Goal: Task Accomplishment & Management: Manage account settings

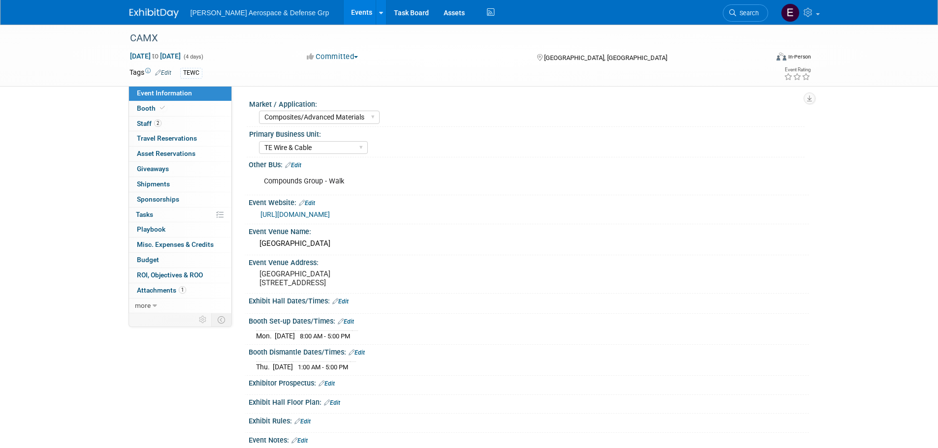
select select "Composites/Advanced Materials"
select select "TE Wire & Cable"
click at [146, 110] on span "Booth" at bounding box center [152, 108] width 30 height 8
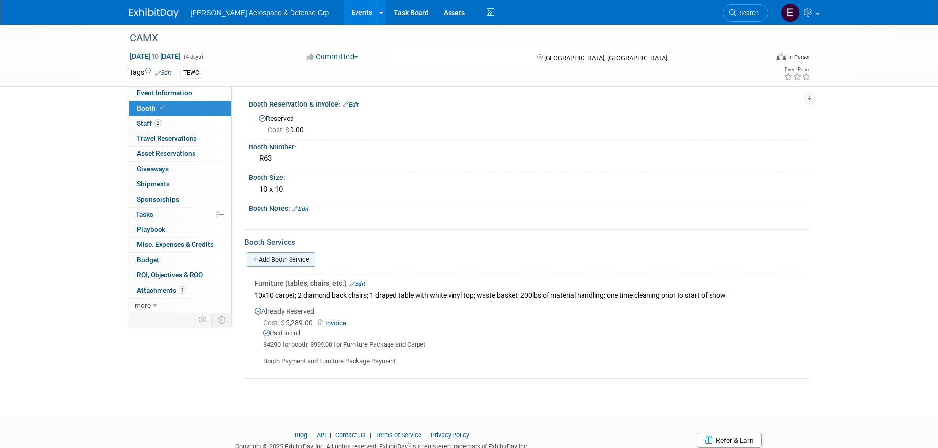
click at [282, 261] on link "Add Booth Service" at bounding box center [281, 260] width 68 height 14
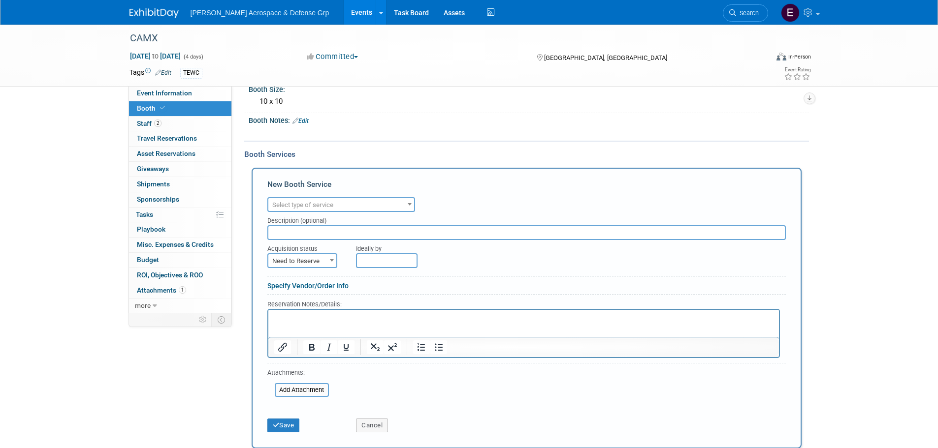
scroll to position [98, 0]
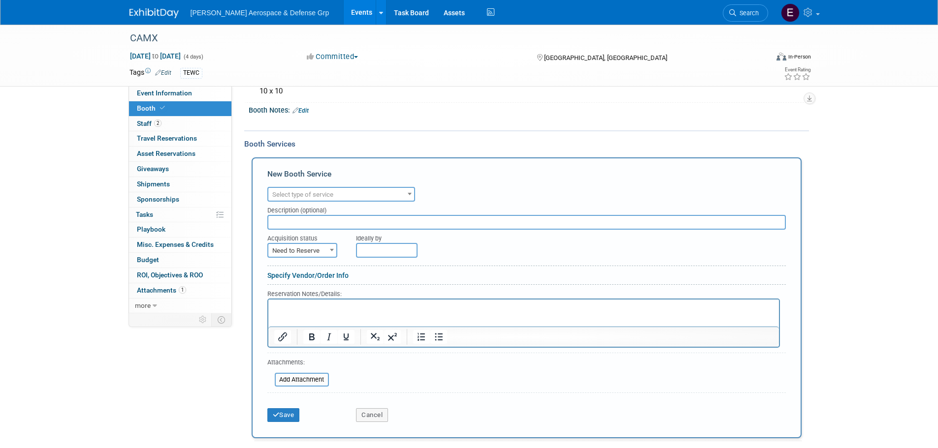
click at [315, 199] on span "Select type of service" at bounding box center [341, 195] width 146 height 14
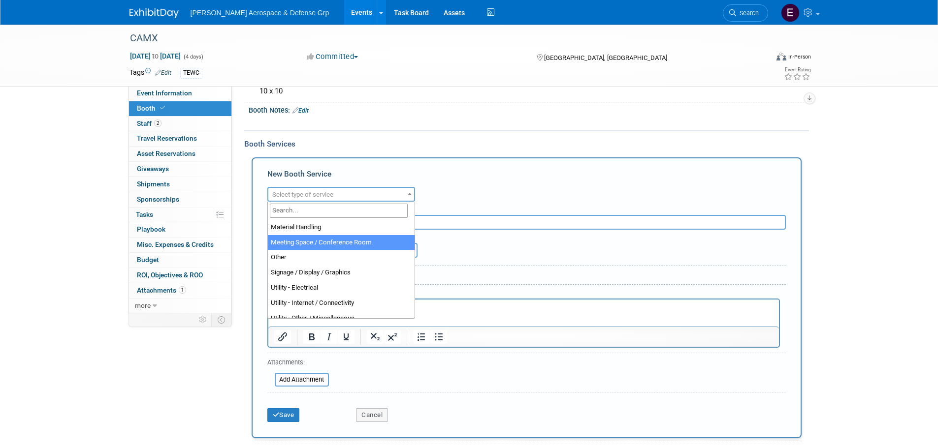
scroll to position [246, 0]
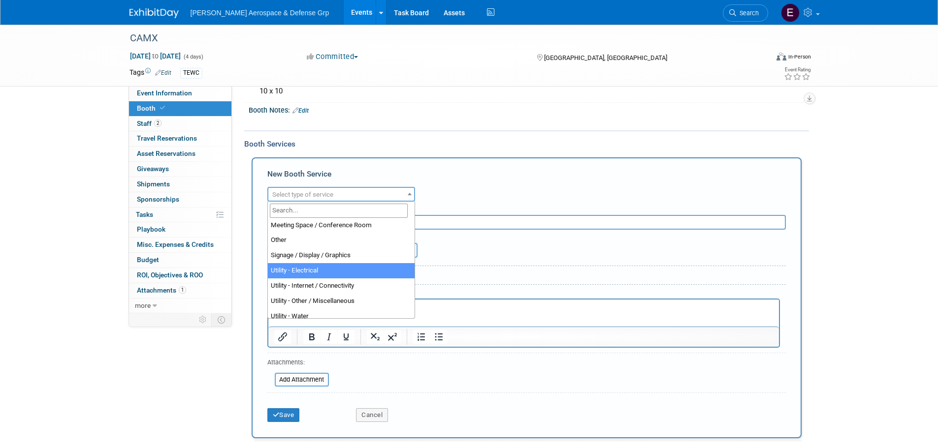
select select "8"
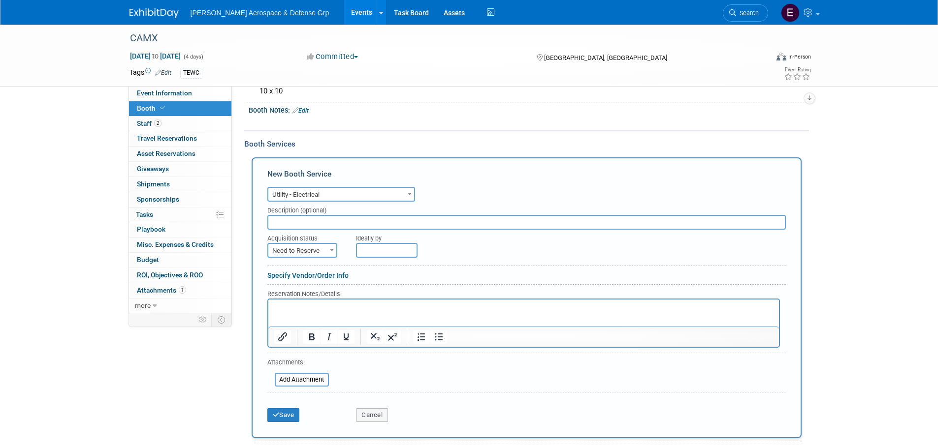
click at [300, 224] on input "text" at bounding box center [526, 222] width 518 height 15
click at [327, 255] on span at bounding box center [332, 250] width 10 height 13
select select "2"
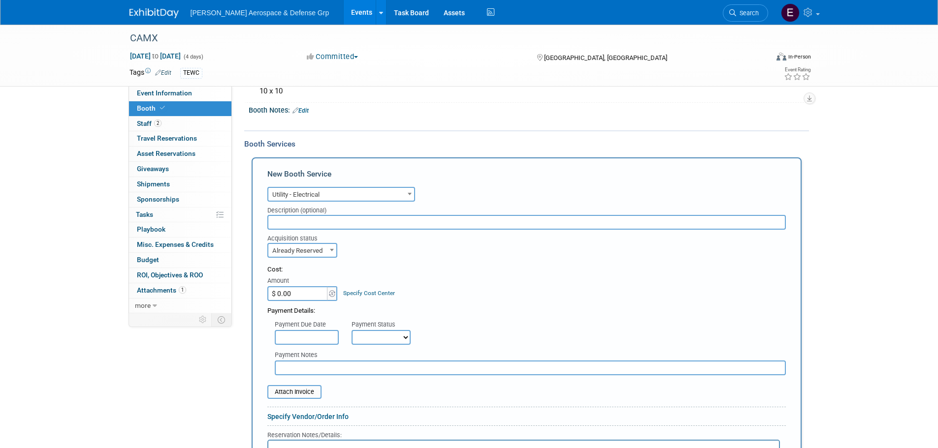
click at [287, 293] on input "$ 0.00" at bounding box center [298, 293] width 62 height 15
type input "$ 164.74"
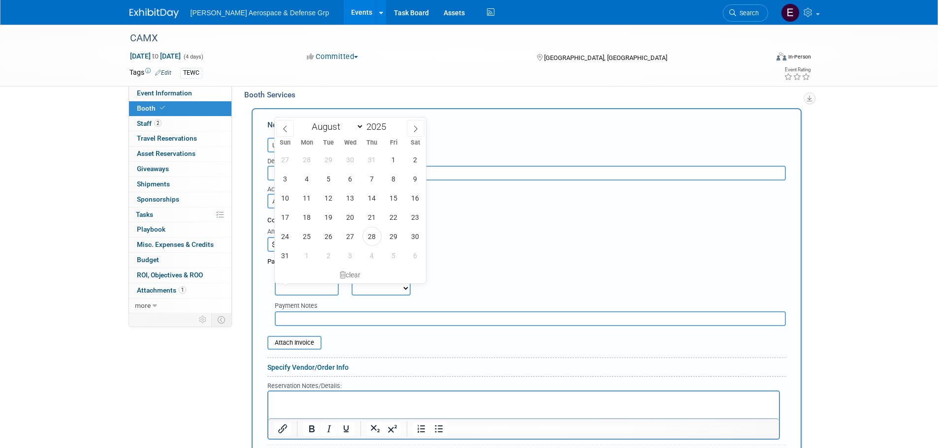
click at [322, 288] on input "text" at bounding box center [307, 288] width 64 height 15
click at [286, 123] on span at bounding box center [285, 128] width 18 height 17
click at [418, 126] on icon at bounding box center [415, 129] width 7 height 7
select select "6"
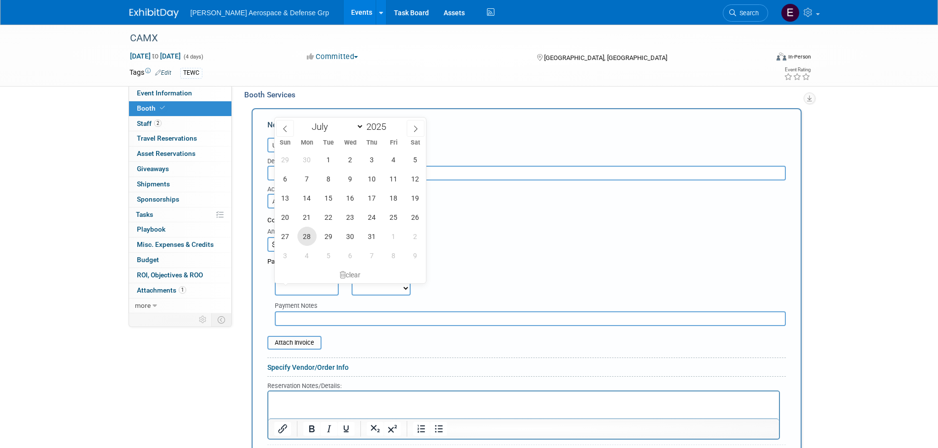
click at [307, 241] on span "28" at bounding box center [306, 236] width 19 height 19
type input "[DATE]"
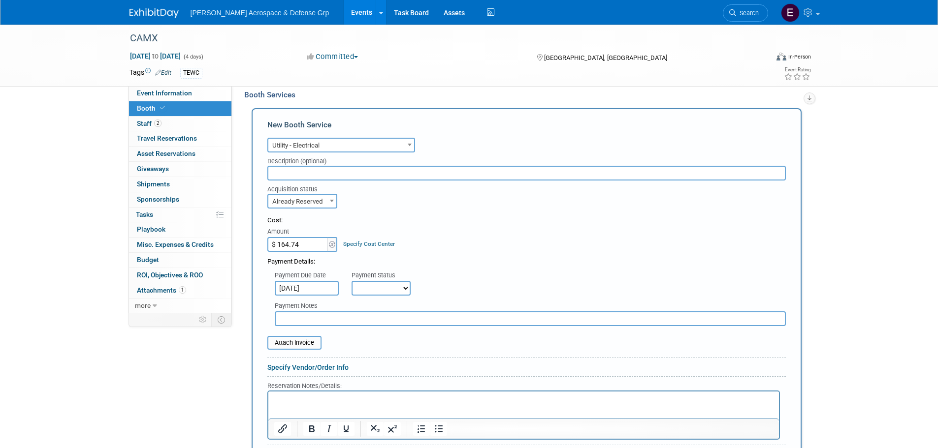
click at [375, 284] on select "Not Paid Yet Partially Paid Paid in Full" at bounding box center [380, 288] width 59 height 15
select select "1"
click at [351, 281] on select "Not Paid Yet Partially Paid Paid in Full" at bounding box center [380, 288] width 59 height 15
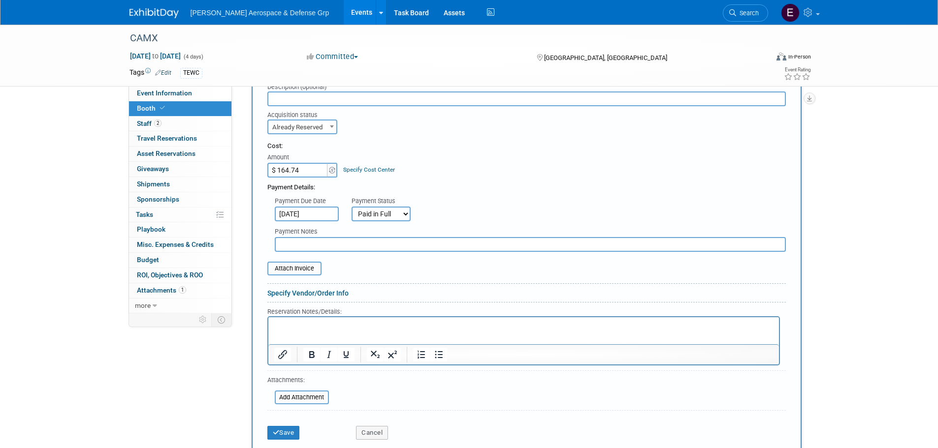
scroll to position [246, 0]
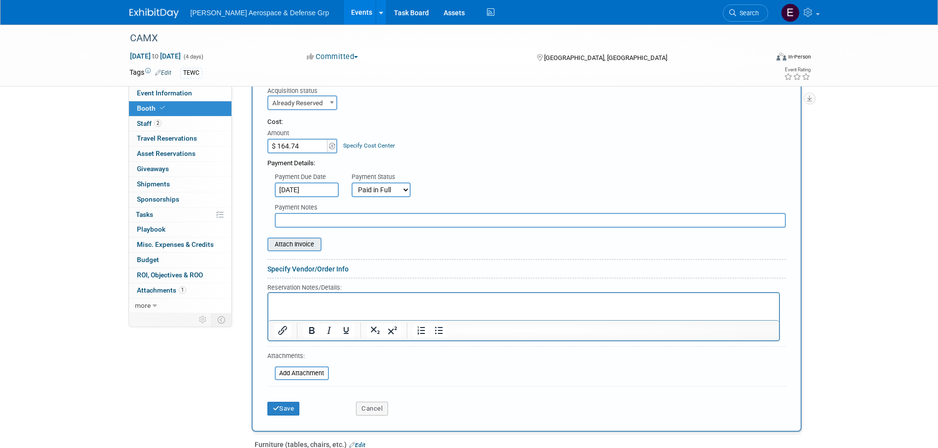
click at [309, 247] on input "file" at bounding box center [261, 245] width 117 height 12
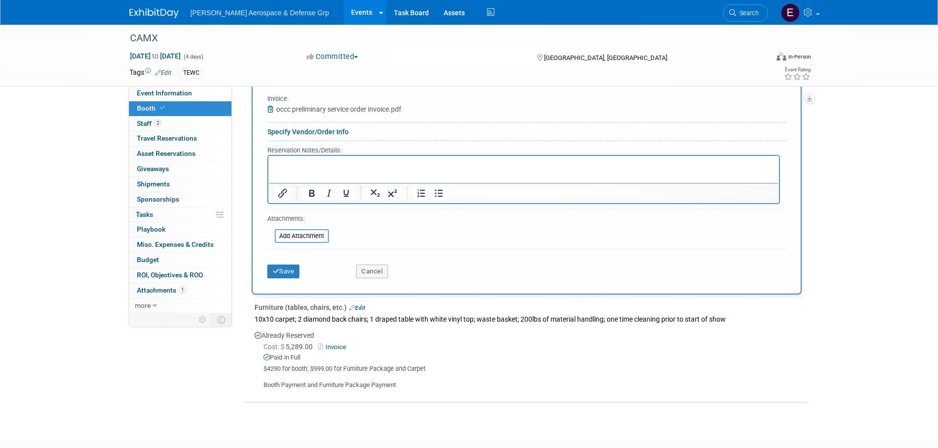
scroll to position [394, 0]
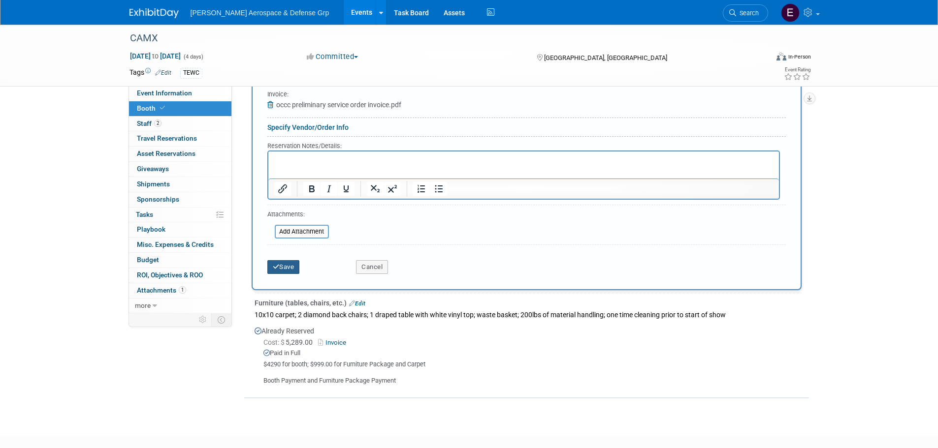
click at [291, 272] on button "Save" at bounding box center [283, 267] width 32 height 14
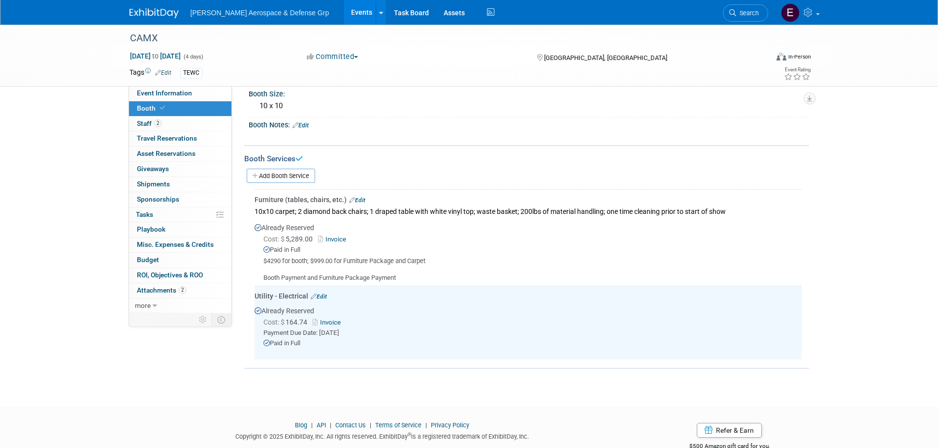
scroll to position [61, 0]
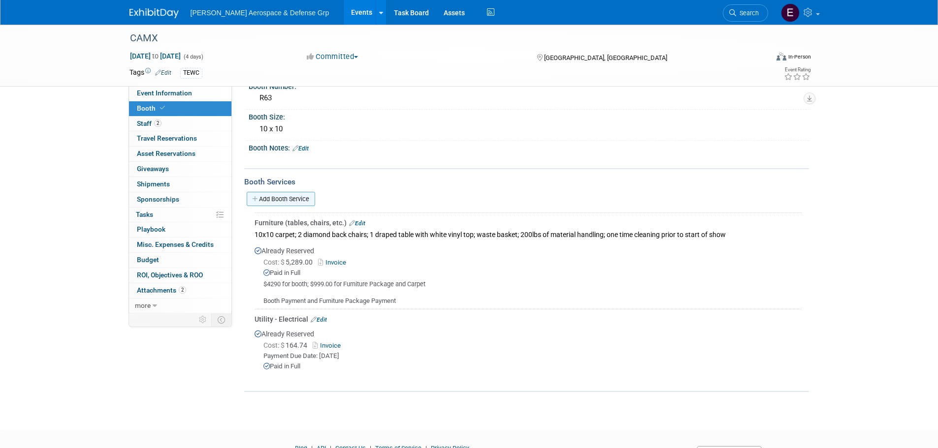
click at [273, 192] on link "Add Booth Service" at bounding box center [281, 199] width 68 height 14
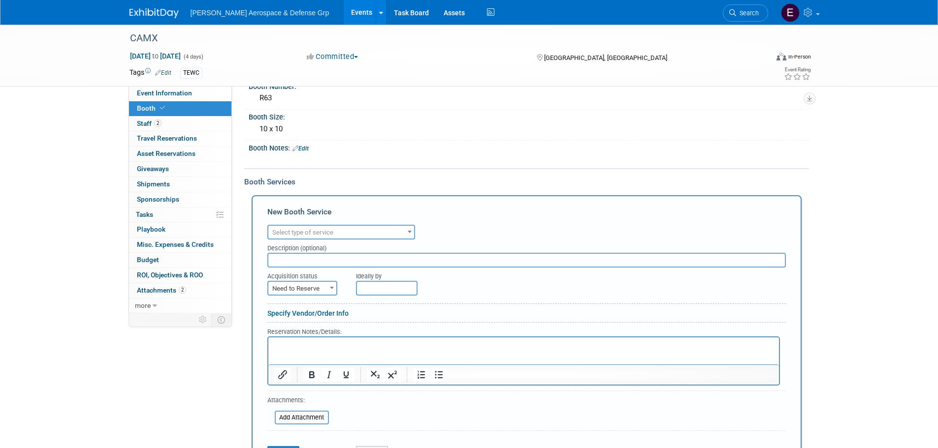
scroll to position [0, 0]
click at [311, 226] on span "Select type of service" at bounding box center [341, 233] width 146 height 14
type input "lead"
select select "7"
click at [322, 288] on span "Need to Reserve" at bounding box center [302, 289] width 68 height 14
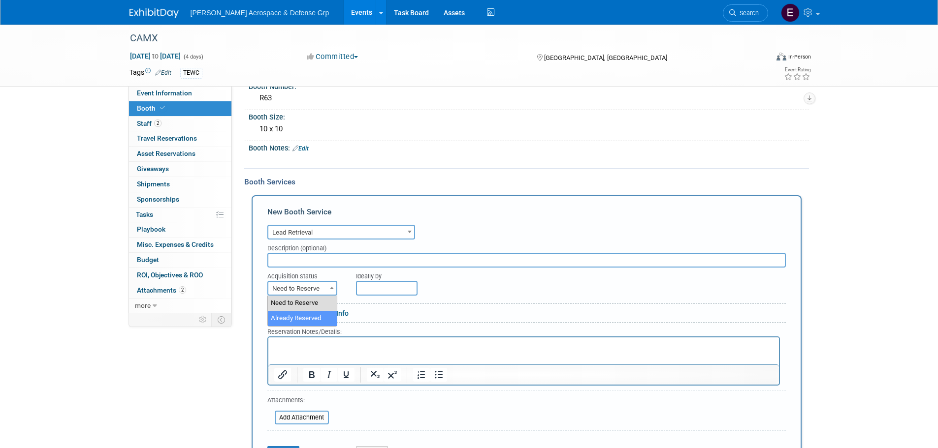
select select "2"
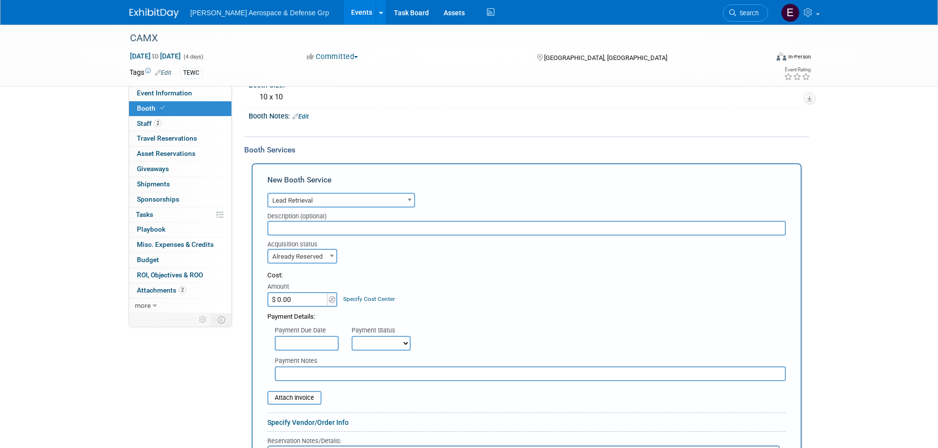
scroll to position [110, 0]
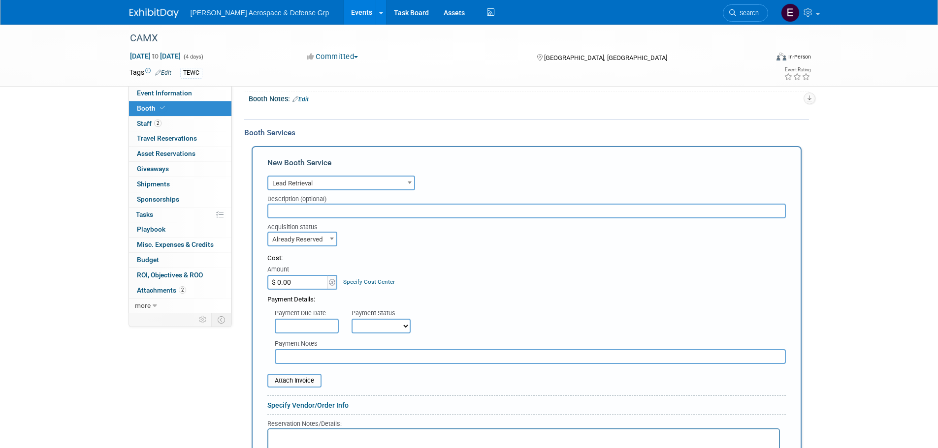
click at [302, 282] on input "$ 0.00" at bounding box center [298, 282] width 62 height 15
type input "$ 608.00"
click at [323, 327] on input "text" at bounding box center [307, 326] width 64 height 15
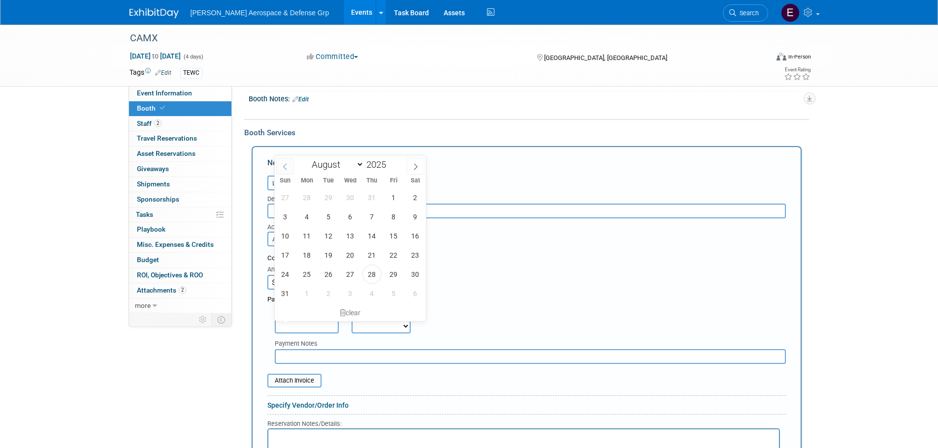
click at [285, 165] on icon at bounding box center [285, 166] width 7 height 7
select select "6"
click at [350, 277] on span "30" at bounding box center [350, 274] width 19 height 19
type input "[DATE]"
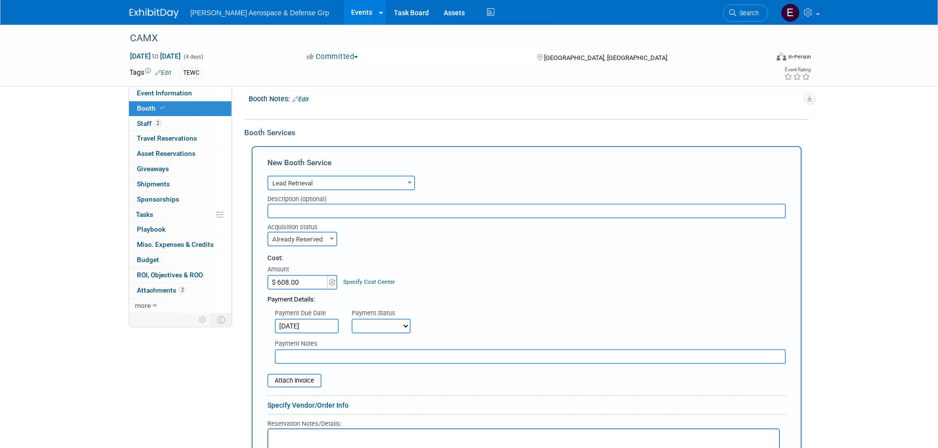
click at [375, 329] on select "Not Paid Yet Partially Paid Paid in Full" at bounding box center [380, 326] width 59 height 15
select select "1"
click at [351, 319] on select "Not Paid Yet Partially Paid Paid in Full" at bounding box center [380, 326] width 59 height 15
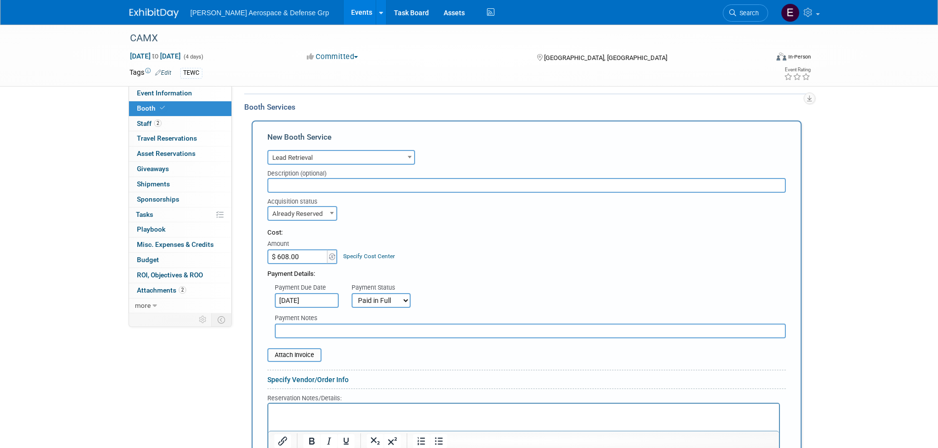
scroll to position [159, 0]
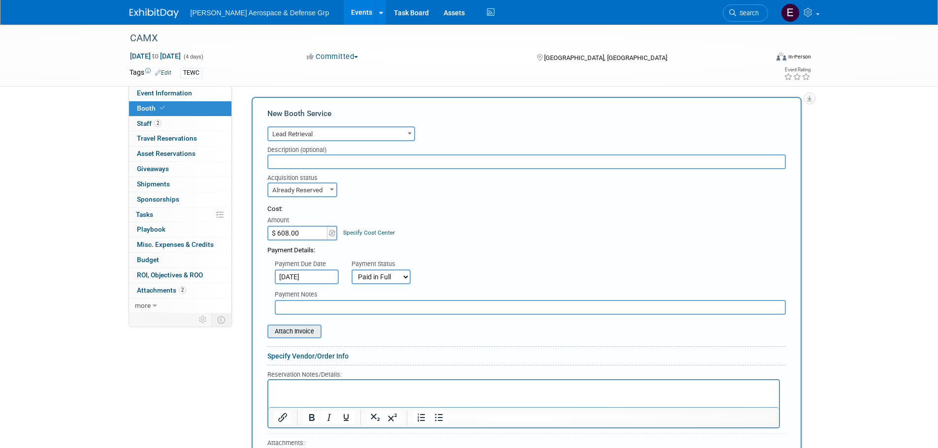
click at [286, 333] on input "file" at bounding box center [261, 332] width 117 height 12
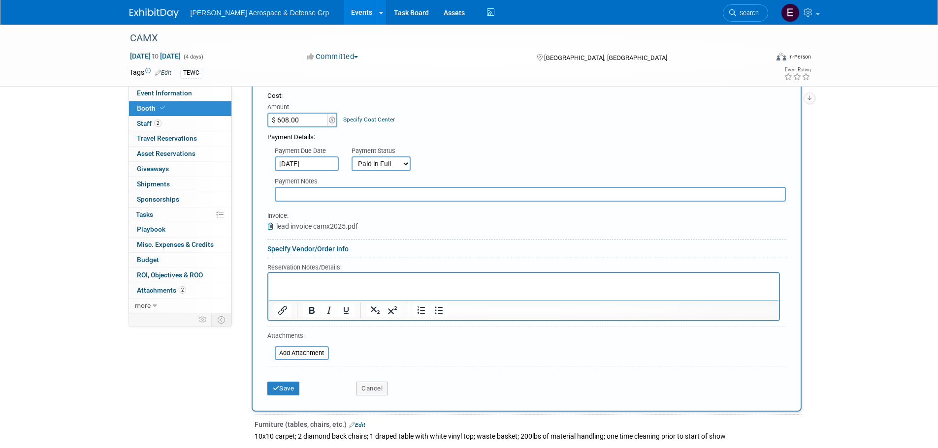
scroll to position [295, 0]
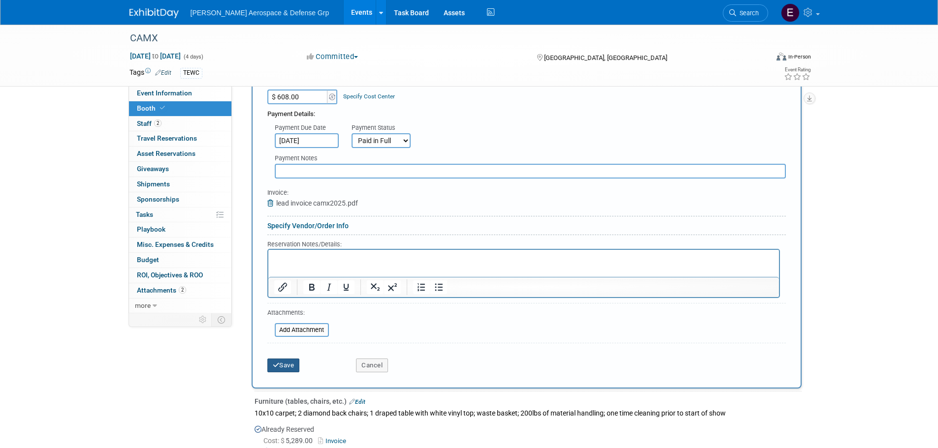
click at [276, 370] on button "Save" at bounding box center [283, 366] width 32 height 14
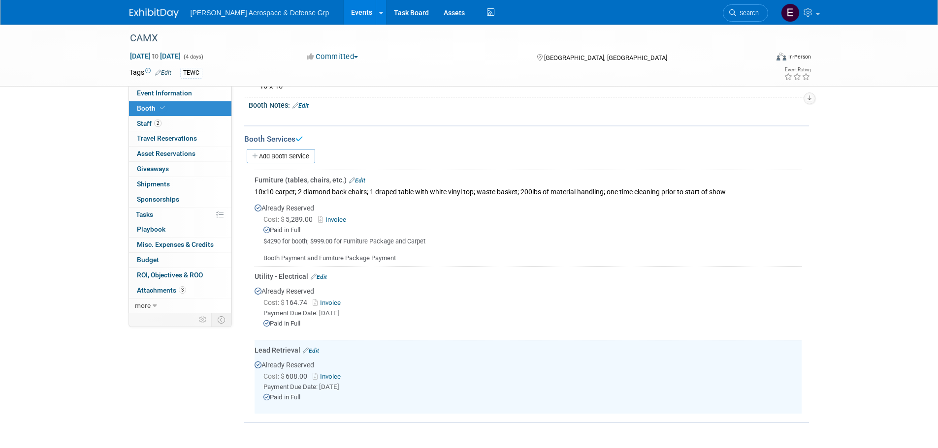
scroll to position [85, 0]
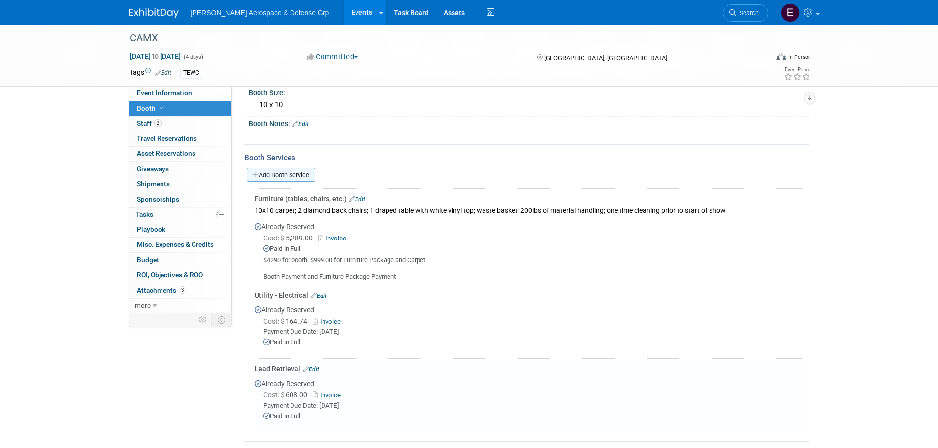
click at [280, 173] on link "Add Booth Service" at bounding box center [281, 175] width 68 height 14
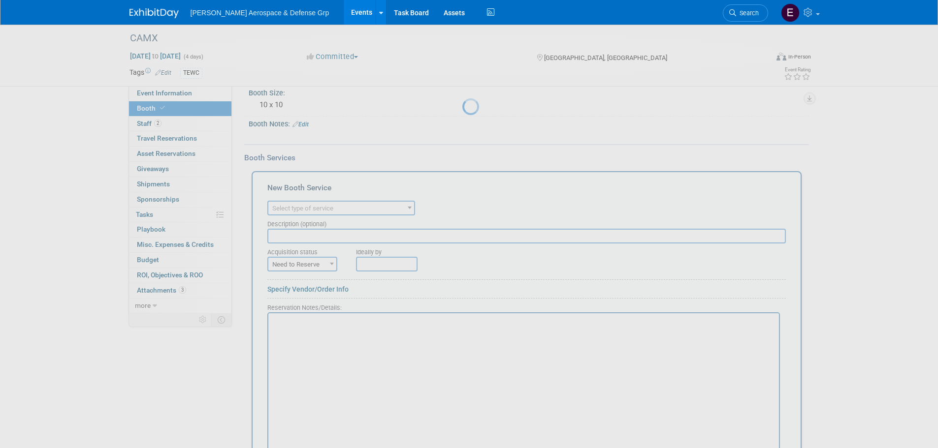
scroll to position [0, 0]
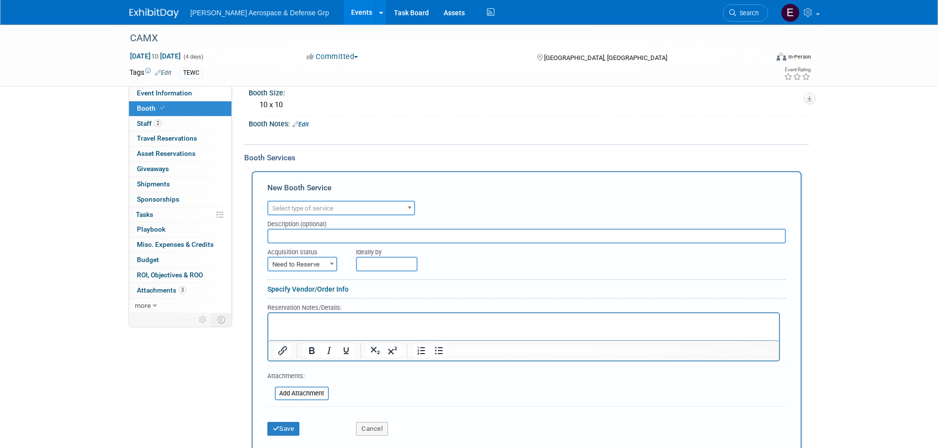
click at [344, 214] on span "Select type of service" at bounding box center [341, 209] width 146 height 14
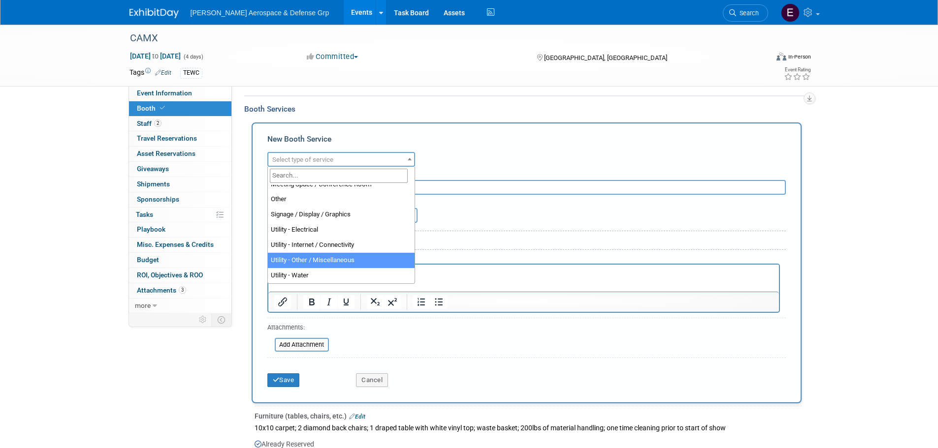
scroll to position [134, 0]
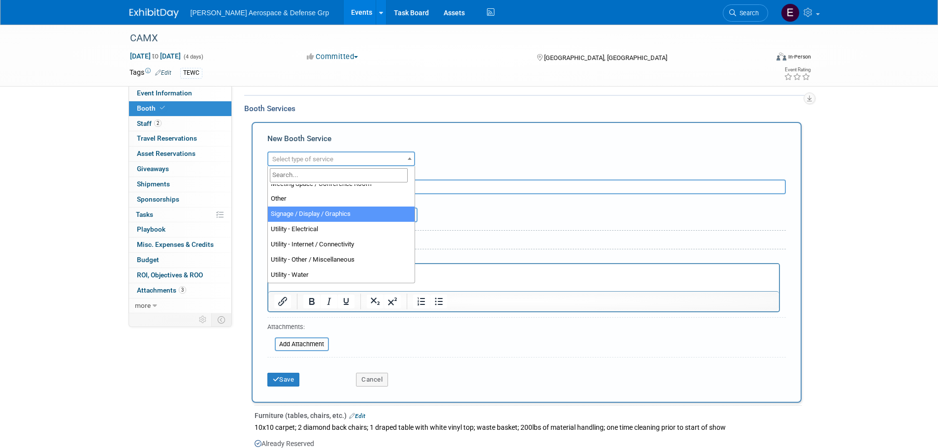
select select "3"
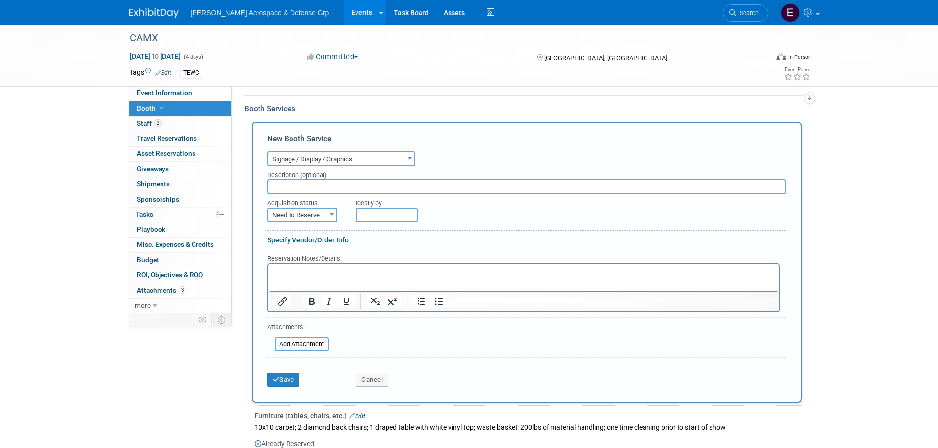
click at [308, 188] on input "text" at bounding box center [526, 187] width 518 height 15
click at [331, 188] on input "text" at bounding box center [526, 187] width 518 height 15
type input "Monster Displays"
click at [307, 216] on span "Need to Reserve" at bounding box center [302, 216] width 68 height 14
select select "2"
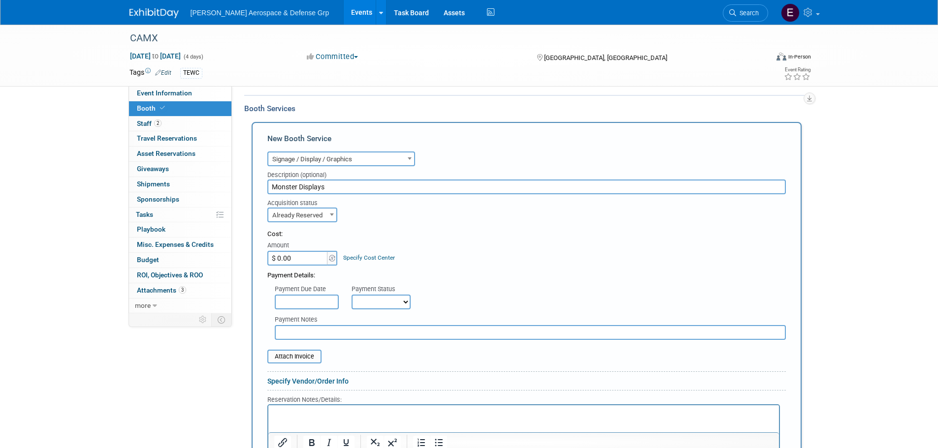
click at [301, 257] on input "$ 0.00" at bounding box center [298, 258] width 62 height 15
type input "$ 498.80"
click at [347, 186] on input "Monster Displays" at bounding box center [526, 187] width 518 height 15
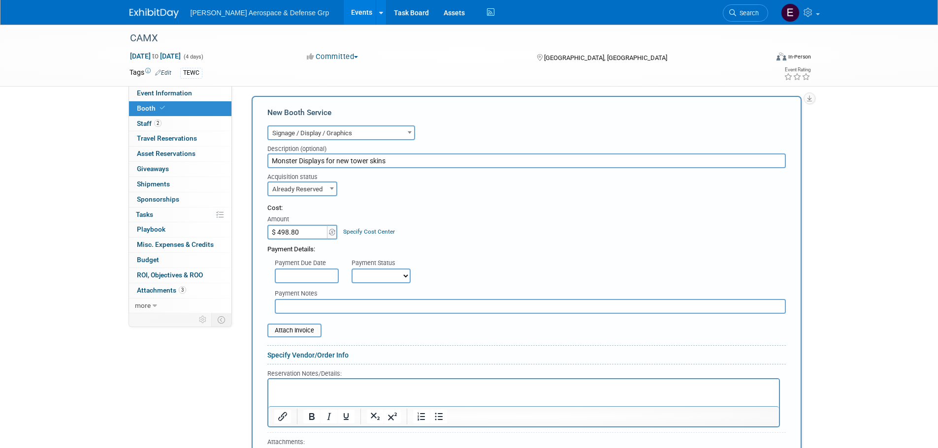
scroll to position [183, 0]
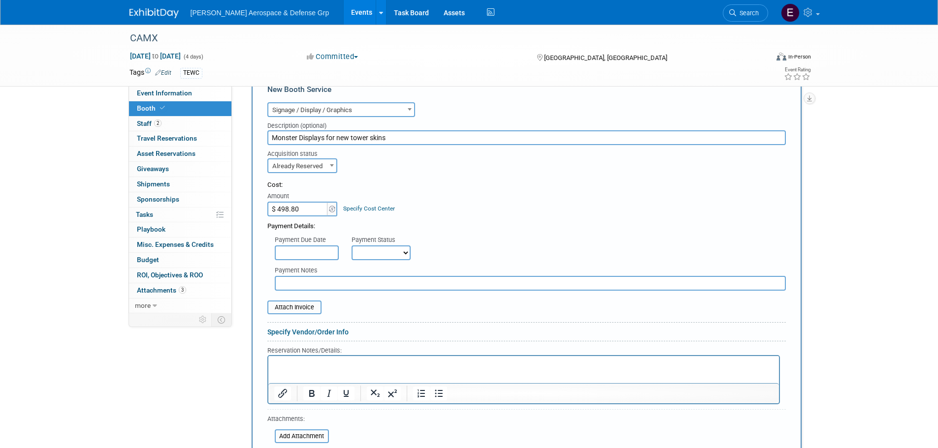
type input "Monster Displays for new tower skins"
click at [304, 254] on input "text" at bounding box center [307, 253] width 64 height 15
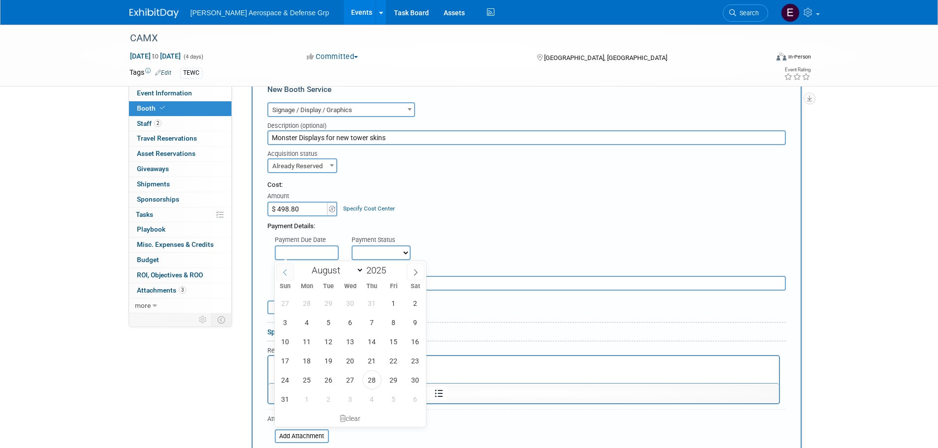
click at [286, 277] on span at bounding box center [285, 272] width 18 height 17
select select "6"
drag, startPoint x: 321, startPoint y: 380, endPoint x: 53, endPoint y: 22, distance: 447.2
click at [321, 380] on span "29" at bounding box center [328, 380] width 19 height 19
type input "[DATE]"
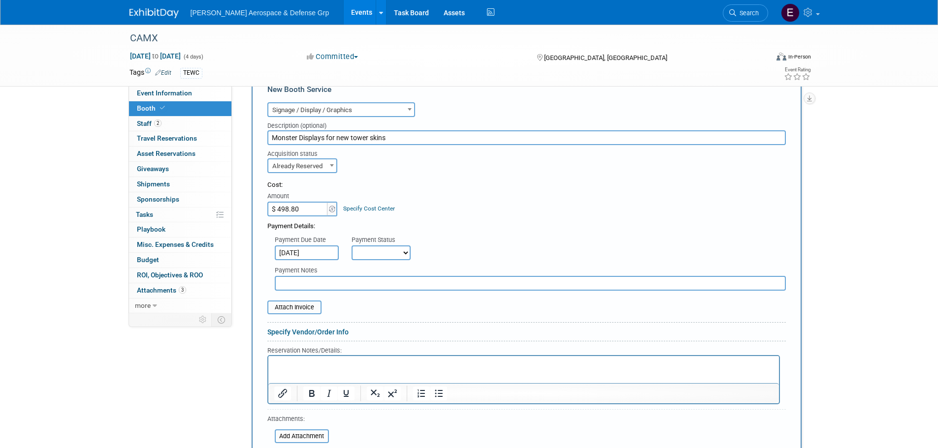
click at [368, 254] on select "Not Paid Yet Partially Paid Paid in Full" at bounding box center [380, 253] width 59 height 15
select select "1"
click at [351, 246] on select "Not Paid Yet Partially Paid Paid in Full" at bounding box center [380, 253] width 59 height 15
click at [284, 210] on input "$ 498.80" at bounding box center [298, 209] width 62 height 15
click at [286, 211] on input "$ 498.80" at bounding box center [298, 209] width 62 height 15
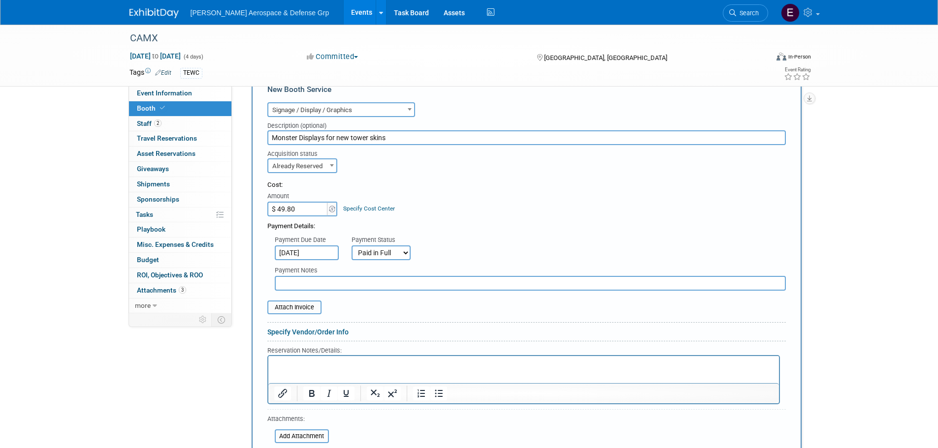
type input "$ 496.80"
click at [291, 308] on input "file" at bounding box center [261, 308] width 117 height 12
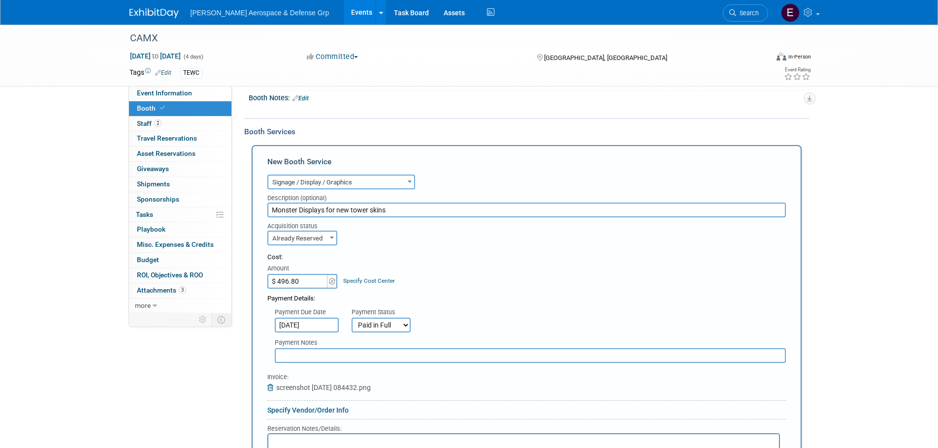
scroll to position [98, 0]
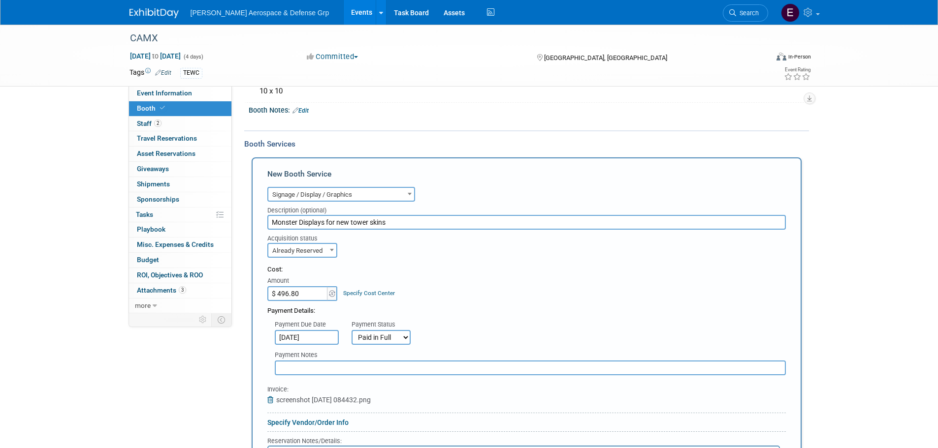
click at [299, 222] on input "Monster Displays for new tower skins" at bounding box center [526, 222] width 518 height 15
click at [332, 222] on input "Monster Displays for new tower skins" at bounding box center [526, 222] width 518 height 15
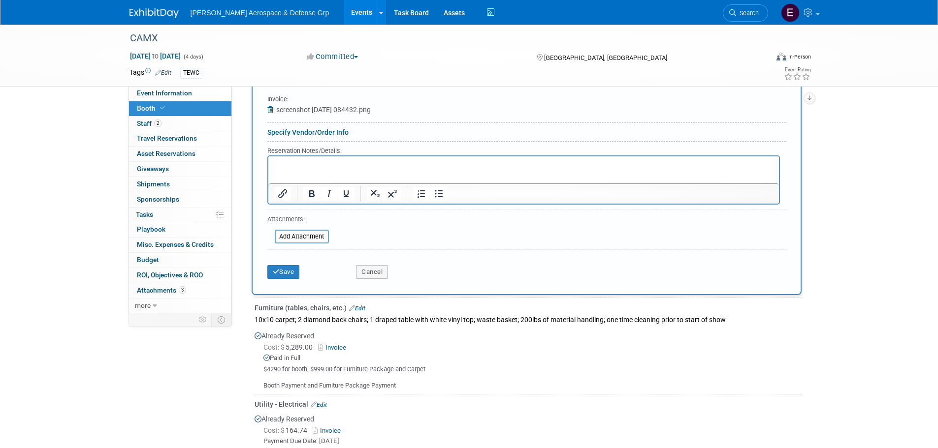
scroll to position [492, 0]
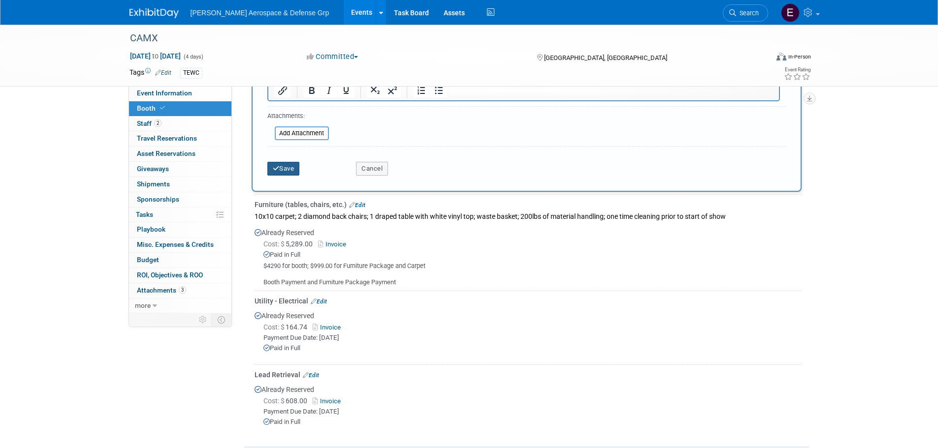
type input "Monster Displays - new tower skins"
click at [282, 173] on button "Save" at bounding box center [283, 169] width 32 height 14
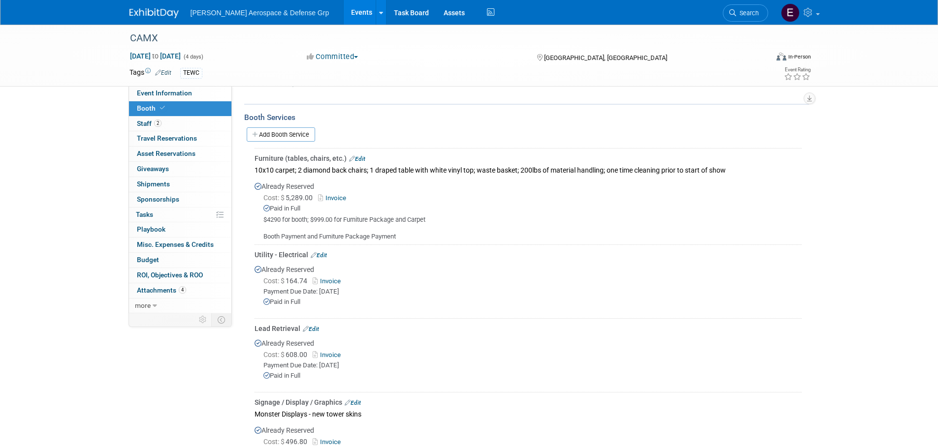
scroll to position [122, 0]
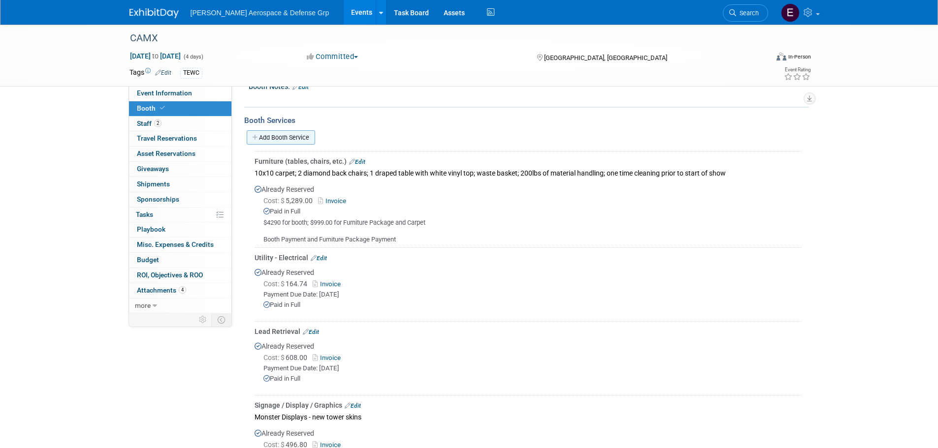
click at [273, 140] on link "Add Booth Service" at bounding box center [281, 137] width 68 height 14
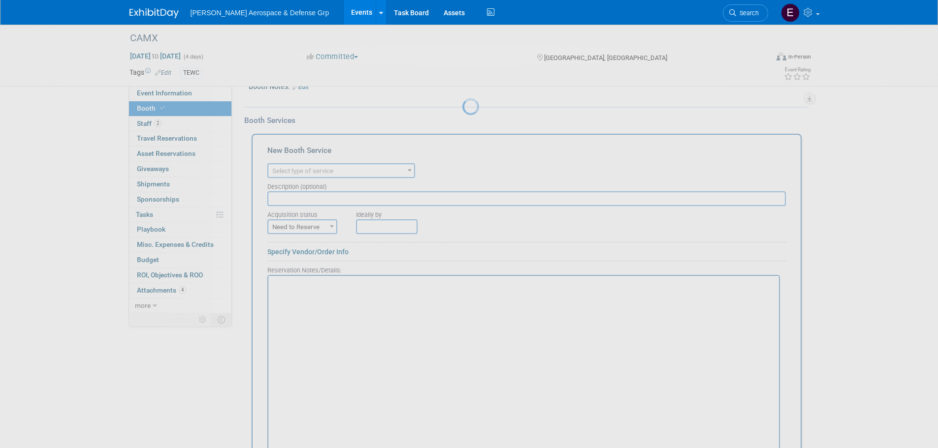
scroll to position [0, 0]
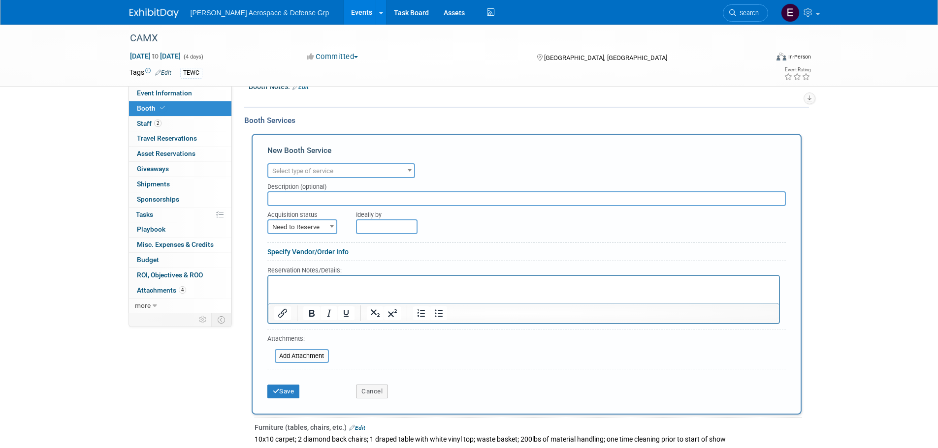
click at [352, 170] on span "Select type of service" at bounding box center [341, 171] width 146 height 14
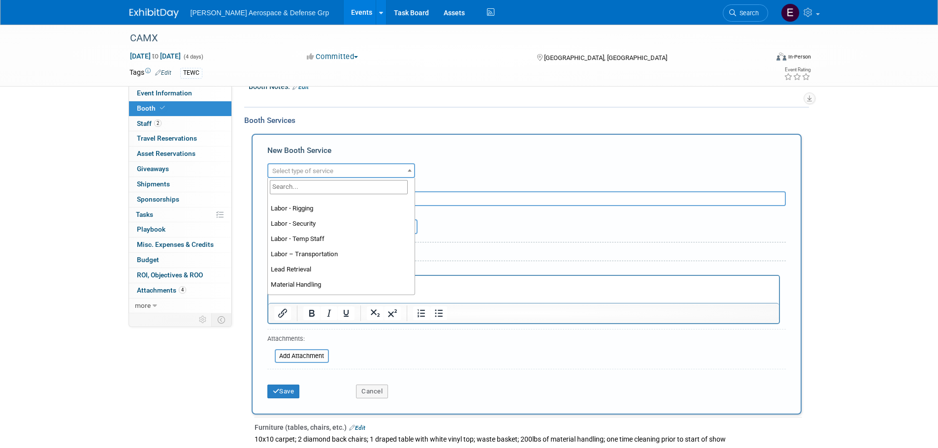
scroll to position [197, 0]
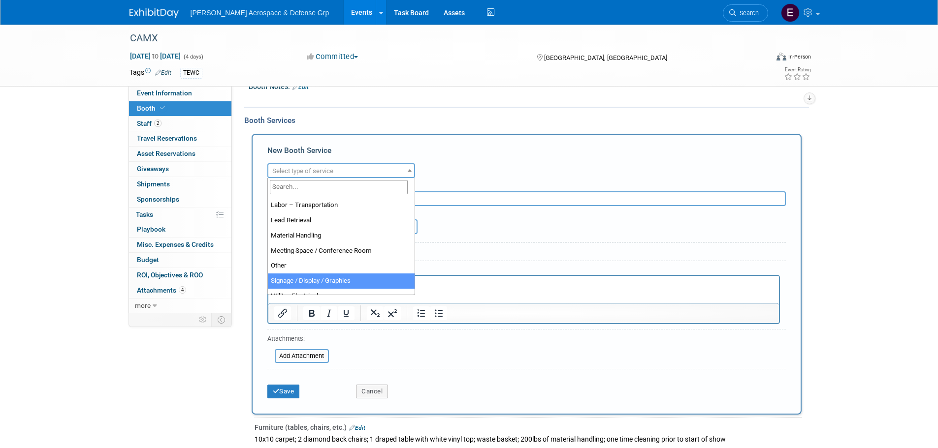
select select "3"
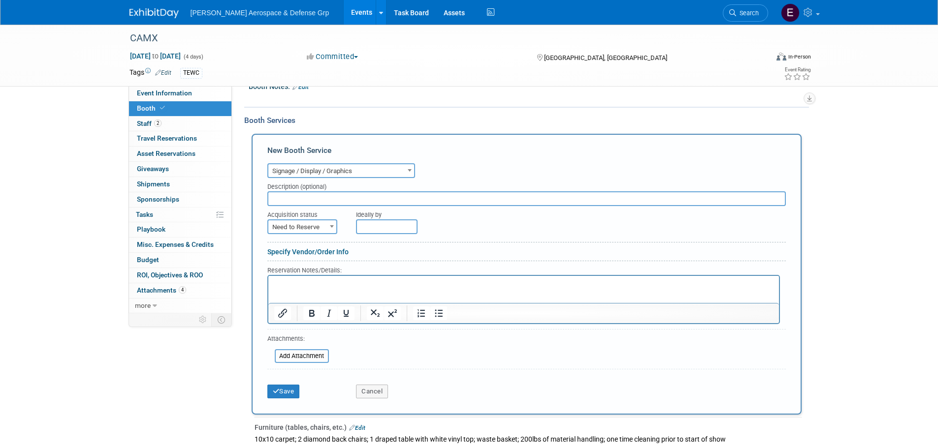
click at [317, 228] on span "Need to Reserve" at bounding box center [302, 228] width 68 height 14
select select "2"
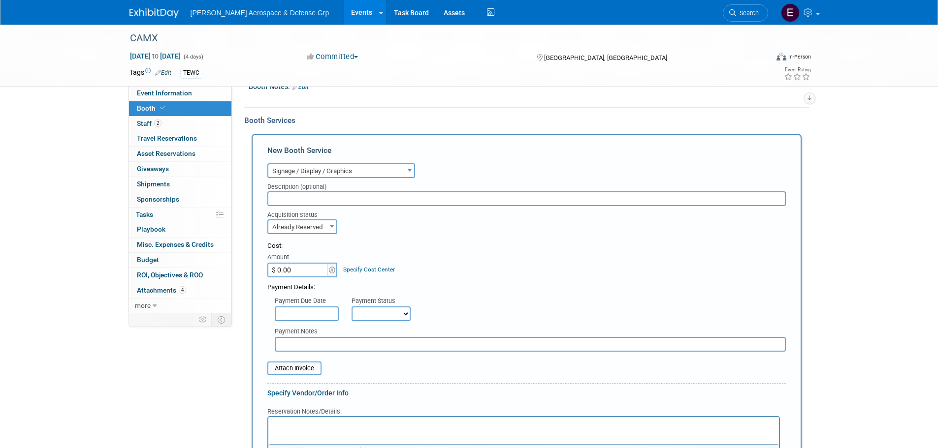
click at [292, 200] on input "text" at bounding box center [526, 198] width 518 height 15
click at [381, 205] on input "text" at bounding box center [526, 198] width 518 height 15
type input "New Frontiers - Design for new tower skins"
click at [292, 266] on input "$ 0.00" at bounding box center [298, 270] width 62 height 15
type input "$ 561.00"
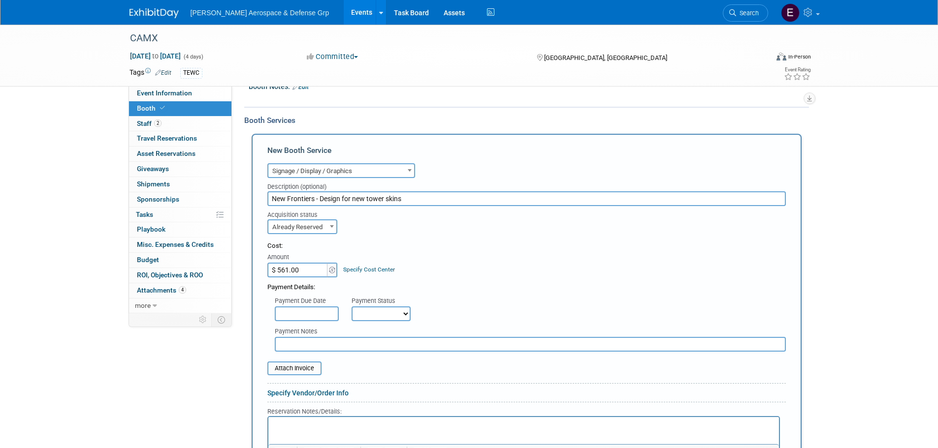
click at [300, 317] on input "text" at bounding box center [307, 314] width 64 height 15
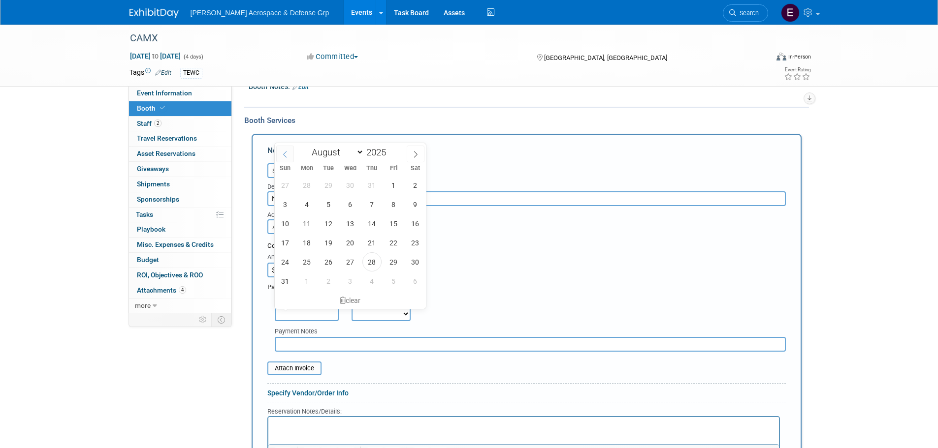
click at [286, 156] on icon at bounding box center [285, 154] width 7 height 7
select select "6"
click at [355, 263] on span "30" at bounding box center [350, 262] width 19 height 19
type input "[DATE]"
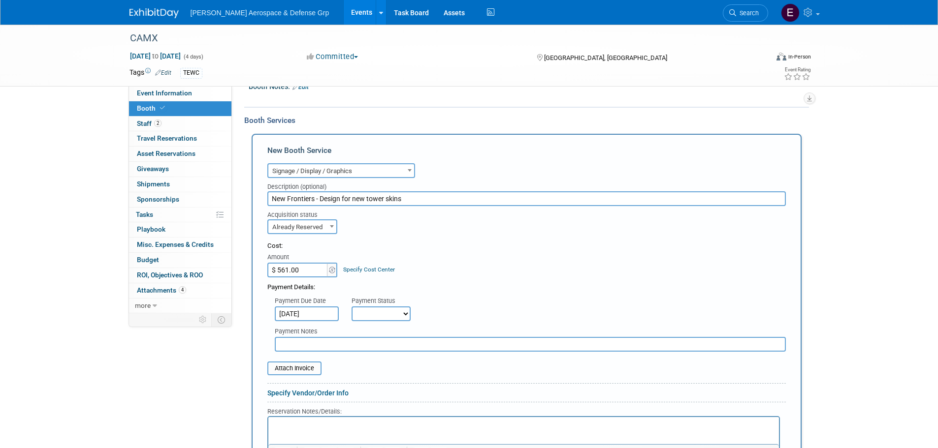
click at [382, 313] on select "Not Paid Yet Partially Paid Paid in Full" at bounding box center [380, 314] width 59 height 15
select select "1"
click at [351, 307] on select "Not Paid Yet Partially Paid Paid in Full" at bounding box center [380, 314] width 59 height 15
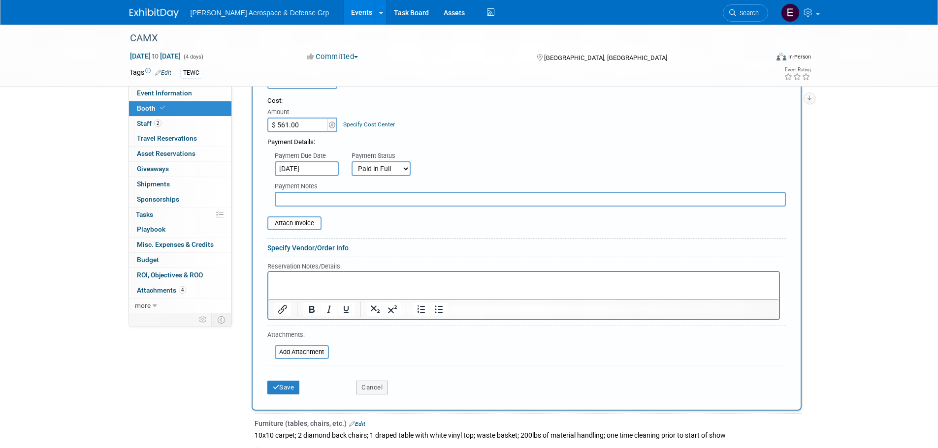
scroll to position [270, 0]
click at [297, 220] on input "file" at bounding box center [261, 221] width 117 height 12
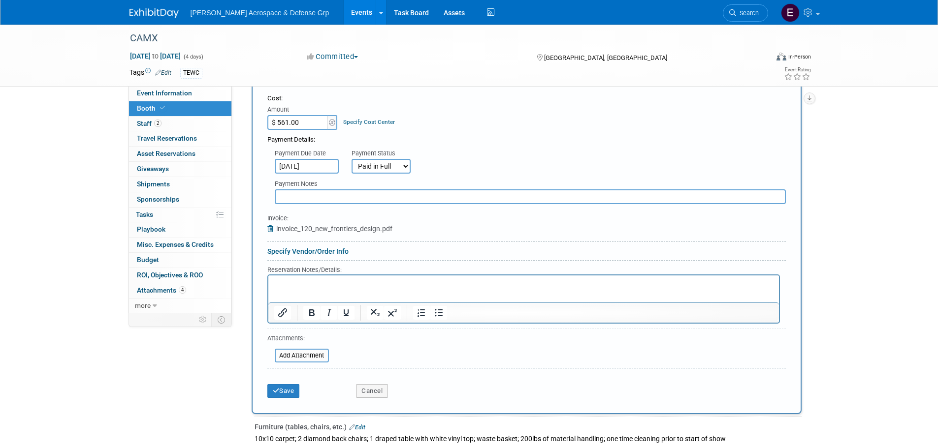
click at [310, 252] on link "Specify Vendor/Order Info" at bounding box center [307, 252] width 81 height 8
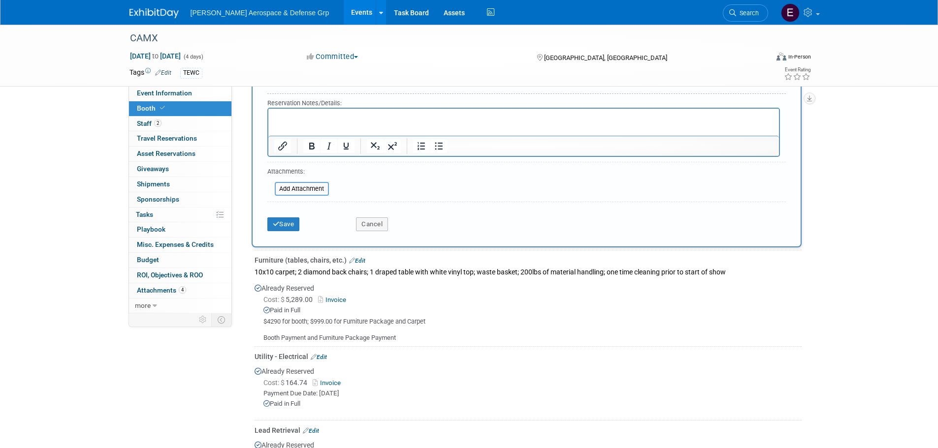
scroll to position [565, 0]
click at [277, 230] on button "Save" at bounding box center [283, 226] width 32 height 14
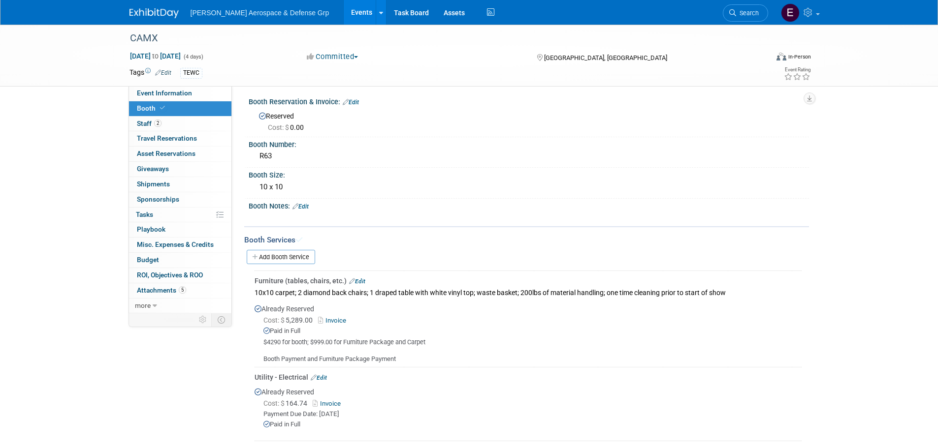
scroll to position [0, 0]
click at [156, 127] on span "2" at bounding box center [157, 123] width 7 height 7
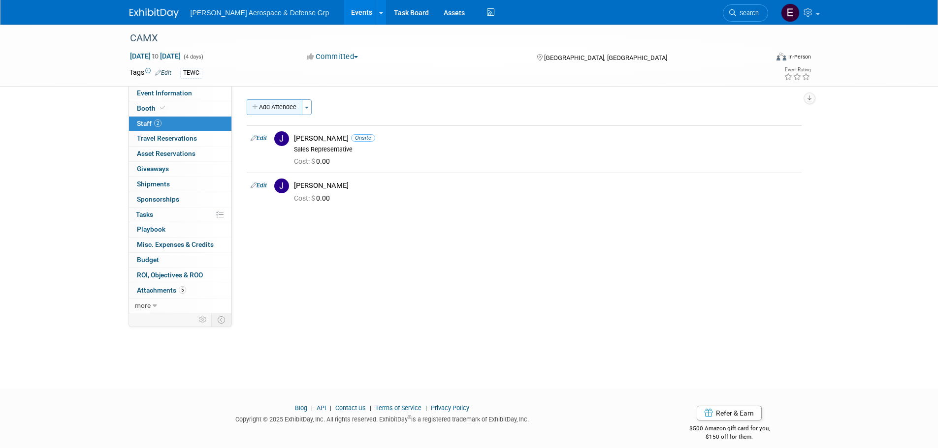
click at [261, 104] on button "Add Attendee" at bounding box center [275, 107] width 56 height 16
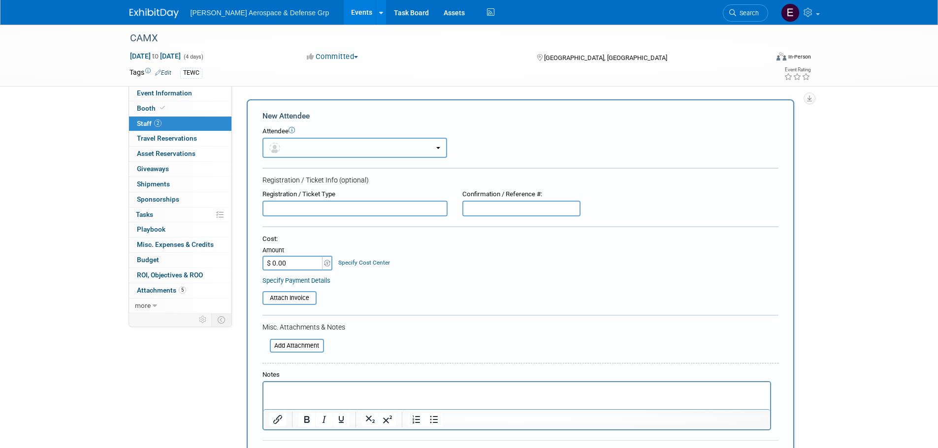
click at [300, 145] on button "button" at bounding box center [354, 148] width 185 height 20
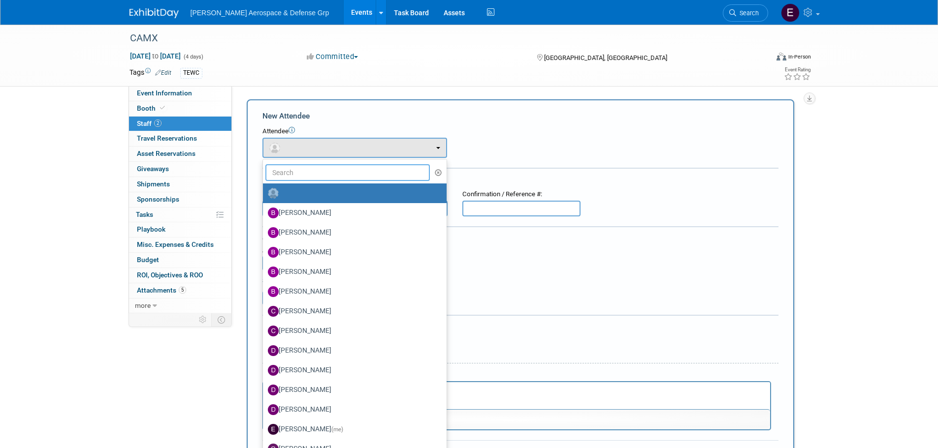
click at [331, 179] on input "text" at bounding box center [347, 172] width 165 height 17
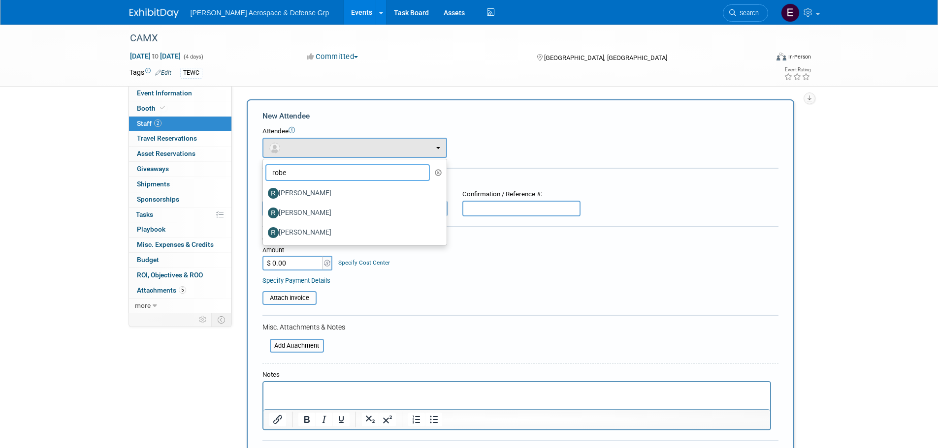
type input "rober"
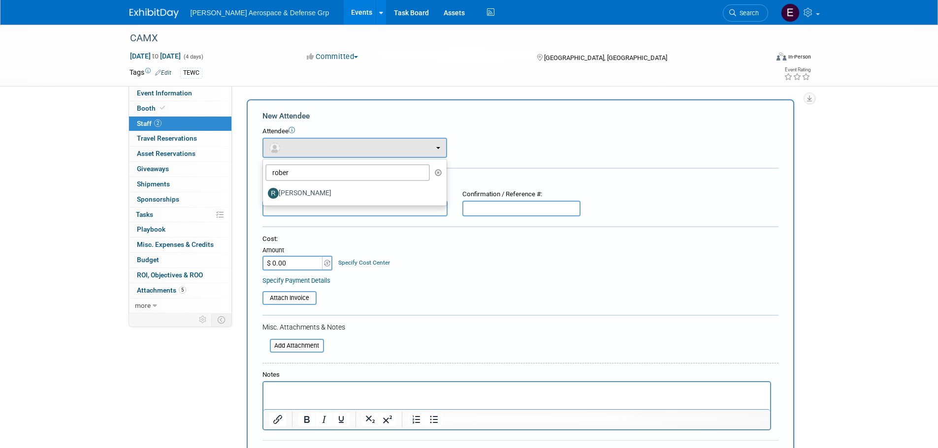
click at [849, 241] on div "CAMX [DATE] to [DATE] (4 days) [DATE] to [DATE] Committed Committed Considering…" at bounding box center [469, 316] width 938 height 583
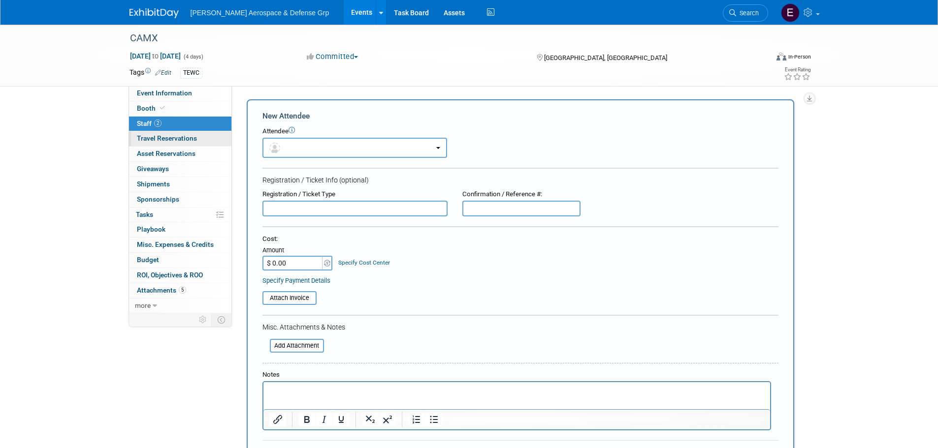
click at [171, 140] on span "Travel Reservations 0" at bounding box center [167, 138] width 60 height 8
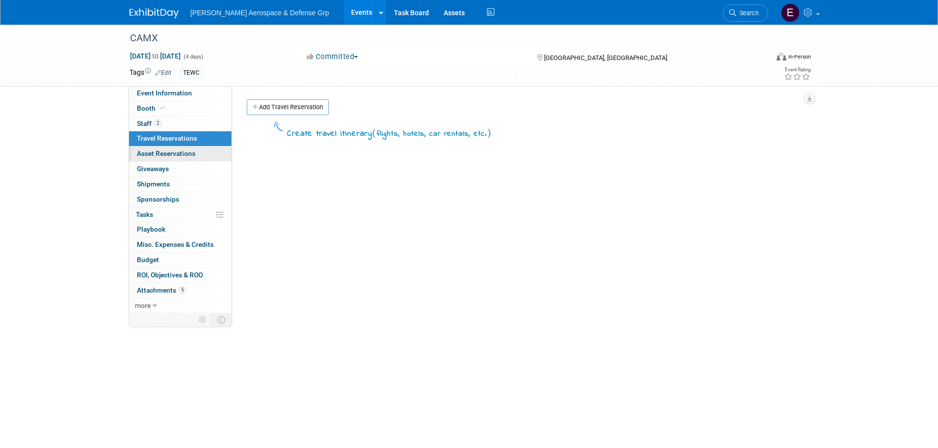
click at [168, 158] on link "0 Asset Reservations 0" at bounding box center [180, 154] width 102 height 15
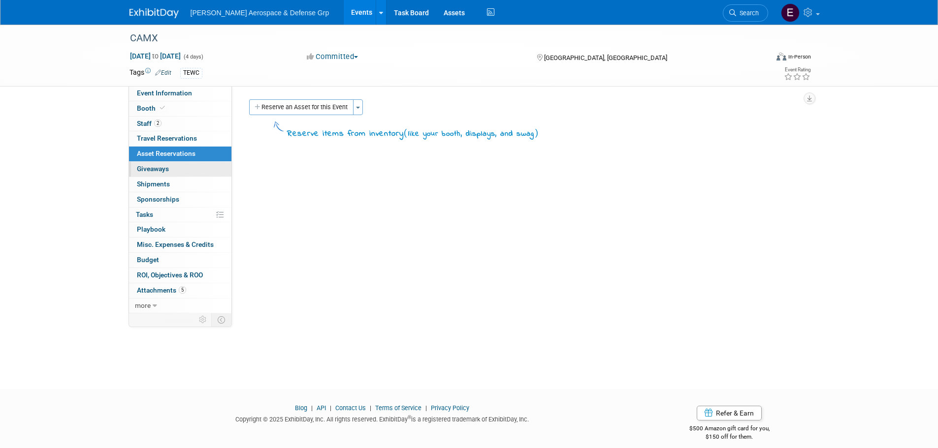
click at [161, 171] on span "Giveaways 0" at bounding box center [153, 169] width 32 height 8
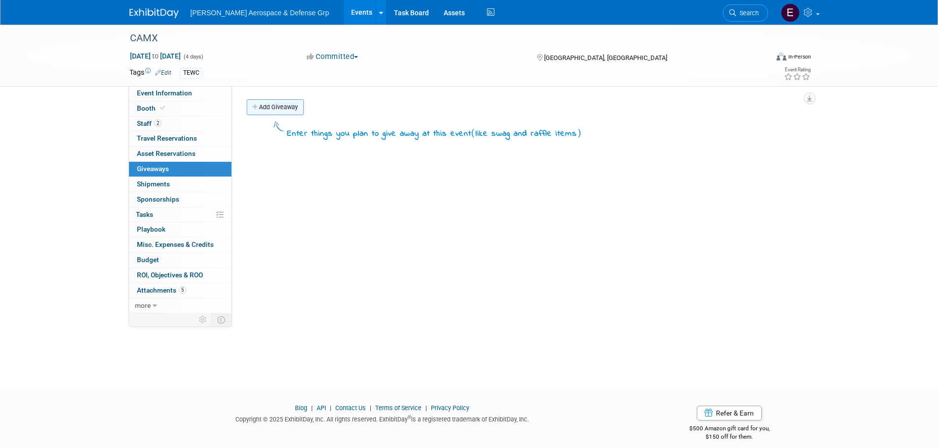
click at [276, 106] on link "Add Giveaway" at bounding box center [275, 107] width 57 height 16
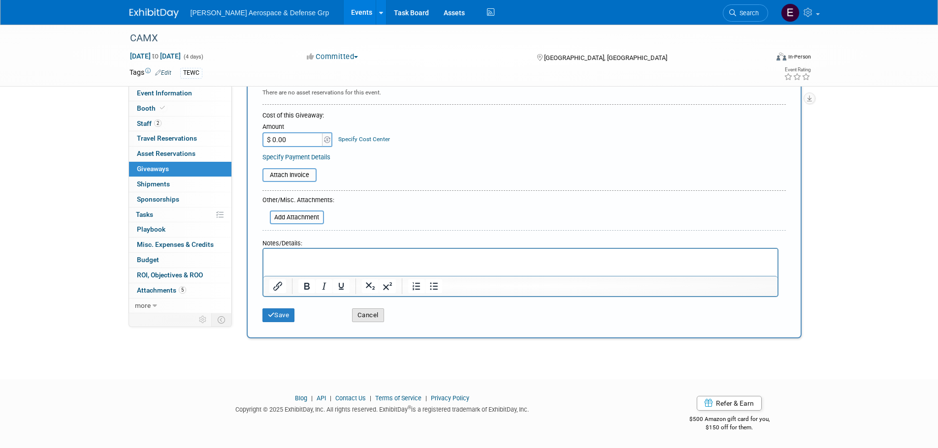
click at [373, 319] on button "Cancel" at bounding box center [368, 316] width 32 height 14
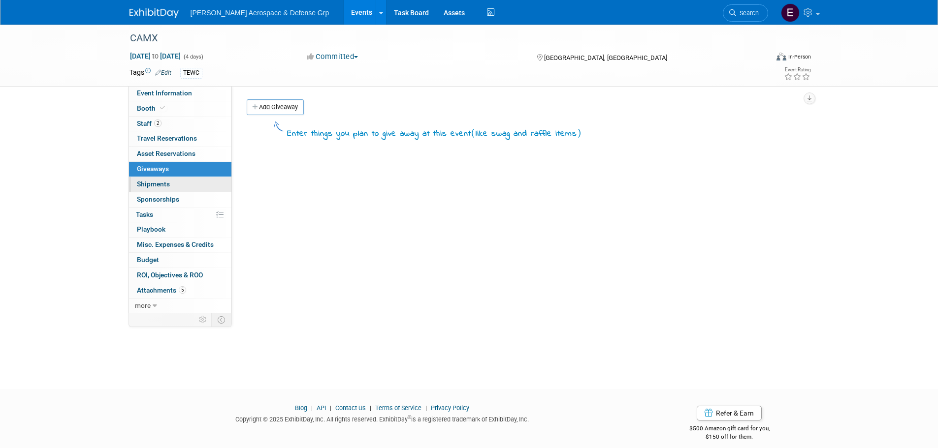
click at [171, 179] on link "0 Shipments 0" at bounding box center [180, 184] width 102 height 15
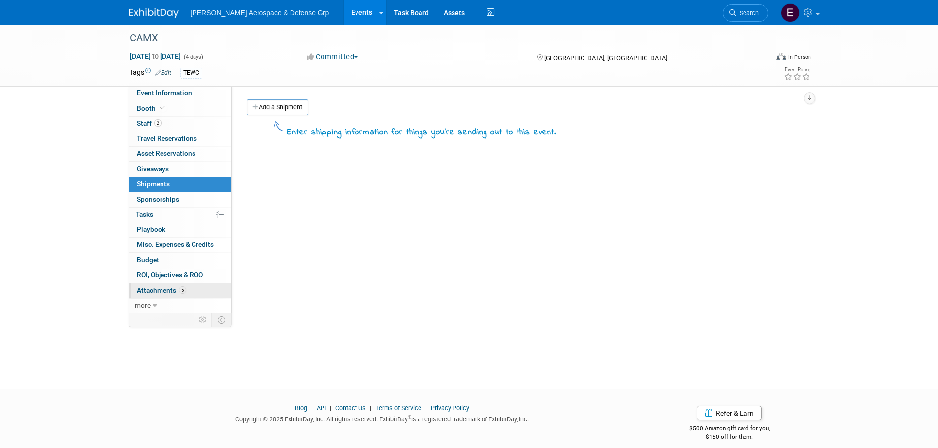
click at [165, 288] on span "Attachments 5" at bounding box center [161, 290] width 49 height 8
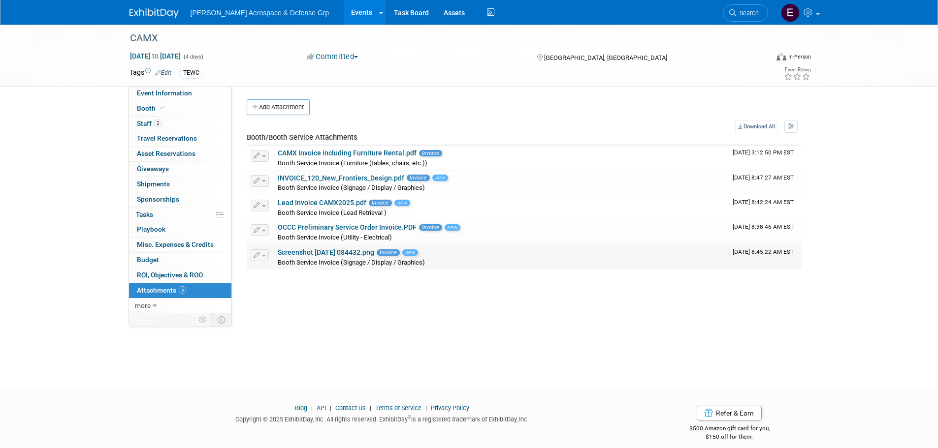
click at [311, 254] on link "Screenshot [DATE] 084432.png" at bounding box center [326, 253] width 96 height 8
click at [149, 304] on span "more" at bounding box center [143, 306] width 16 height 8
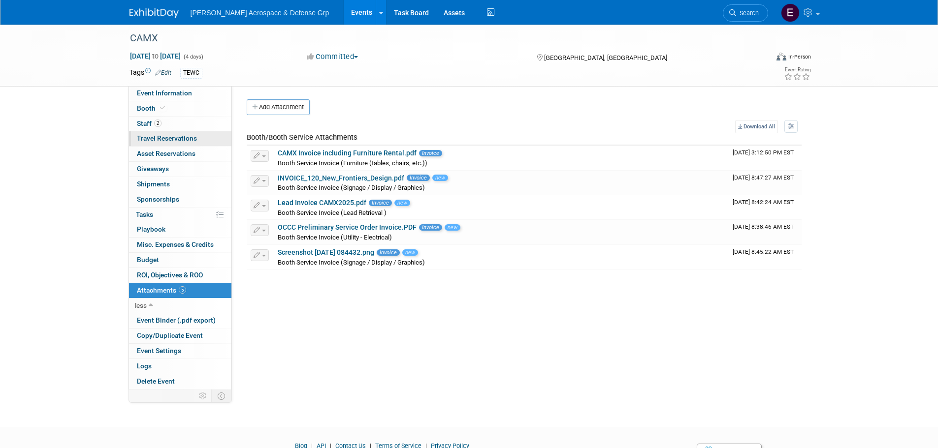
click at [166, 134] on span "Travel Reservations 0" at bounding box center [167, 138] width 60 height 8
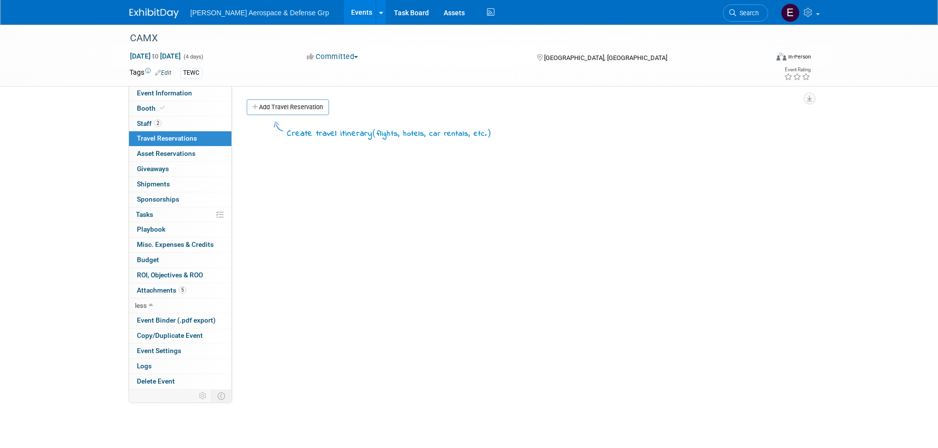
click at [287, 108] on link "Add Travel Reservation" at bounding box center [288, 107] width 82 height 16
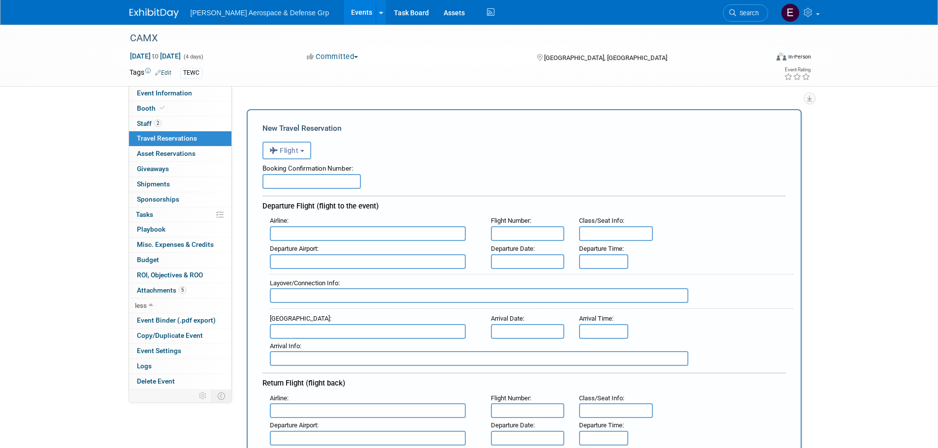
click at [301, 155] on button "Flight" at bounding box center [286, 151] width 49 height 18
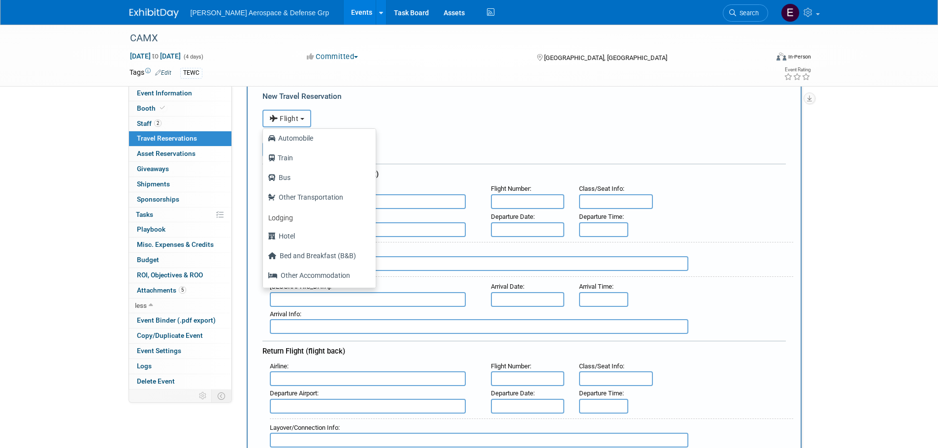
scroll to position [49, 0]
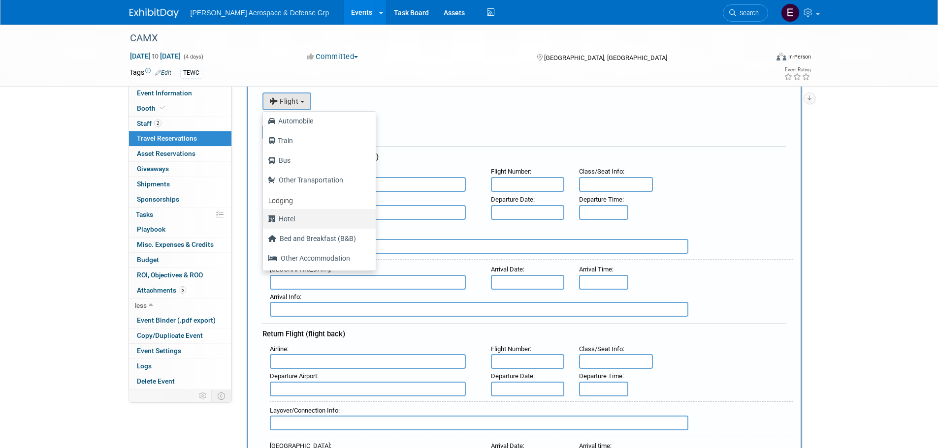
click at [303, 219] on label "Hotel" at bounding box center [317, 219] width 98 height 16
click at [264, 219] on input "Hotel" at bounding box center [261, 218] width 6 height 6
select select "6"
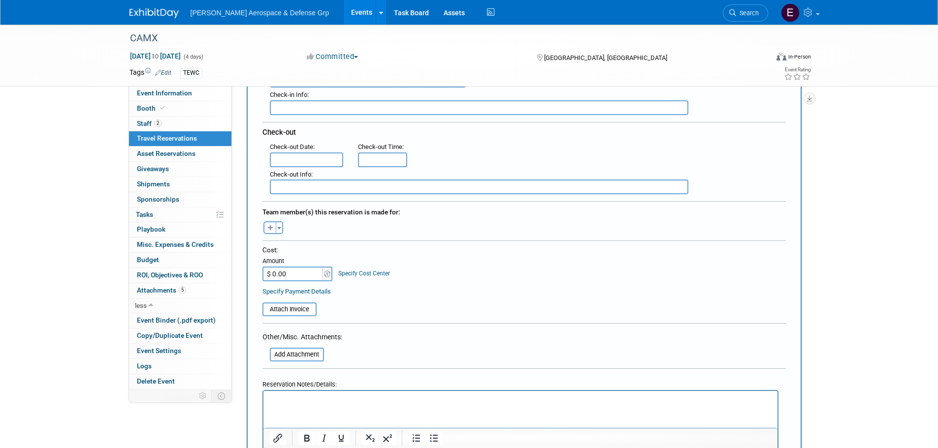
scroll to position [197, 0]
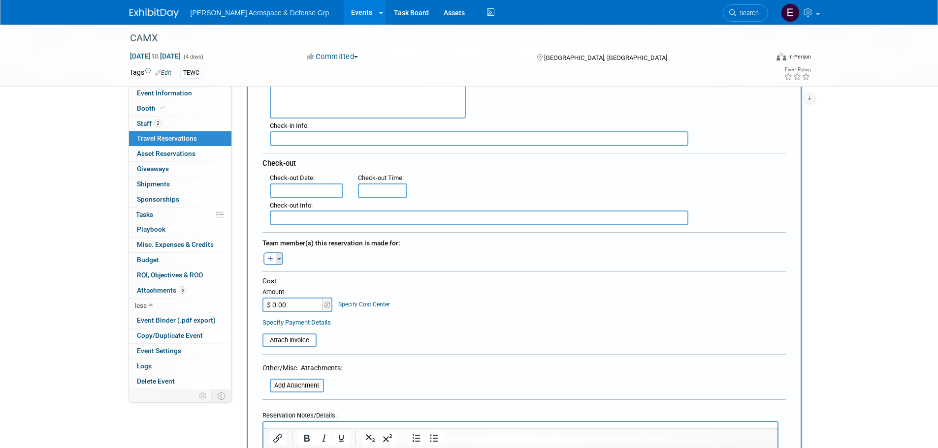
click at [276, 256] on button "Toggle Dropdown" at bounding box center [279, 259] width 7 height 13
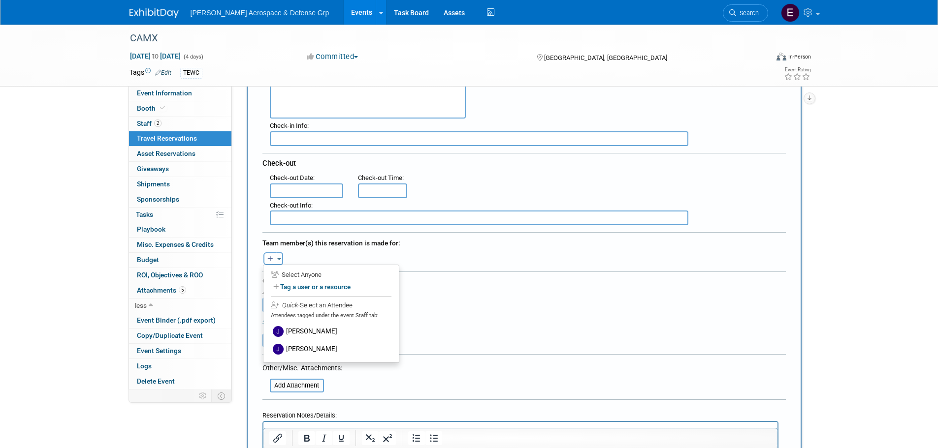
click at [532, 274] on div at bounding box center [523, 274] width 523 height 5
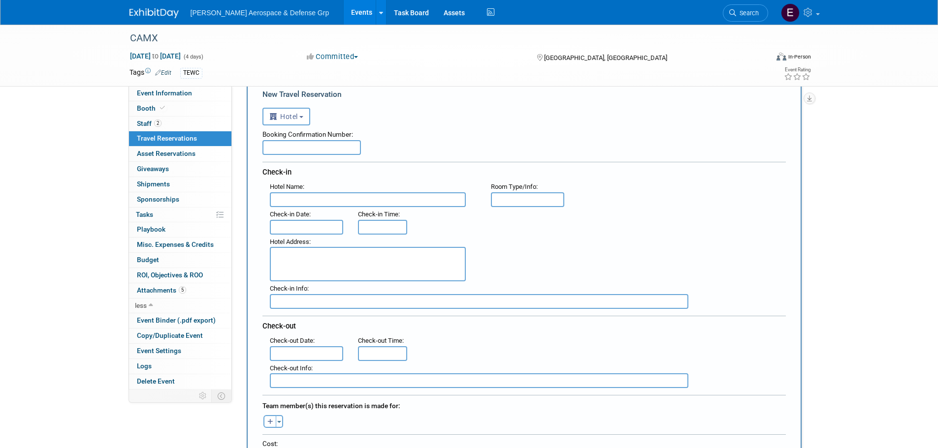
scroll to position [0, 0]
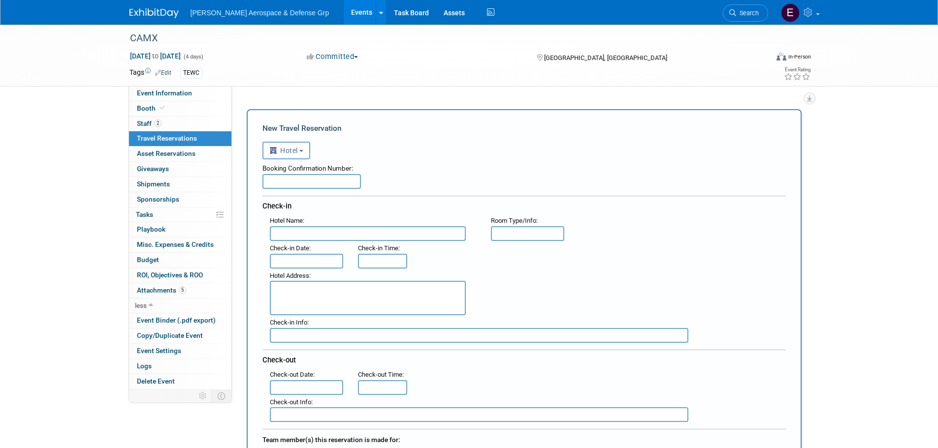
click at [336, 189] on input "text" at bounding box center [311, 181] width 98 height 15
paste input "ENQDB5QF"
type input "ENQDB5QF"
click at [344, 239] on input "text" at bounding box center [368, 233] width 196 height 15
click at [416, 232] on input "text" at bounding box center [368, 233] width 196 height 15
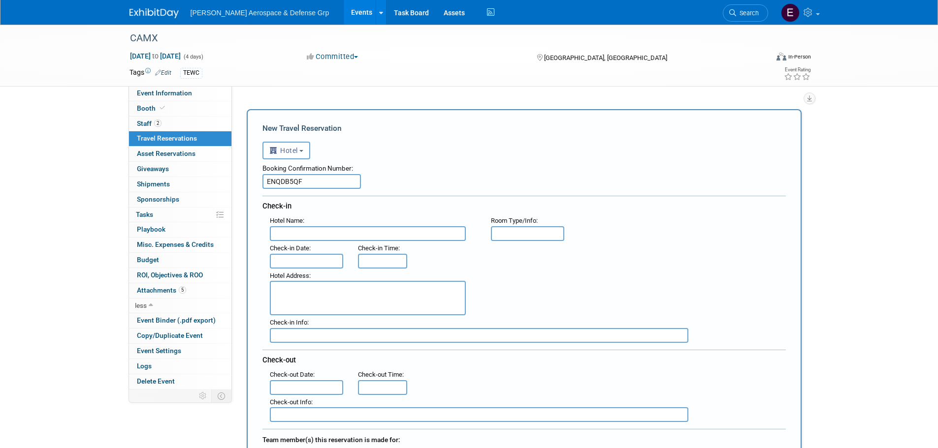
paste input "SpringHill Suites by [GEOGRAPHIC_DATA]/I-Drive Area"
type input "SpringHill Suites by [GEOGRAPHIC_DATA]/I-Drive Area"
click at [546, 232] on input "text" at bounding box center [528, 233] width 74 height 15
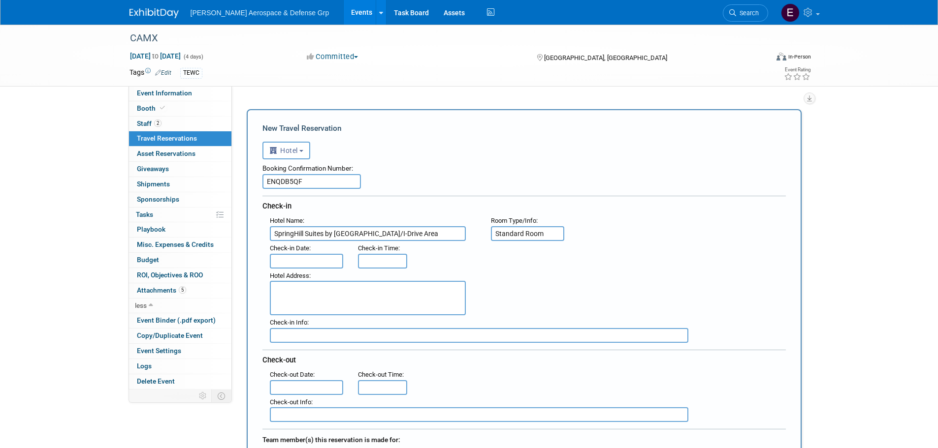
type input "Standard Room"
click at [314, 263] on input "text" at bounding box center [307, 261] width 74 height 15
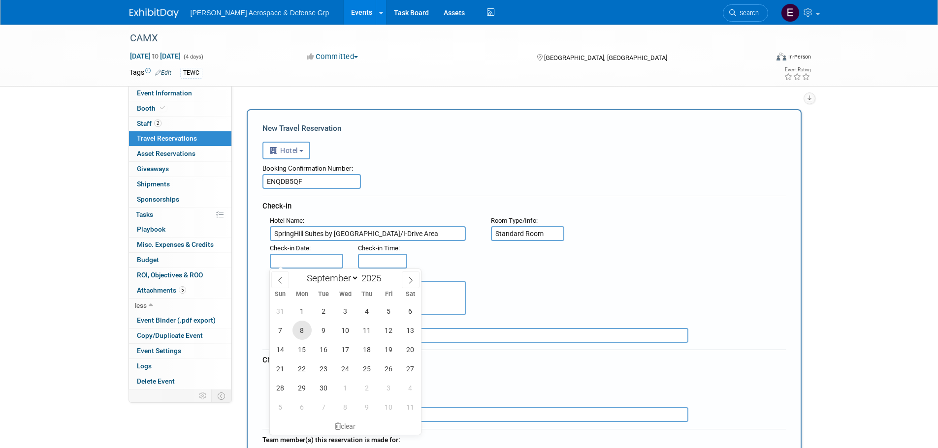
click at [305, 327] on span "8" at bounding box center [301, 330] width 19 height 19
type input "[DATE]"
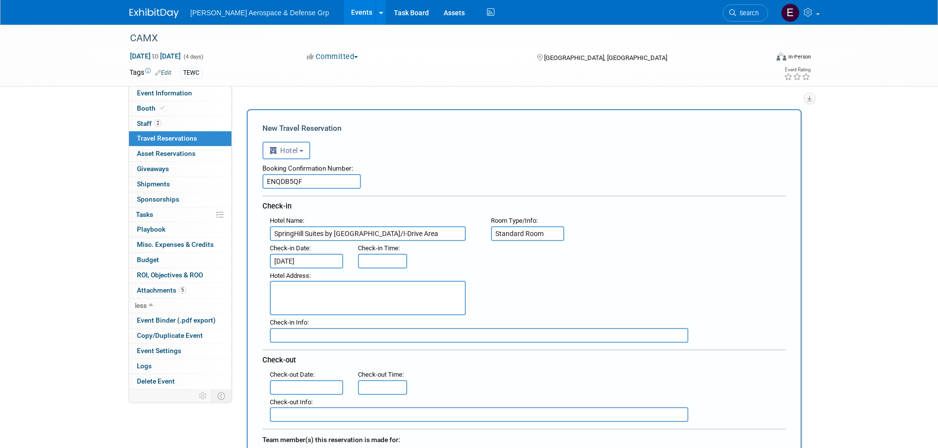
type input "3:00 PM"
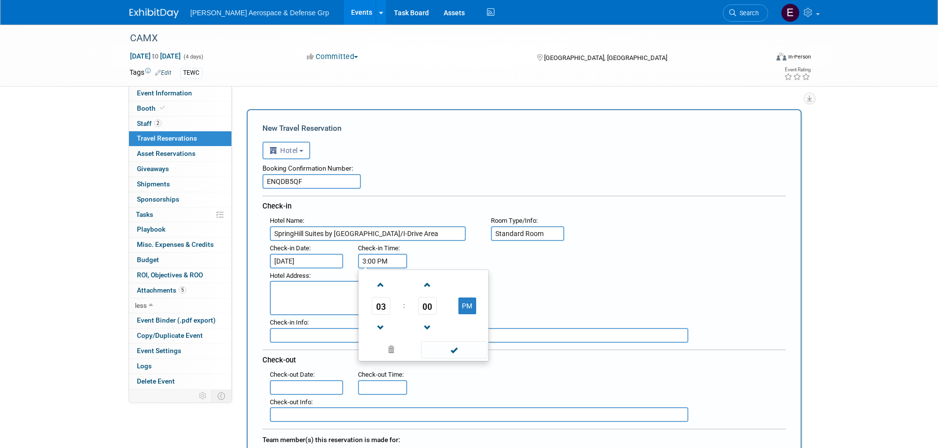
click at [393, 266] on input "3:00 PM" at bounding box center [382, 261] width 49 height 15
click at [453, 260] on div ": Check-in Date : [DATE] Check-in Time : 3:00 PM 03 : 00 PM 12 01 02 03 04 05 0…" at bounding box center [527, 255] width 531 height 28
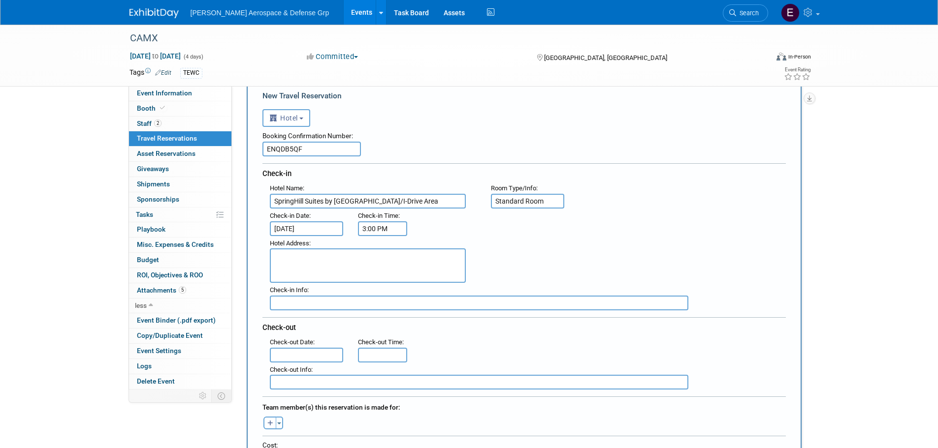
scroll to position [49, 0]
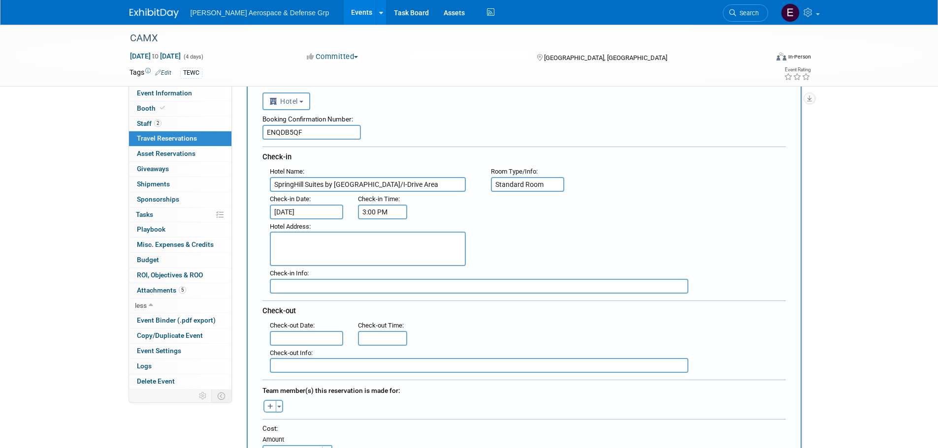
click at [311, 335] on input "text" at bounding box center [307, 338] width 74 height 15
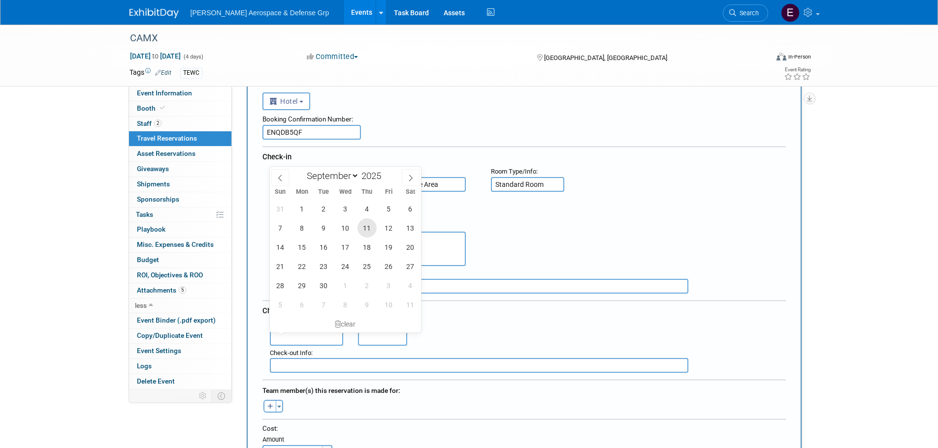
click at [367, 227] on span "11" at bounding box center [366, 228] width 19 height 19
type input "[DATE]"
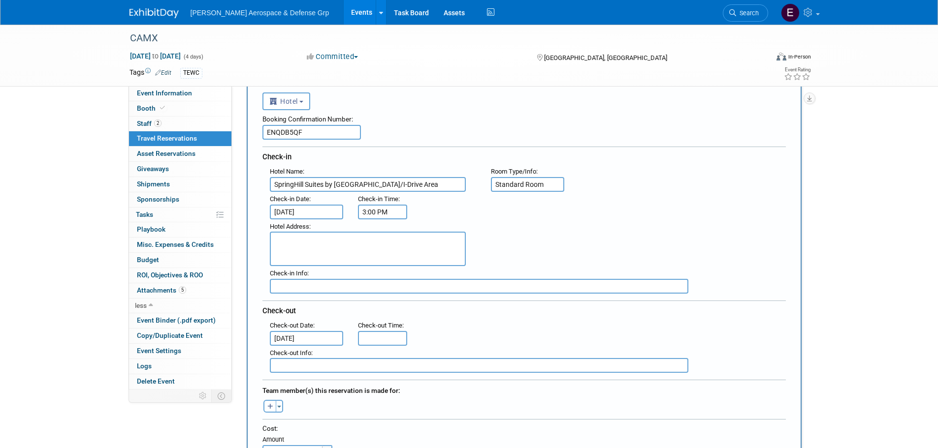
click at [550, 216] on div ": Check-in Date : [DATE] Check-in Time : 3:00 PM" at bounding box center [527, 206] width 531 height 28
click at [384, 344] on input "11:00 AM" at bounding box center [382, 338] width 49 height 15
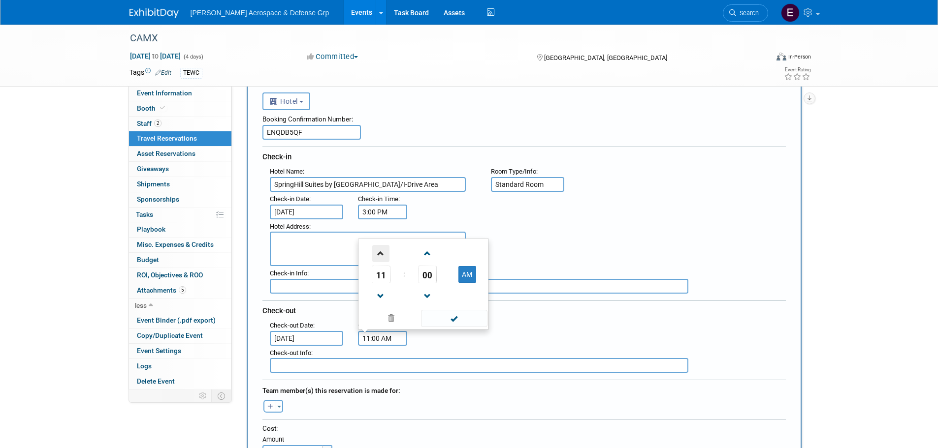
click at [378, 251] on span at bounding box center [380, 253] width 17 height 17
type input "12:00 PM"
click at [580, 328] on div ": Check-out Date : [DATE] Check-out Time : 12:00 PM 12 : 00 PM 12 01 02 03 04 0…" at bounding box center [527, 332] width 531 height 28
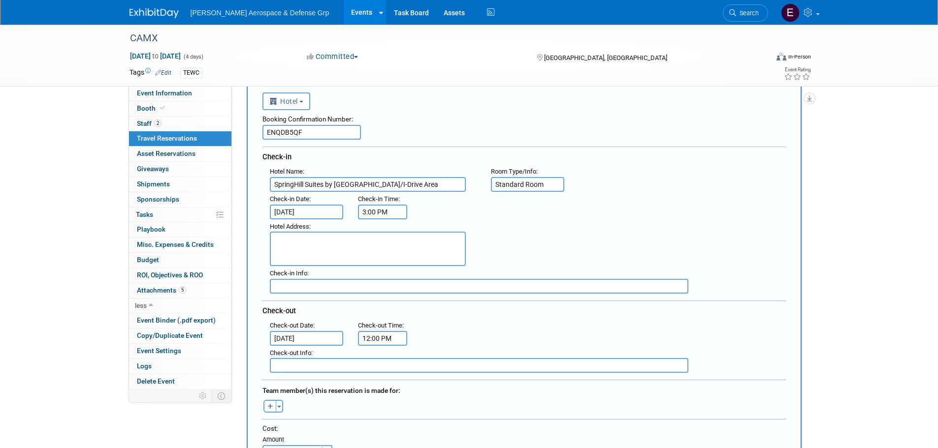
click at [329, 245] on textarea at bounding box center [368, 249] width 196 height 34
paste textarea "SpringHill Suites by [GEOGRAPHIC_DATA]/[GEOGRAPHIC_DATA] [STREET_ADDRESS][US_ST…"
click at [314, 260] on textarea "SpringHill Suites by [GEOGRAPHIC_DATA]/[GEOGRAPHIC_DATA] [STREET_ADDRESS][US_ST…" at bounding box center [368, 249] width 196 height 34
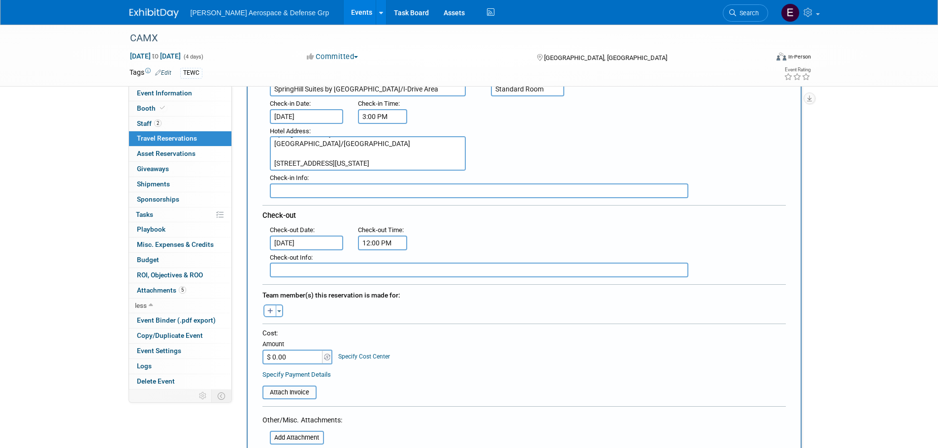
scroll to position [197, 0]
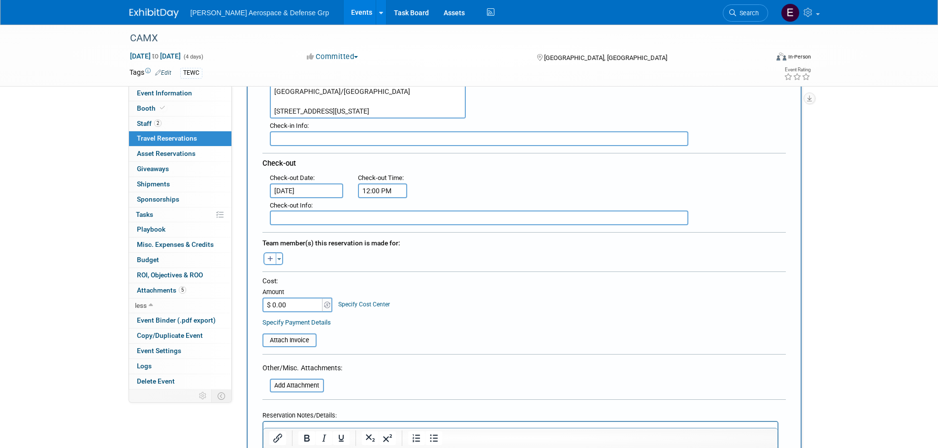
type textarea "SpringHill Suites by [GEOGRAPHIC_DATA]/[GEOGRAPHIC_DATA] [STREET_ADDRESS][US_ST…"
click at [292, 309] on input "$ 0.00" at bounding box center [293, 305] width 62 height 15
type input "$ 327.00"
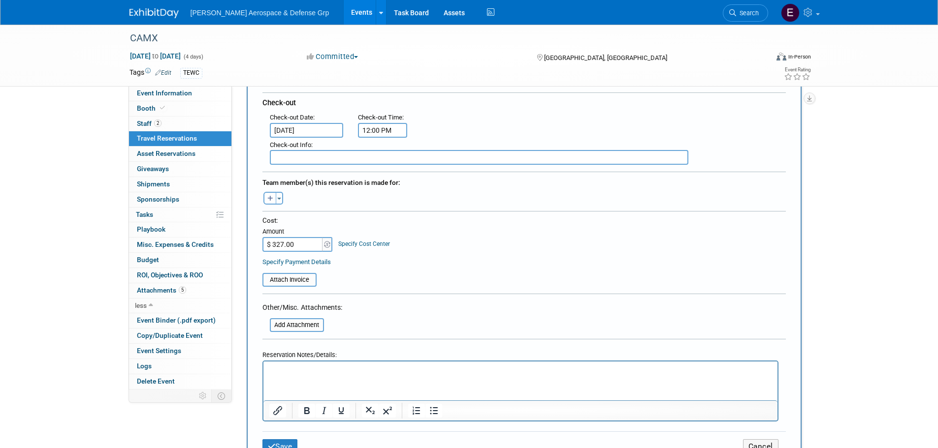
scroll to position [246, 0]
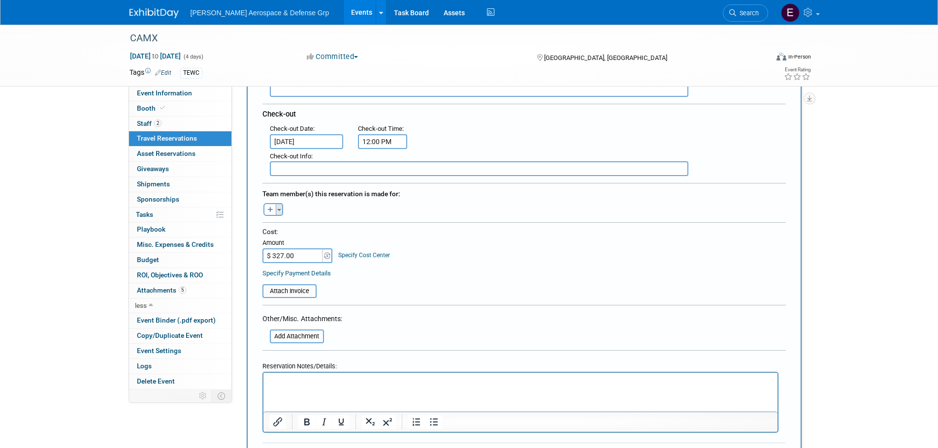
click at [278, 209] on span "button" at bounding box center [279, 210] width 4 height 2
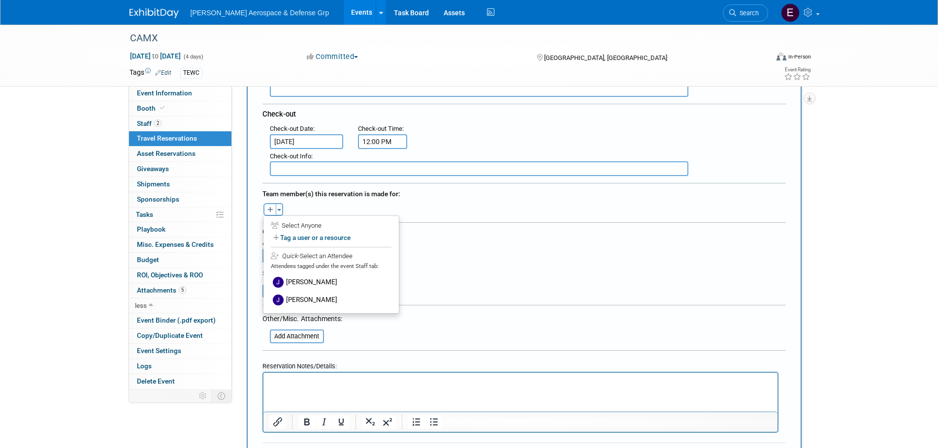
click at [530, 277] on table "Attach Invoice" at bounding box center [523, 287] width 523 height 23
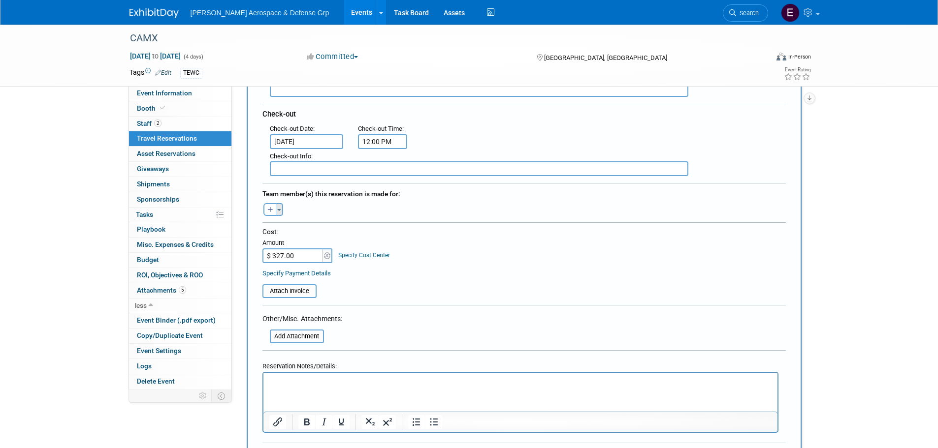
click at [277, 214] on button "Toggle Dropdown" at bounding box center [279, 209] width 7 height 13
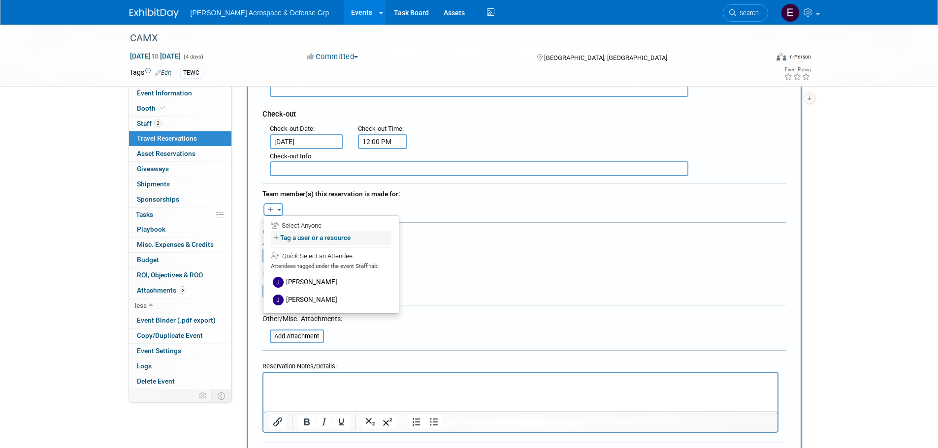
click at [324, 241] on label "Tag a user or a resource" at bounding box center [331, 238] width 121 height 14
select select
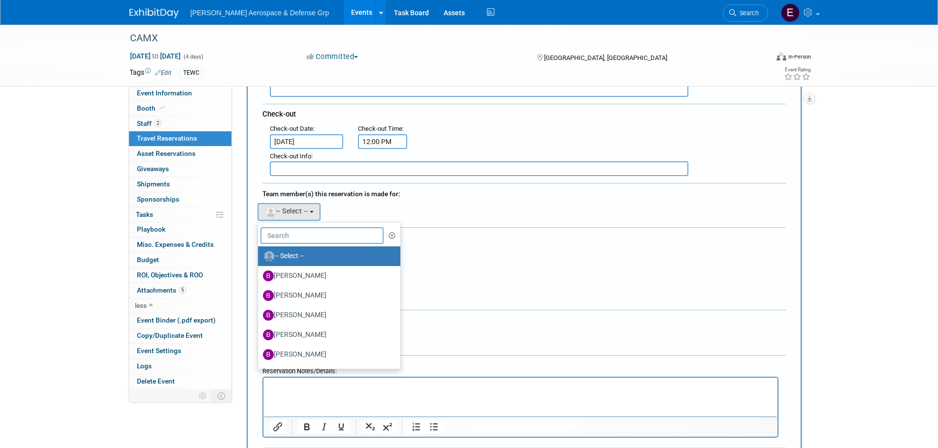
click at [307, 236] on input "text" at bounding box center [322, 235] width 124 height 17
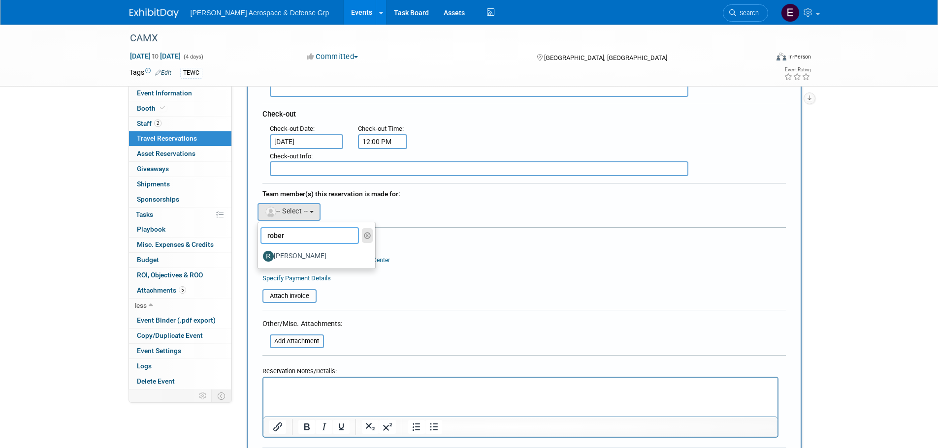
type input "rober"
click at [370, 232] on icon "button" at bounding box center [367, 235] width 7 height 7
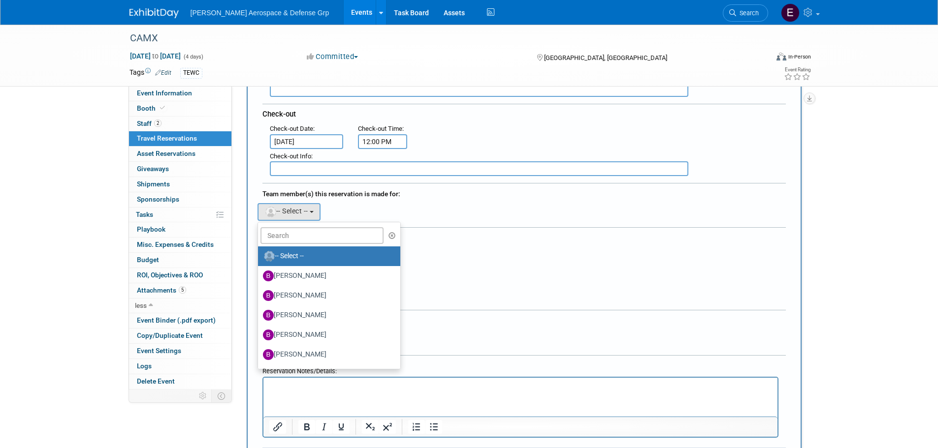
click at [579, 253] on div "Cost: Amount $ 327.00 Specify Cost Center Cost Center -- Not Specified --" at bounding box center [523, 250] width 523 height 36
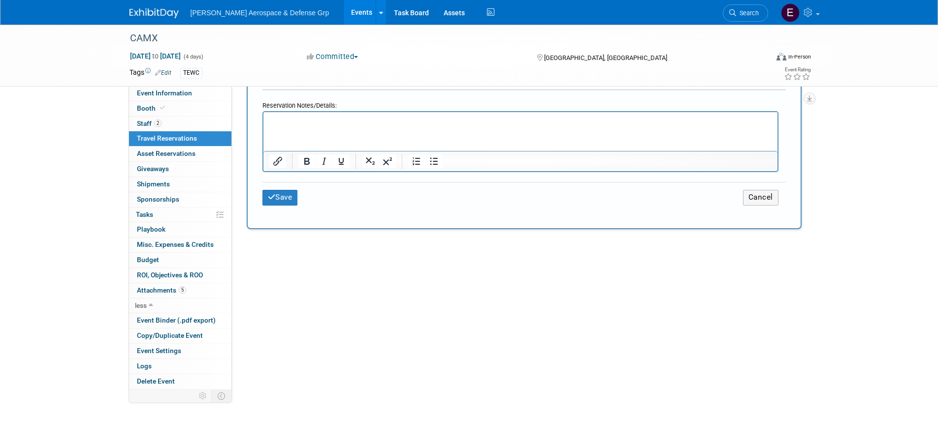
scroll to position [443, 0]
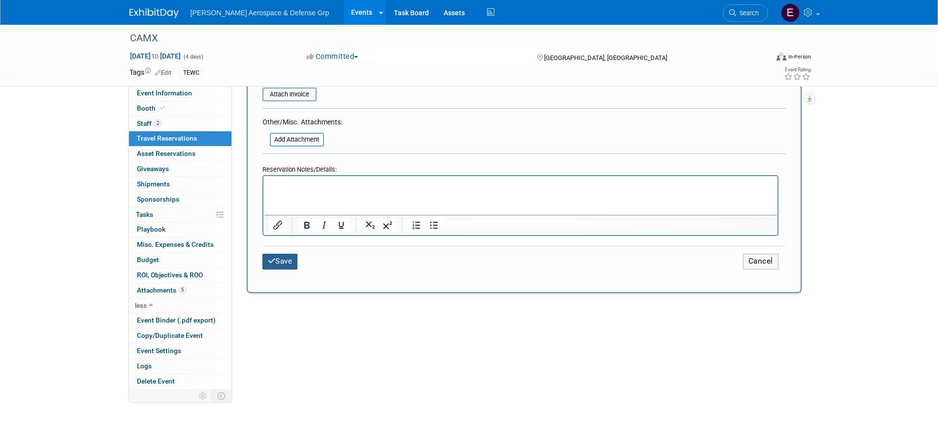
click at [276, 264] on button "Save" at bounding box center [279, 261] width 35 height 15
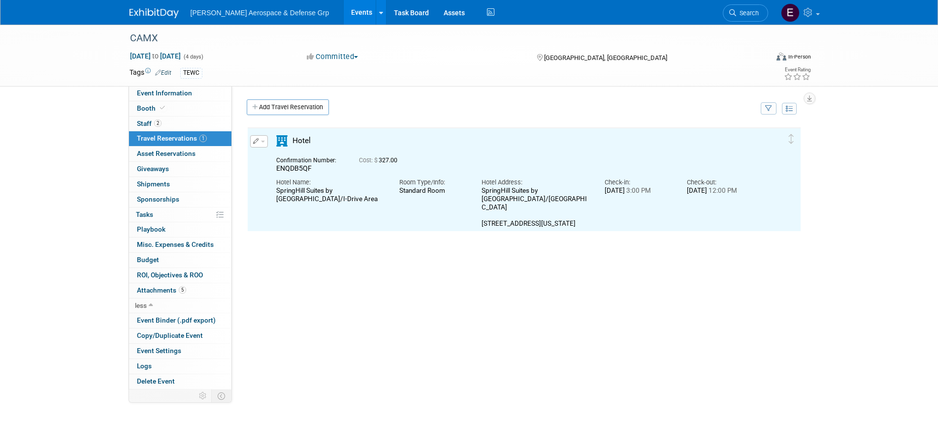
scroll to position [0, 0]
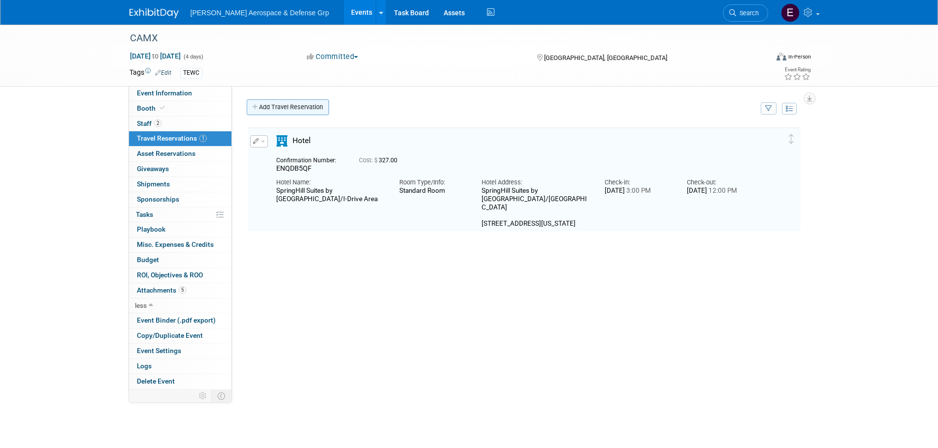
click at [289, 106] on link "Add Travel Reservation" at bounding box center [288, 107] width 82 height 16
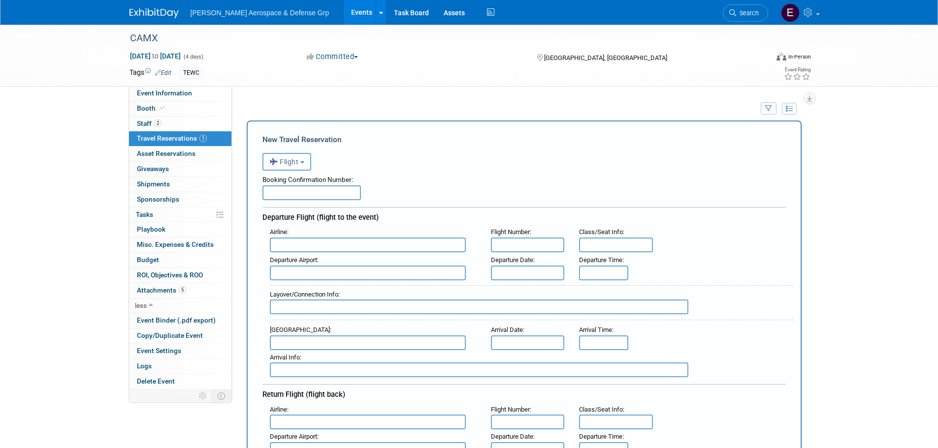
click at [292, 170] on button "Flight" at bounding box center [286, 162] width 49 height 18
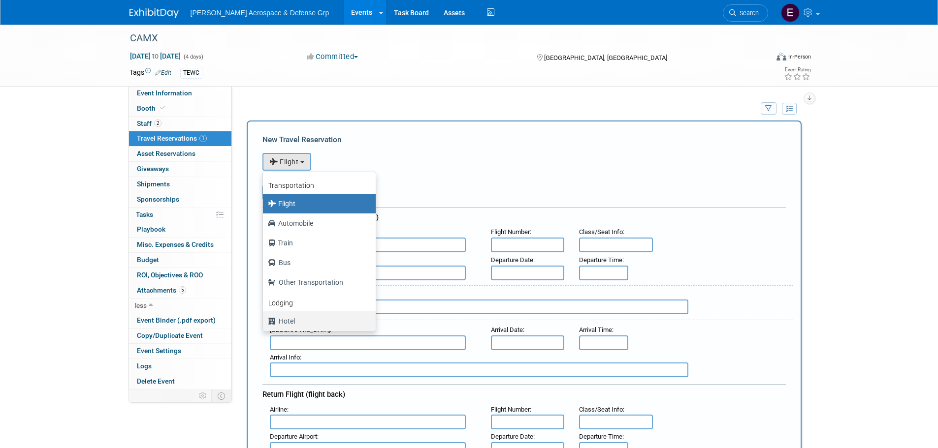
click at [302, 317] on label "Hotel" at bounding box center [317, 322] width 98 height 16
click at [264, 317] on input "Hotel" at bounding box center [261, 320] width 6 height 6
select select "6"
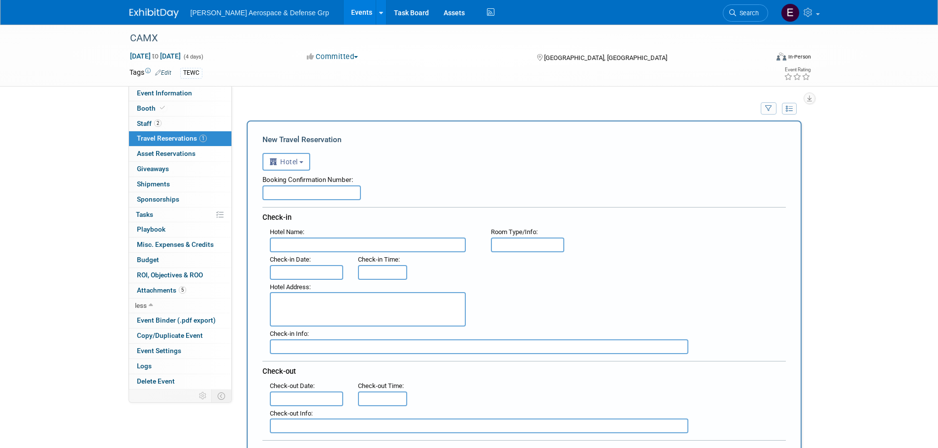
click at [289, 193] on input "text" at bounding box center [311, 193] width 98 height 15
drag, startPoint x: 286, startPoint y: 180, endPoint x: 301, endPoint y: 197, distance: 22.7
click at [286, 180] on div "Booking Confirmation Number:" at bounding box center [523, 178] width 523 height 15
click at [302, 197] on input "text" at bounding box center [311, 193] width 98 height 15
paste input "4LVCG2L5"
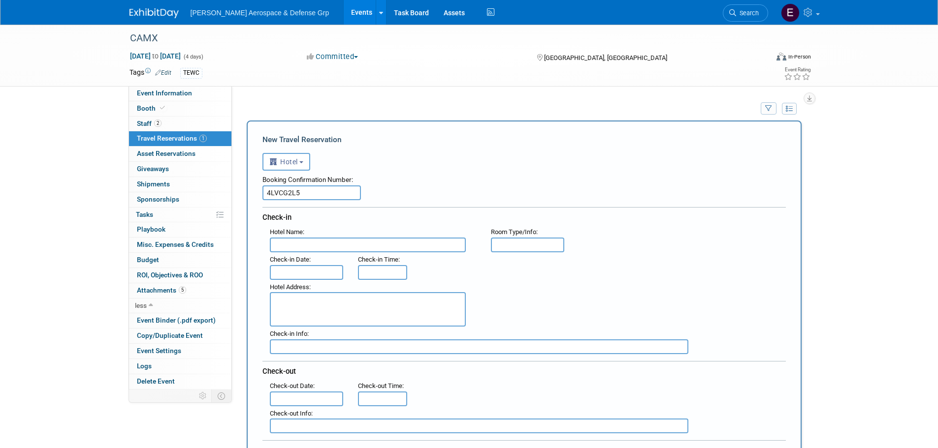
type input "4LVCG2L5"
click at [334, 252] on input "text" at bounding box center [368, 245] width 196 height 15
click at [319, 242] on input "text" at bounding box center [368, 245] width 196 height 15
paste input "SpringHill Suites by [GEOGRAPHIC_DATA]/I-Drive Area"
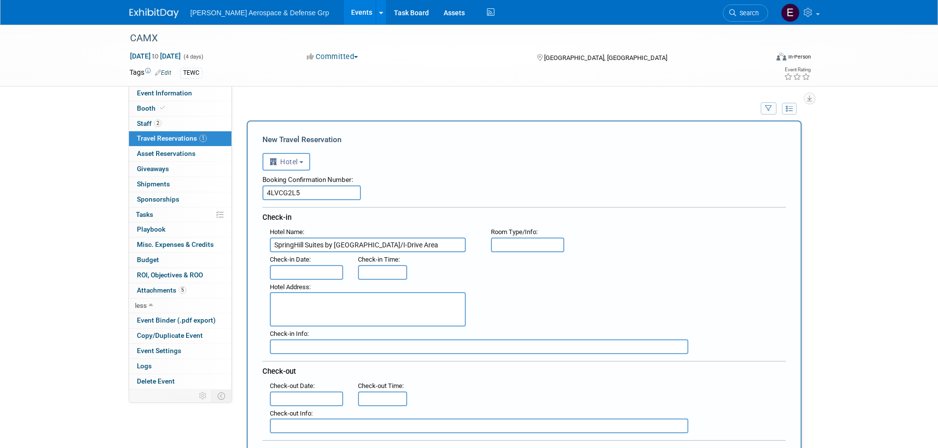
type input "SpringHill Suites by [GEOGRAPHIC_DATA]/I-Drive Area"
click at [524, 246] on input "text" at bounding box center [528, 245] width 74 height 15
type input "Standard Room"
click at [319, 272] on input "text" at bounding box center [307, 272] width 74 height 15
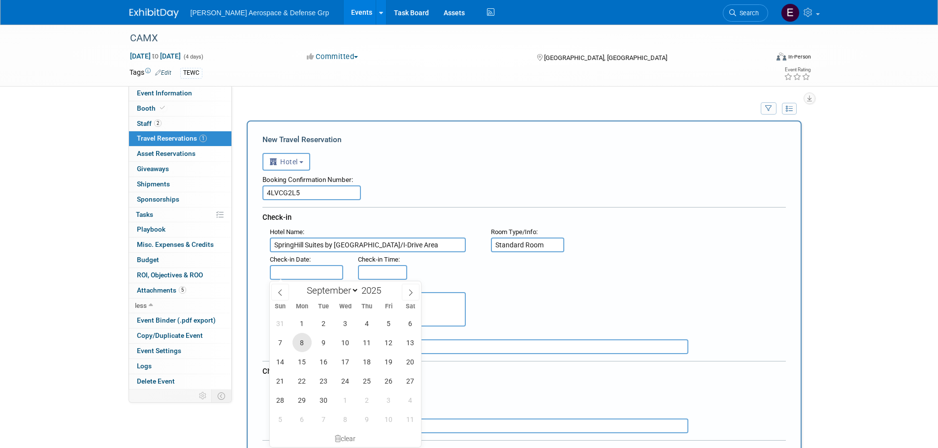
click at [302, 348] on span "8" at bounding box center [301, 342] width 19 height 19
type input "[DATE]"
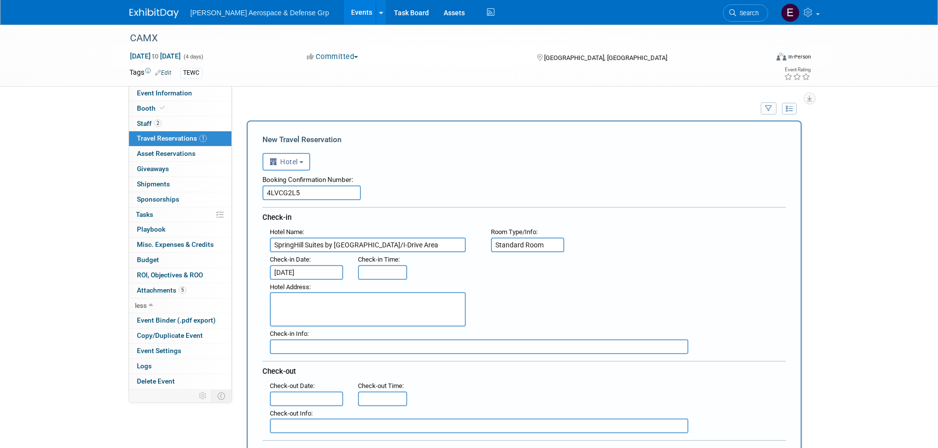
type input "3:00 PM"
click at [369, 278] on input "3:00 PM" at bounding box center [382, 272] width 49 height 15
click at [584, 286] on div "Hotel Address :" at bounding box center [527, 303] width 531 height 47
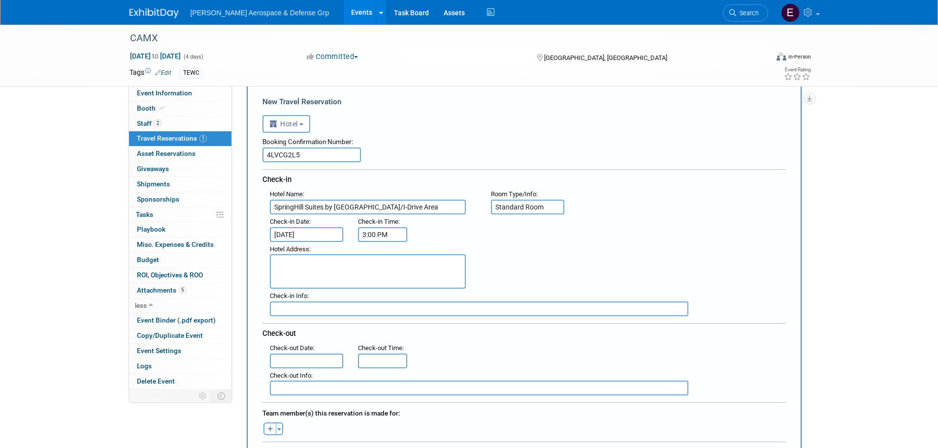
scroll to position [98, 0]
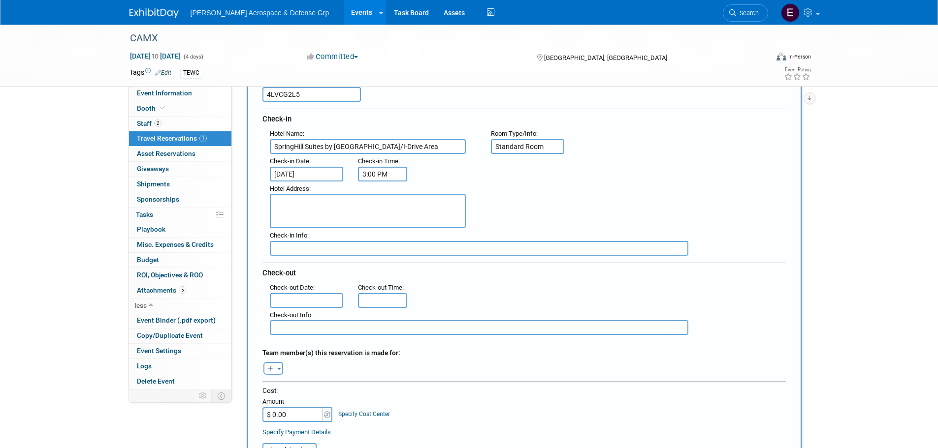
click at [323, 301] on input "text" at bounding box center [307, 300] width 74 height 15
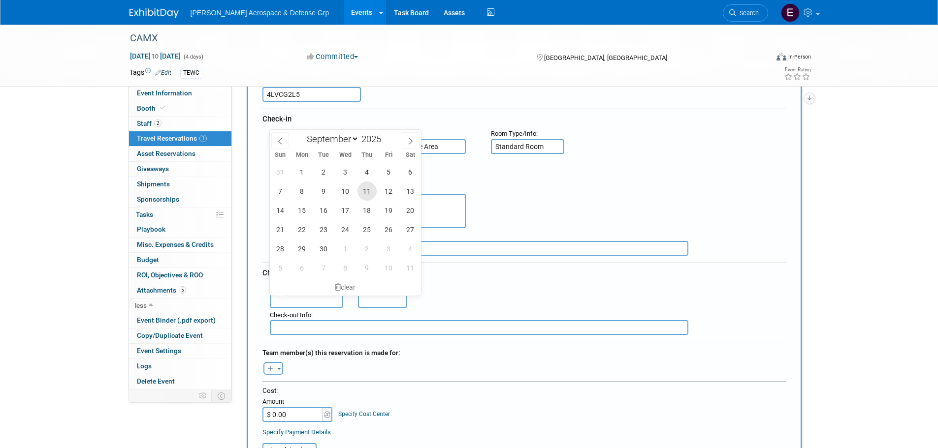
click at [363, 196] on span "11" at bounding box center [366, 191] width 19 height 19
type input "[DATE]"
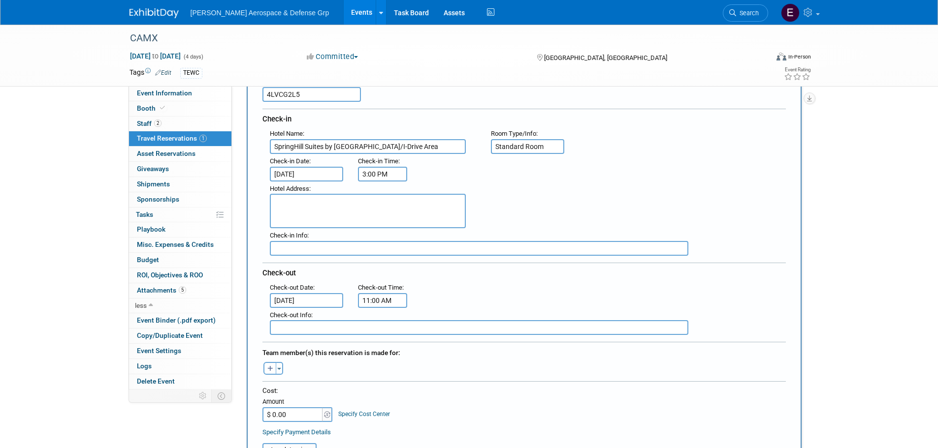
click at [374, 295] on input "11:00 AM" at bounding box center [382, 300] width 49 height 15
click at [381, 323] on span at bounding box center [380, 324] width 17 height 17
type input "12:00 PM"
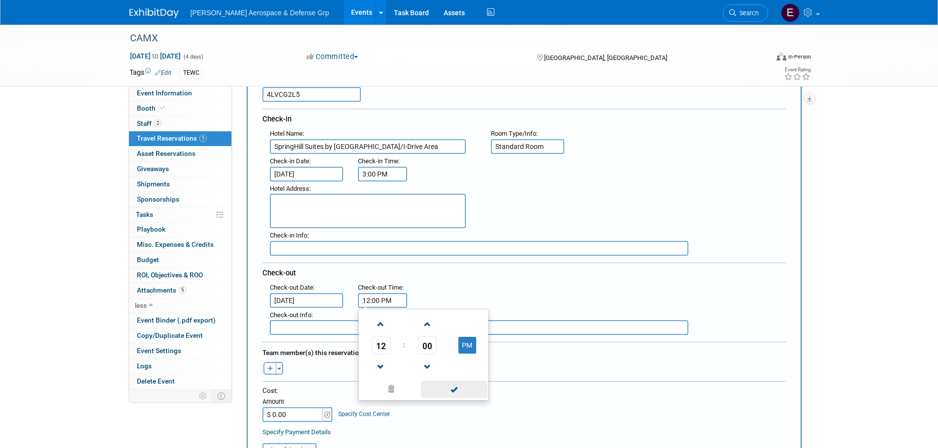
click at [455, 393] on span at bounding box center [454, 389] width 66 height 17
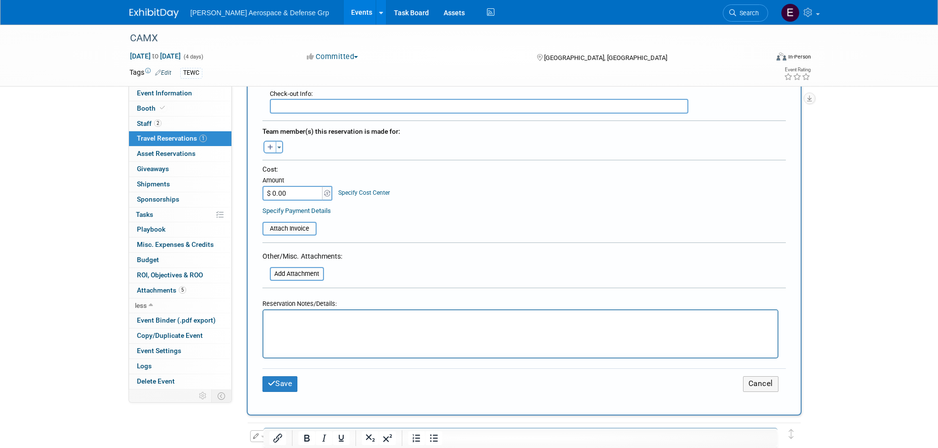
scroll to position [295, 0]
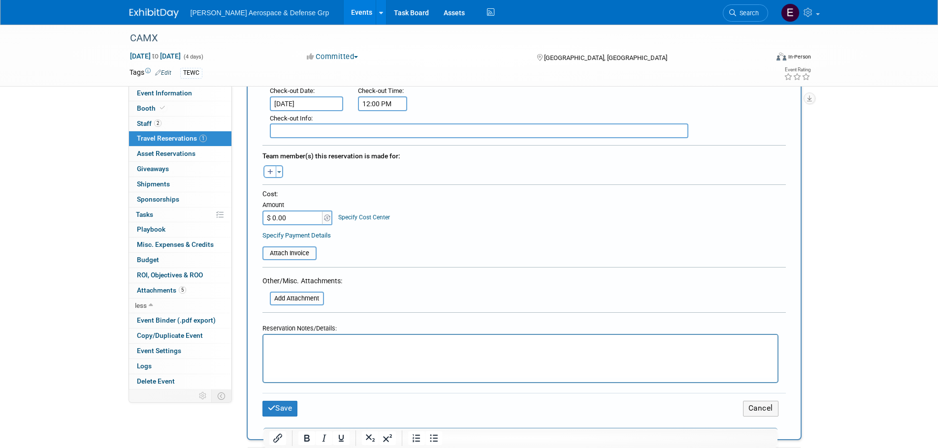
click at [285, 215] on input "$ 0.00" at bounding box center [293, 218] width 62 height 15
type input "$ 327.00"
click at [427, 263] on form "<i class="fas fa-plane" style="padding: 6px 4px 6px 1px;"></i> Flight <i class=…" at bounding box center [523, 140] width 523 height 577
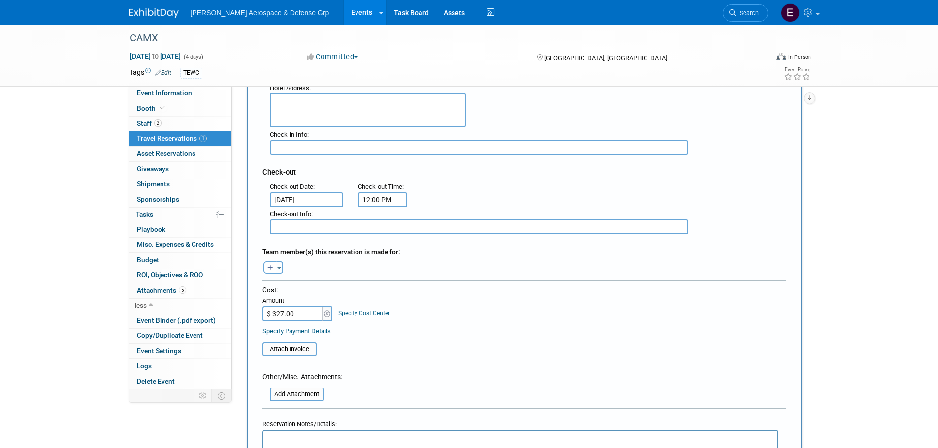
scroll to position [197, 0]
click at [275, 271] on button "button" at bounding box center [269, 270] width 13 height 13
select select
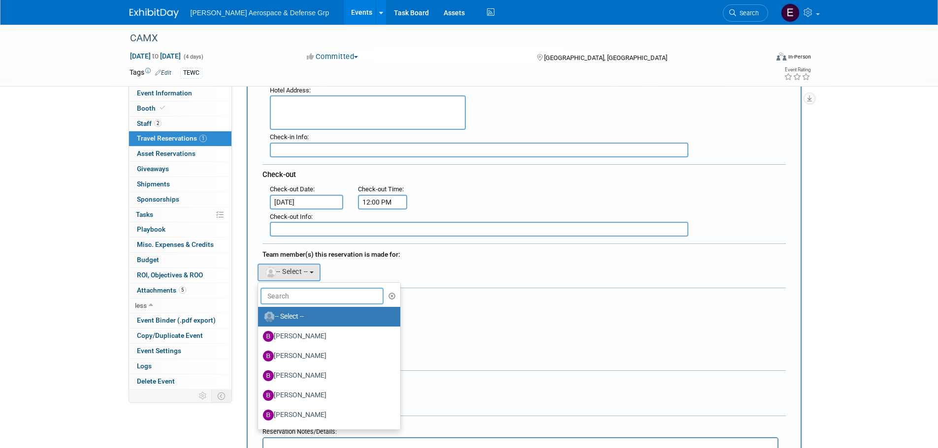
click at [302, 299] on input "text" at bounding box center [322, 296] width 124 height 17
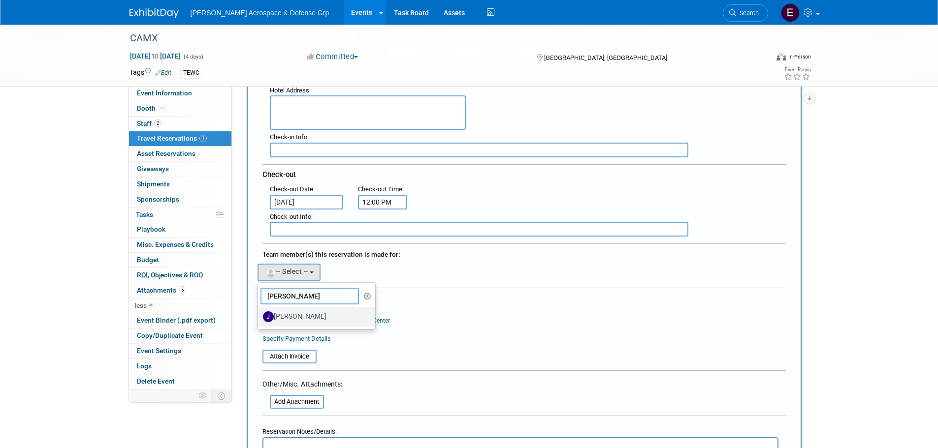
type input "[PERSON_NAME]"
click at [312, 324] on label "[PERSON_NAME]" at bounding box center [314, 317] width 103 height 16
click at [259, 319] on input "[PERSON_NAME]" at bounding box center [256, 316] width 6 height 6
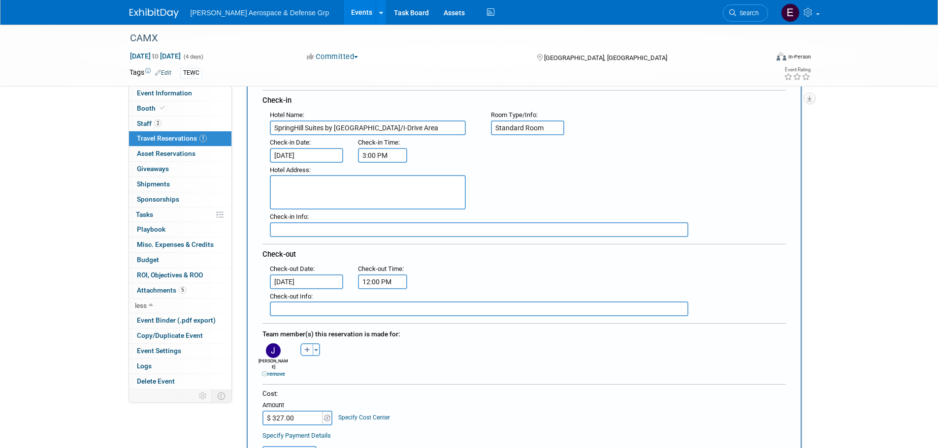
scroll to position [98, 0]
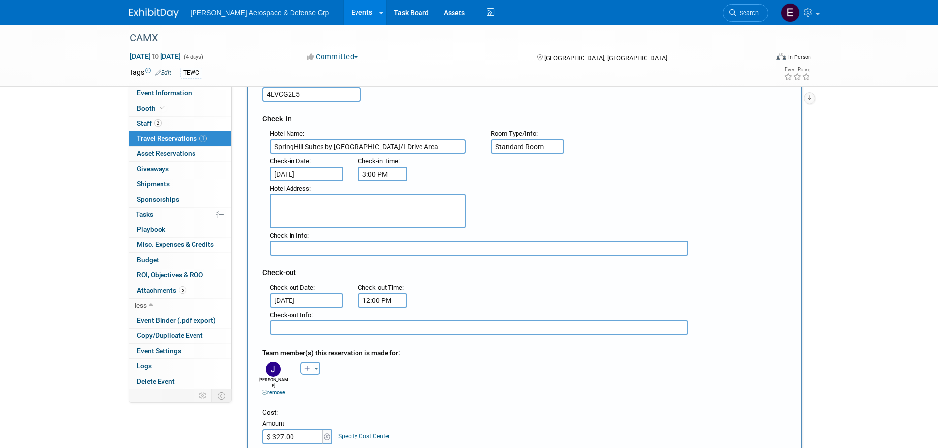
click at [375, 222] on textarea at bounding box center [368, 211] width 196 height 34
click at [435, 202] on textarea at bounding box center [368, 211] width 196 height 34
paste textarea "SpringHill Suites by [GEOGRAPHIC_DATA]/I-Drive Area"
click at [406, 196] on textarea "SpringHill Suites by [GEOGRAPHIC_DATA]/I-Drive Area" at bounding box center [368, 211] width 196 height 34
click at [408, 213] on textarea "SpringHill Suites by [GEOGRAPHIC_DATA]/I-Drive Area" at bounding box center [368, 211] width 196 height 34
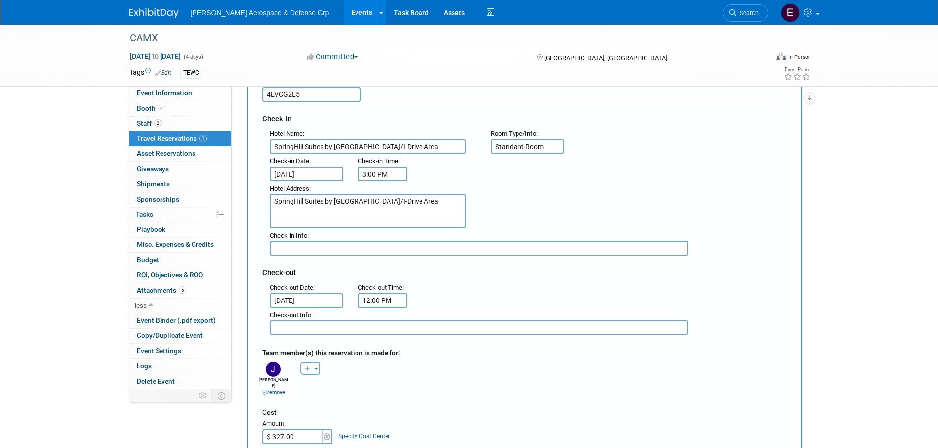
scroll to position [7, 0]
drag, startPoint x: 324, startPoint y: 208, endPoint x: 319, endPoint y: 212, distance: 5.9
click at [324, 208] on textarea "SpringHill Suites by [GEOGRAPHIC_DATA]/I-Drive Area" at bounding box center [368, 211] width 196 height 34
click at [311, 217] on textarea "SpringHill Suites by [GEOGRAPHIC_DATA]/I-Drive Area" at bounding box center [368, 211] width 196 height 34
paste textarea "[STREET_ADDRESS]"
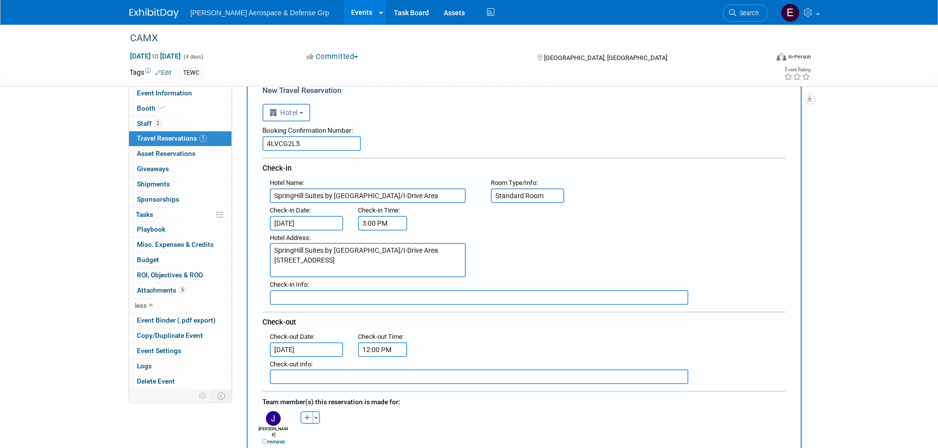
scroll to position [20, 0]
click at [379, 266] on textarea "SpringHill Suites by [GEOGRAPHIC_DATA]/I-Drive Area [STREET_ADDRESS]" at bounding box center [368, 260] width 196 height 34
click at [338, 266] on textarea "SpringHill Suites by [GEOGRAPHIC_DATA]/I-Drive Area [STREET_ADDRESS]" at bounding box center [368, 260] width 196 height 34
click at [340, 261] on textarea "SpringHill Suites by [GEOGRAPHIC_DATA]/I-Drive Area [STREET_ADDRESS]" at bounding box center [368, 260] width 196 height 34
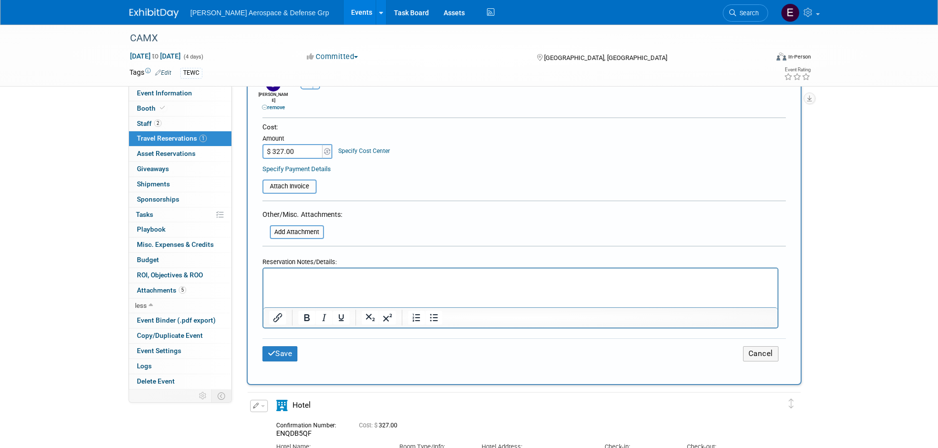
scroll to position [394, 0]
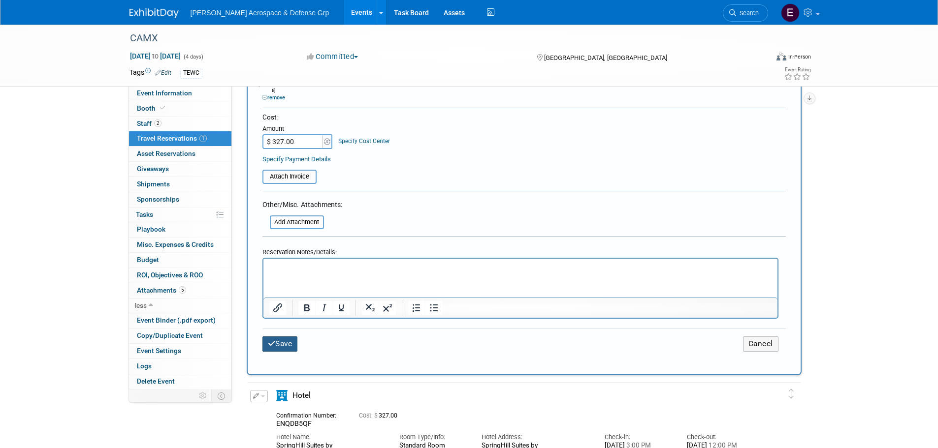
type textarea "SpringHill Suites by [GEOGRAPHIC_DATA]/I-Drive Area [STREET_ADDRESS]"
click at [274, 342] on button "Save" at bounding box center [279, 344] width 35 height 15
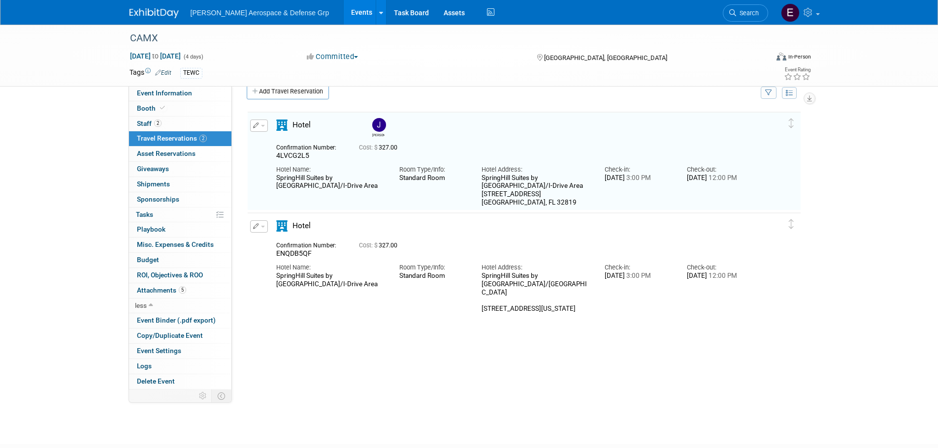
scroll to position [0, 0]
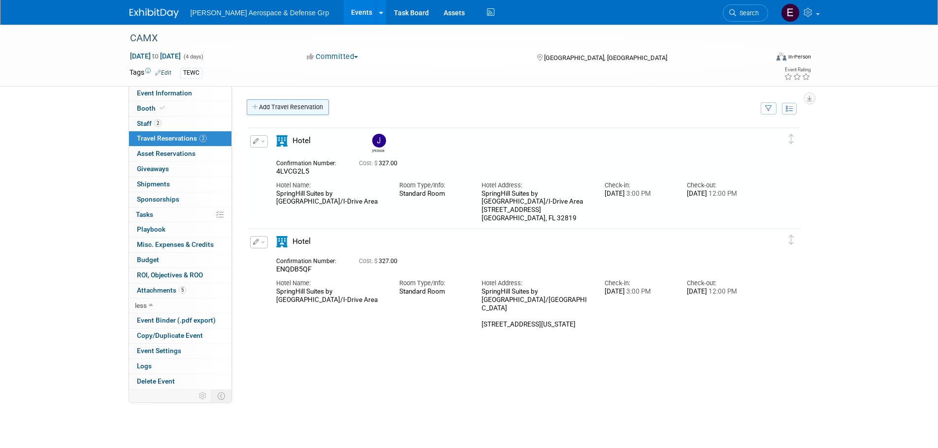
click at [282, 115] on link "Add Travel Reservation" at bounding box center [288, 107] width 82 height 16
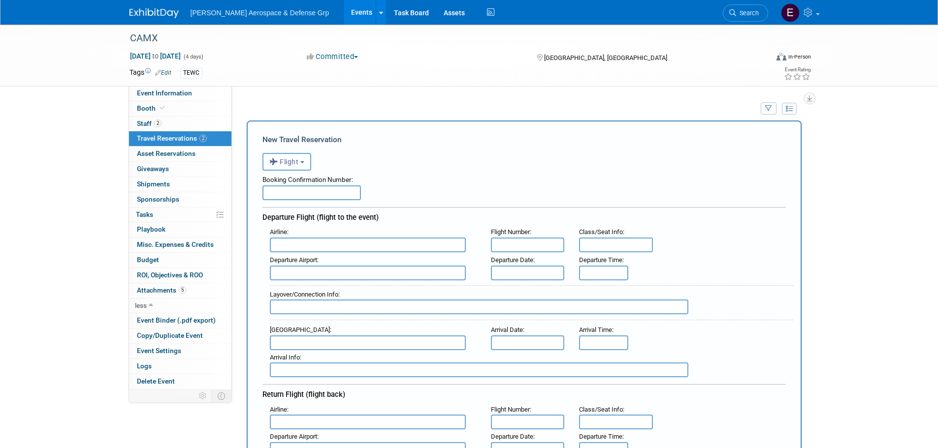
click at [298, 166] on span "Flight" at bounding box center [284, 162] width 30 height 8
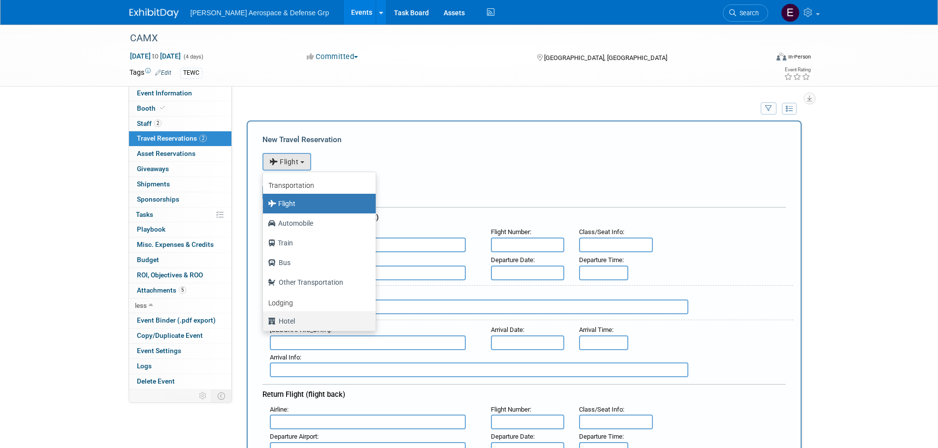
click at [285, 325] on label "Hotel" at bounding box center [317, 322] width 98 height 16
click at [264, 323] on input "Hotel" at bounding box center [261, 320] width 6 height 6
select select "6"
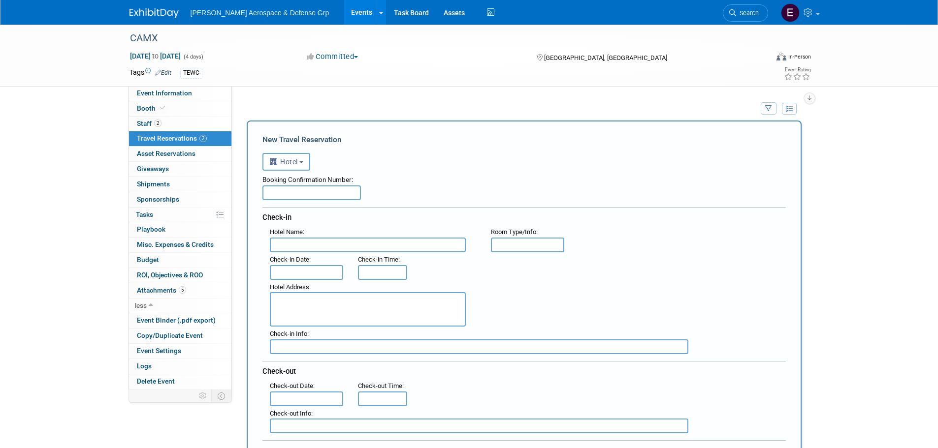
click at [297, 195] on input "text" at bounding box center [311, 193] width 98 height 15
click at [314, 196] on input "text" at bounding box center [311, 193] width 98 height 15
paste input "5WKUXJQO"
type input "5WKUXJQO"
click at [311, 245] on input "text" at bounding box center [368, 245] width 196 height 15
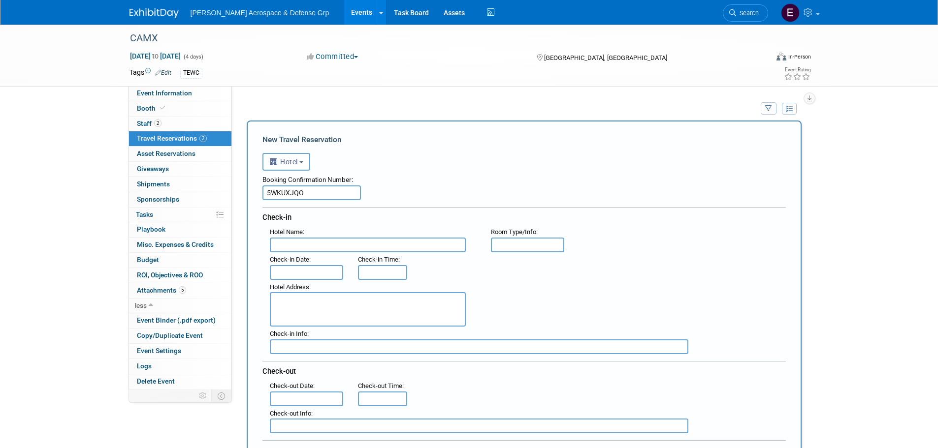
paste input "SpringHill Suites by [GEOGRAPHIC_DATA]/I-Drive Area"
type input "SpringHill Suites by [GEOGRAPHIC_DATA]/I-Drive Area"
click at [530, 253] on input "text" at bounding box center [528, 245] width 74 height 15
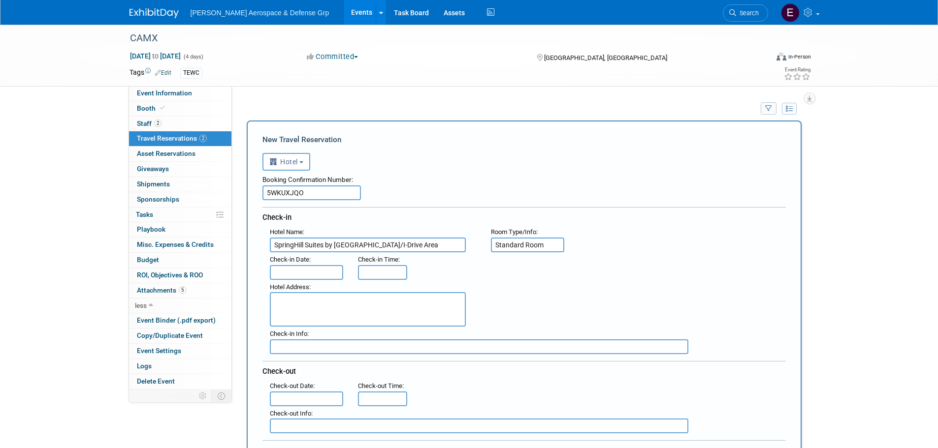
type input "Standard Room"
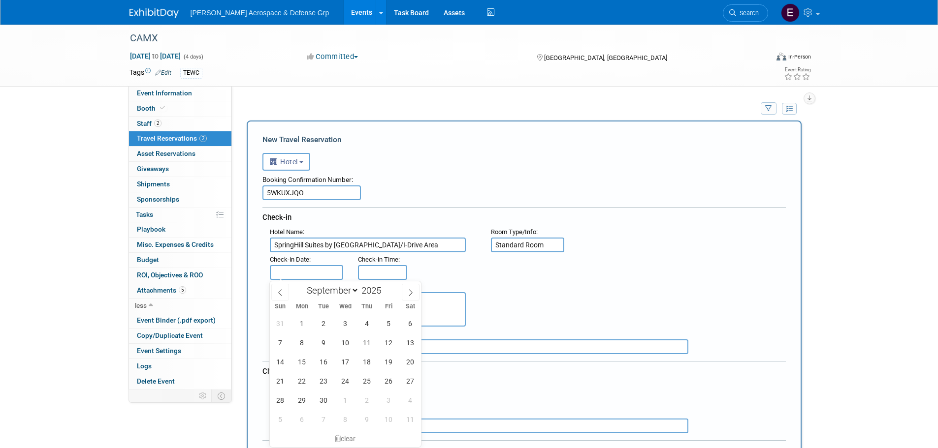
click at [291, 275] on input "text" at bounding box center [307, 272] width 74 height 15
click at [305, 342] on span "8" at bounding box center [301, 342] width 19 height 19
type input "[DATE]"
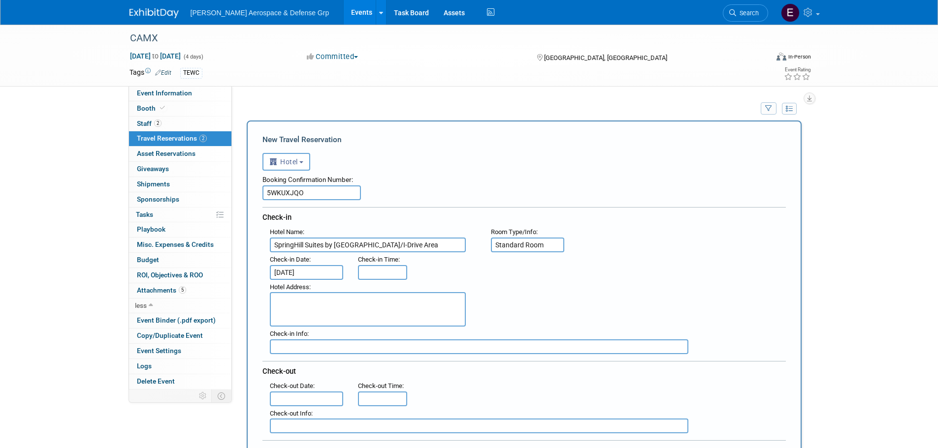
type input "3:00 PM"
click at [385, 273] on input "3:00 PM" at bounding box center [382, 272] width 49 height 15
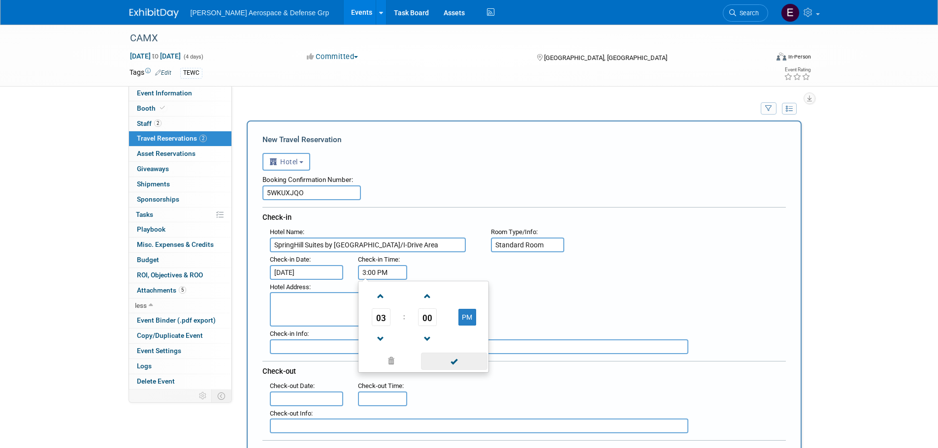
click at [452, 366] on span at bounding box center [454, 361] width 66 height 17
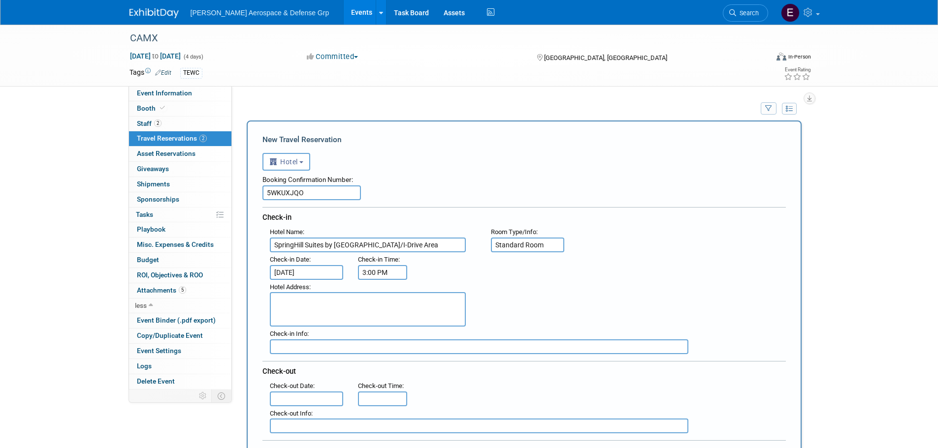
scroll to position [49, 0]
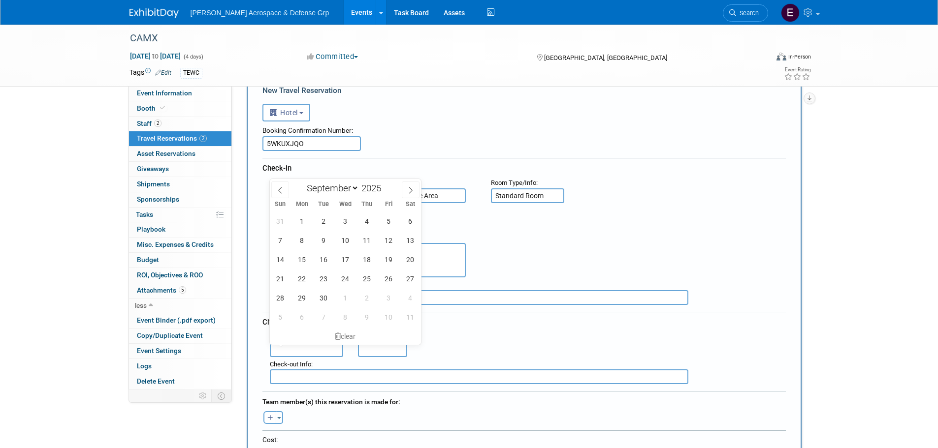
click at [324, 347] on input "text" at bounding box center [307, 350] width 74 height 15
click at [369, 239] on span "11" at bounding box center [366, 240] width 19 height 19
type input "[DATE]"
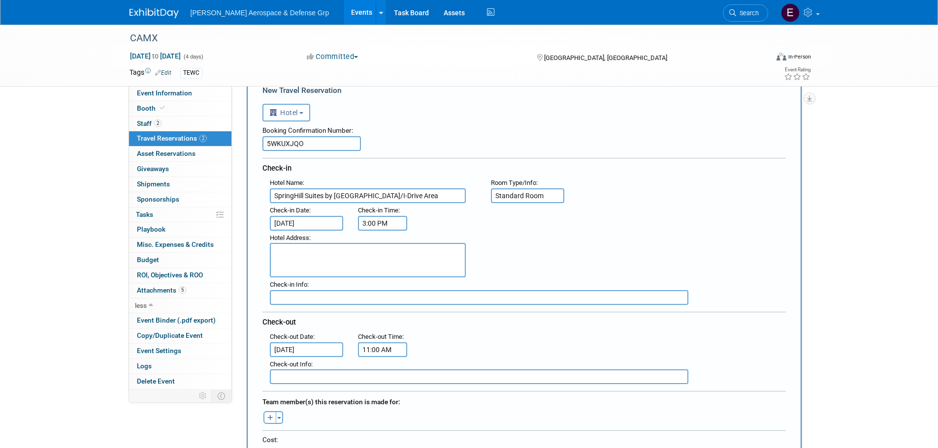
click at [381, 348] on input "11:00 AM" at bounding box center [382, 350] width 49 height 15
click at [377, 260] on span at bounding box center [380, 264] width 17 height 17
type input "12:00 PM"
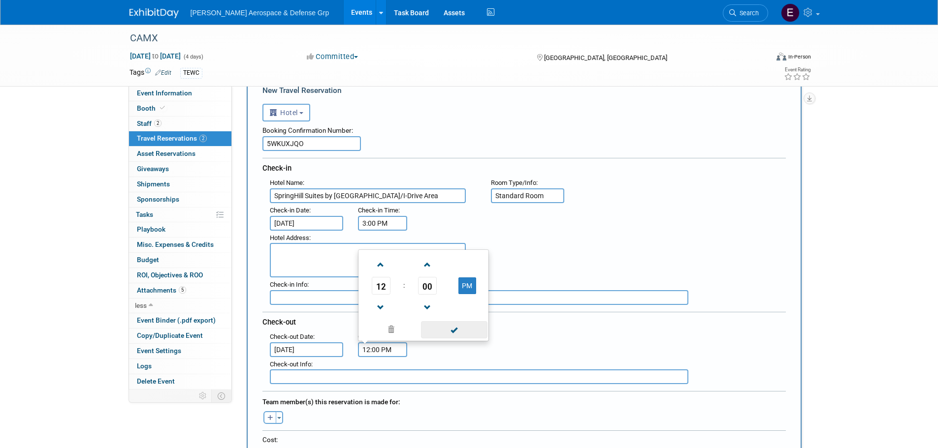
click at [436, 327] on span at bounding box center [454, 329] width 66 height 17
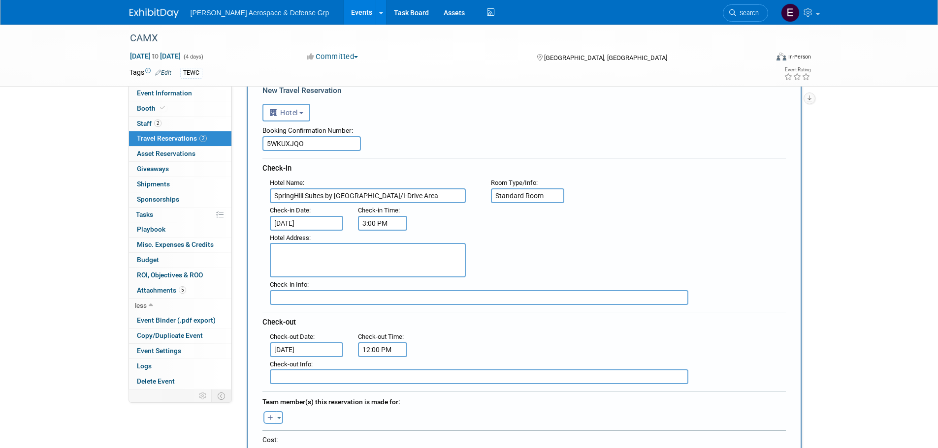
click at [378, 265] on textarea at bounding box center [368, 260] width 196 height 34
paste textarea "SpringHill Suites by [GEOGRAPHIC_DATA]/I-Drive Area"
click at [296, 270] on textarea "SpringHill Suites by [GEOGRAPHIC_DATA]/I-Drive Area" at bounding box center [368, 260] width 196 height 34
paste textarea "[STREET_ADDRESS]"
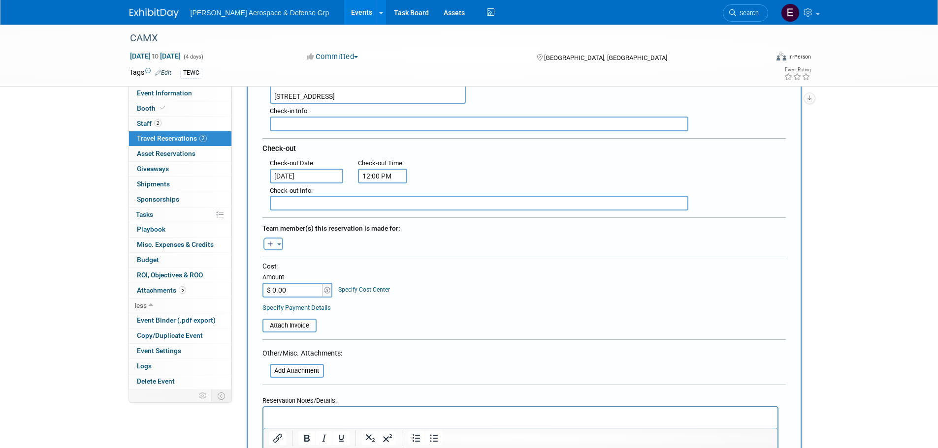
scroll to position [246, 0]
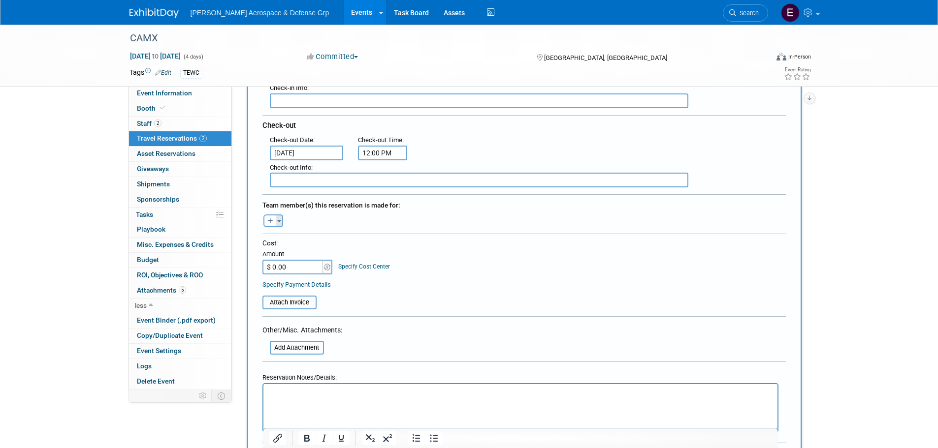
type textarea "SpringHill Suites by [GEOGRAPHIC_DATA]/I-Drive Area [STREET_ADDRESS]"
click at [276, 222] on button "Toggle Dropdown" at bounding box center [279, 221] width 7 height 13
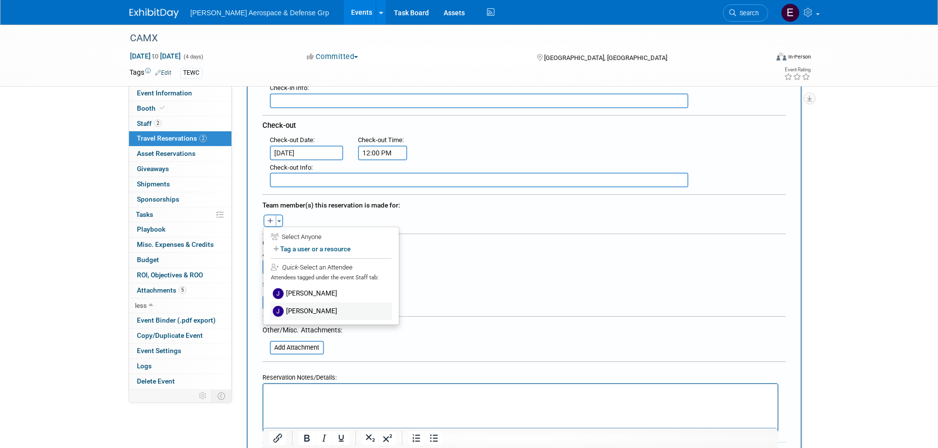
click at [306, 315] on label "[PERSON_NAME]" at bounding box center [331, 312] width 122 height 18
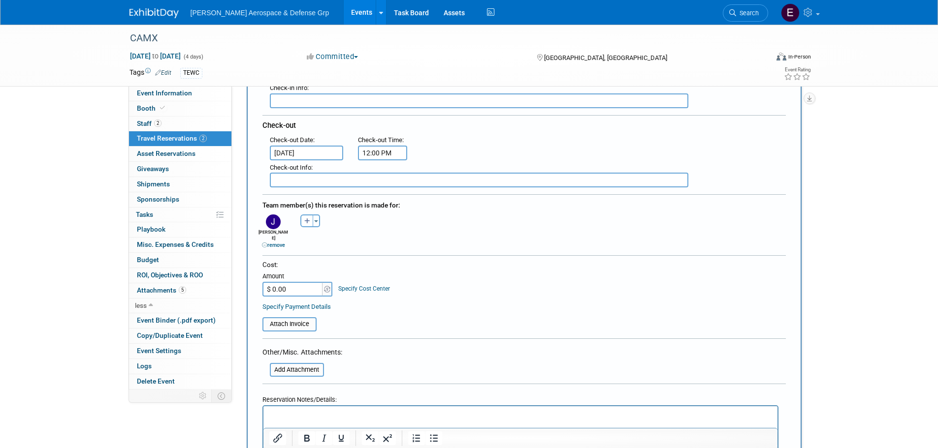
click at [304, 290] on input "$ 0.00" at bounding box center [293, 289] width 62 height 15
type input "$ 327.00"
click at [518, 365] on form "<i class="fas fa-plane" style="padding: 6px 4px 6px 1px;"></i> Flight <i class=…" at bounding box center [523, 201] width 523 height 599
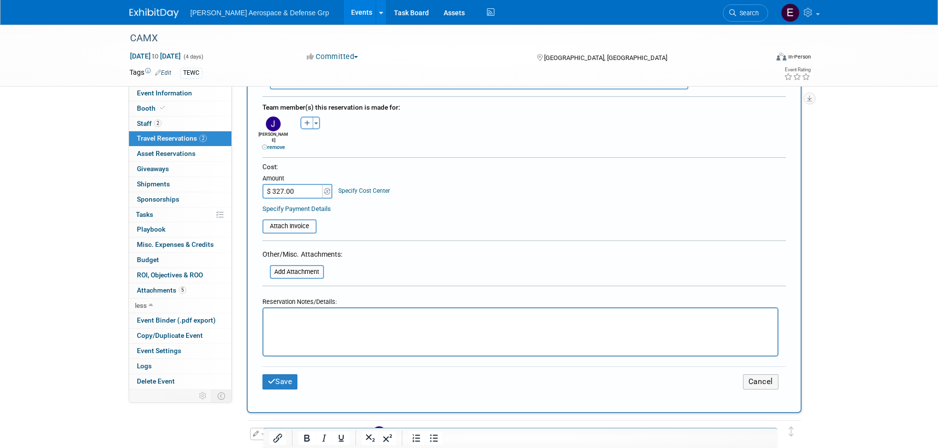
scroll to position [345, 0]
click at [289, 382] on button "Save" at bounding box center [279, 381] width 35 height 15
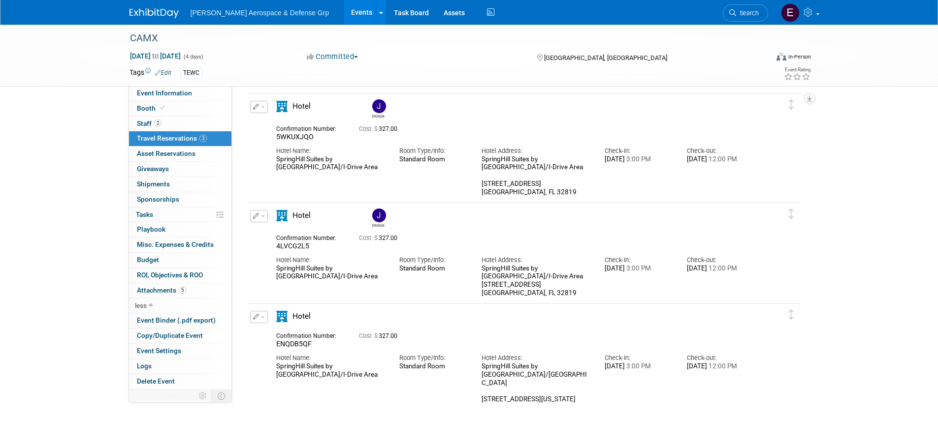
scroll to position [111, 0]
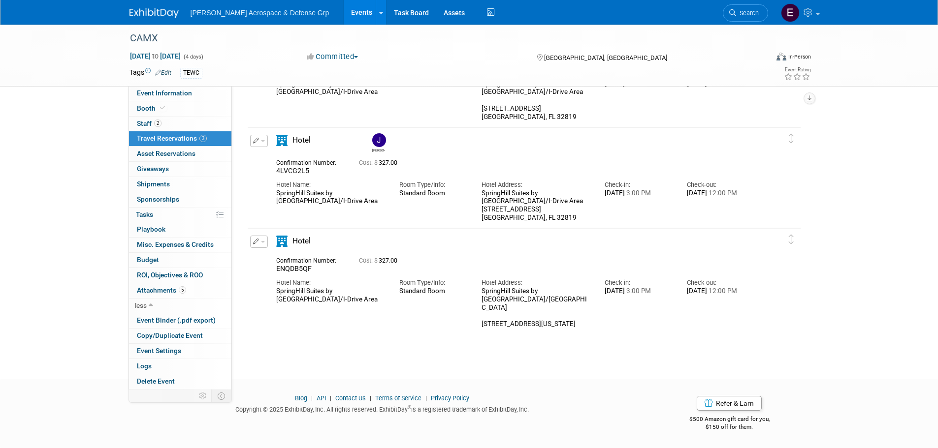
click at [259, 241] on button "button" at bounding box center [259, 242] width 18 height 12
click at [294, 259] on button "Edit Reservation" at bounding box center [292, 259] width 83 height 14
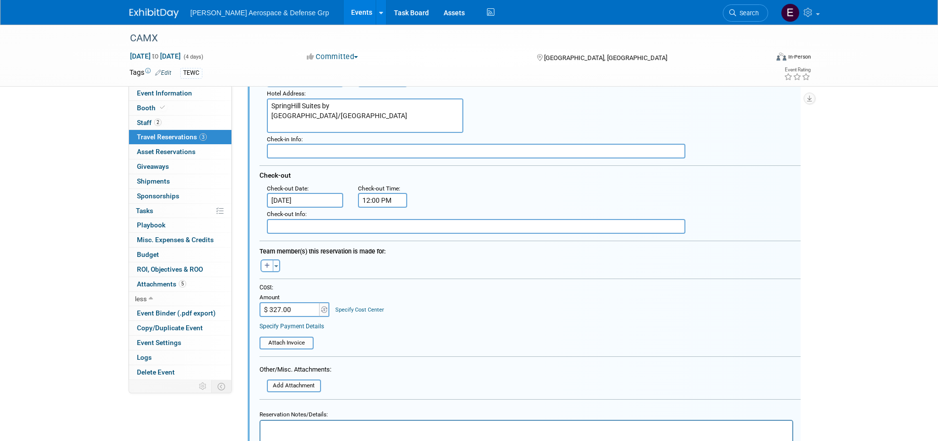
scroll to position [424, 0]
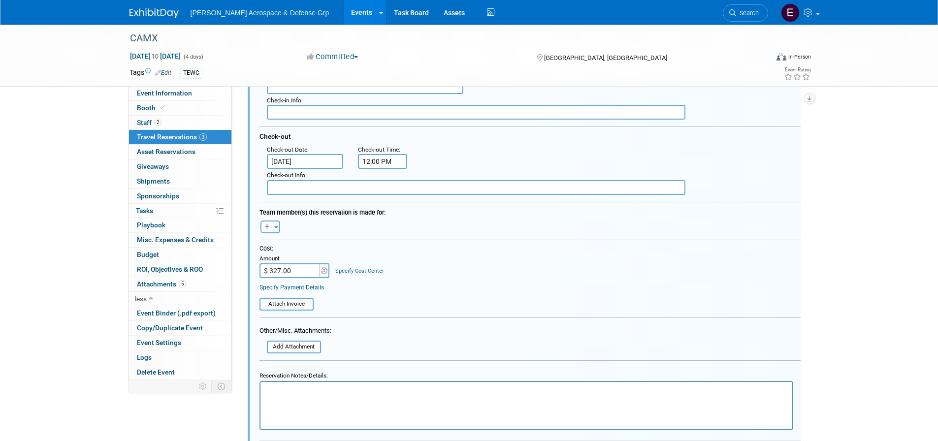
click at [287, 270] on input "$ 327.00" at bounding box center [290, 270] width 62 height 15
type input "$ 367.88"
click at [291, 301] on input "file" at bounding box center [253, 304] width 117 height 11
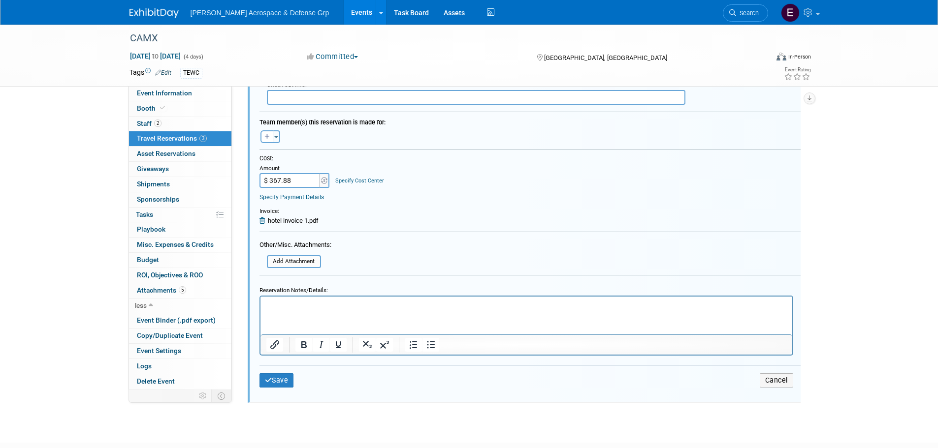
scroll to position [523, 0]
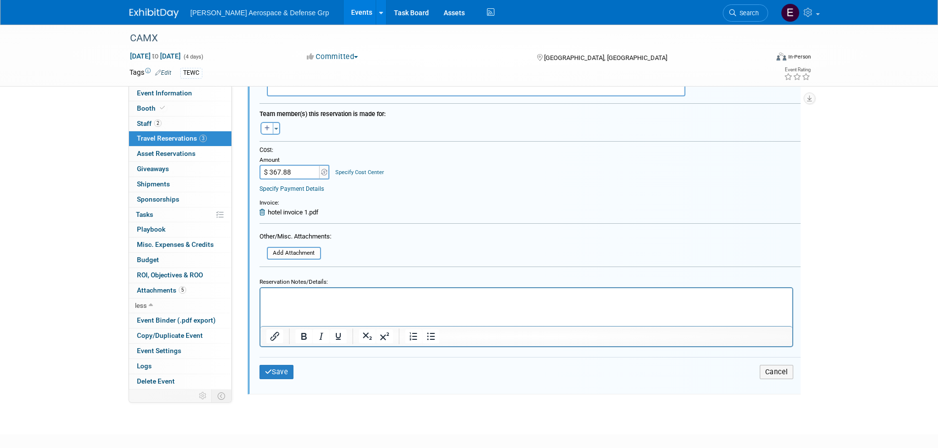
click at [291, 301] on html at bounding box center [526, 294] width 532 height 13
click at [407, 298] on p "Name was not changed to [PERSON_NAME]' on the website but was done with the hot…" at bounding box center [526, 296] width 520 height 9
click at [410, 298] on p "Name was not changed to [PERSON_NAME]' on the website but was done with the hot…" at bounding box center [526, 296] width 520 height 9
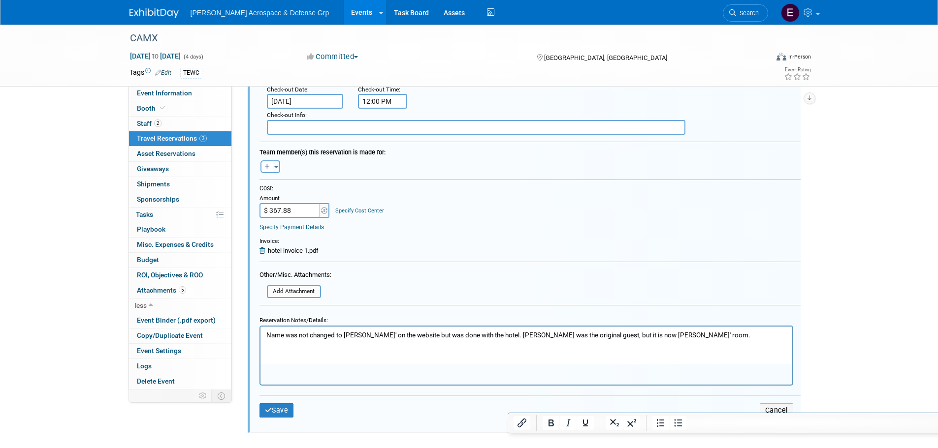
scroll to position [572, 0]
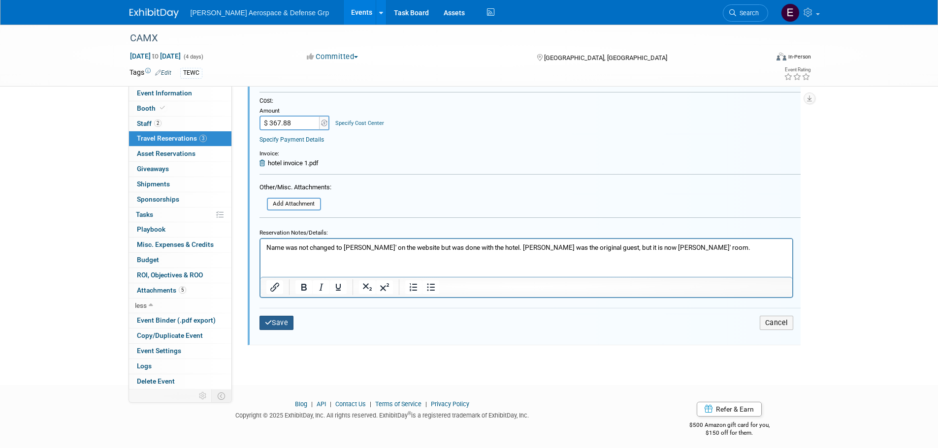
click at [265, 325] on icon "submit" at bounding box center [268, 322] width 7 height 7
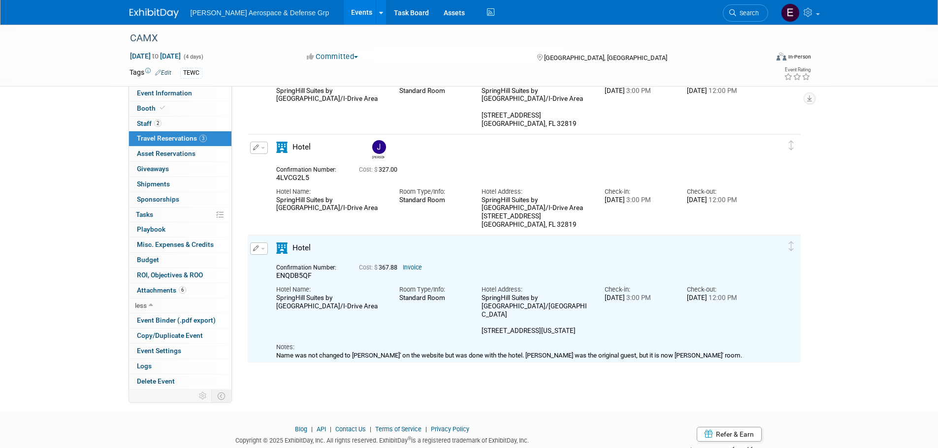
scroll to position [86, 0]
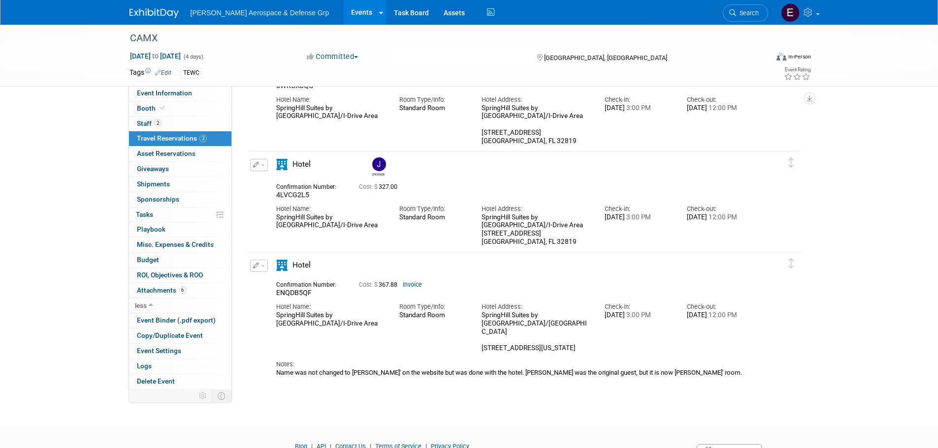
click at [339, 232] on div "Hotel Name: SpringHill Suites by [GEOGRAPHIC_DATA]/I-Drive Area Room Type/Info:…" at bounding box center [515, 223] width 493 height 47
click at [263, 167] on button "button" at bounding box center [259, 165] width 18 height 12
click at [285, 185] on button "Edit Reservation" at bounding box center [292, 182] width 83 height 14
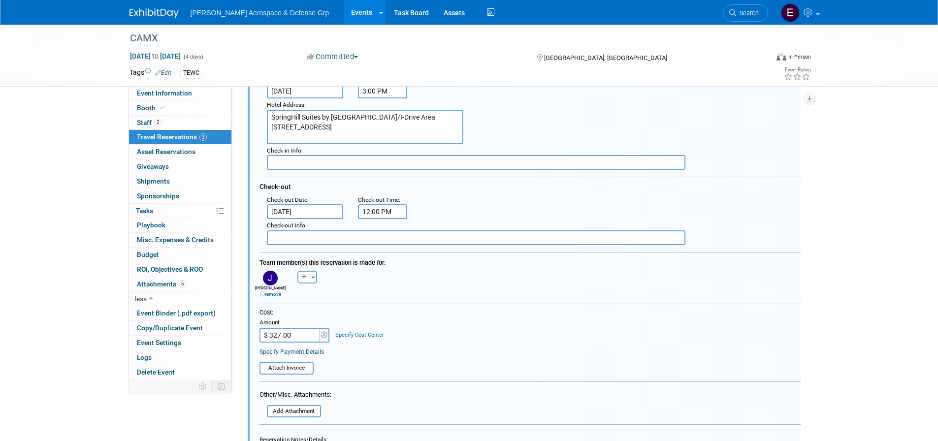
scroll to position [274, 0]
click at [287, 341] on input "$ 327.00" at bounding box center [290, 334] width 62 height 15
type input "$ 367.88"
click at [288, 363] on input "file" at bounding box center [253, 367] width 117 height 11
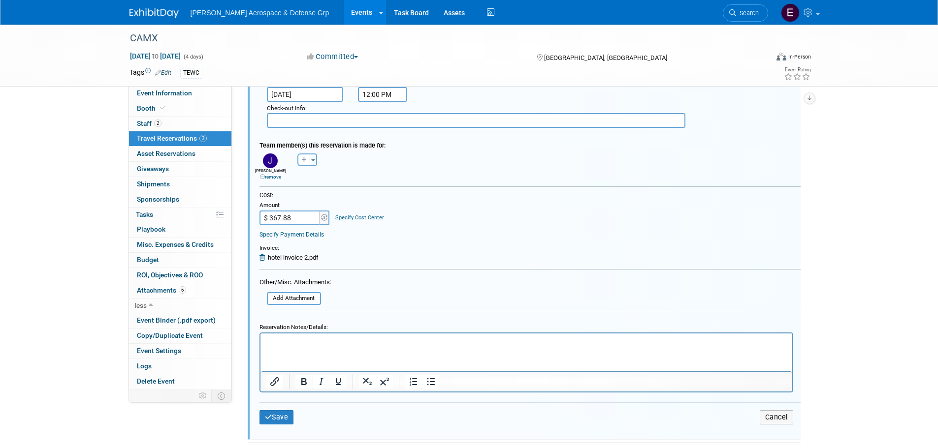
scroll to position [422, 0]
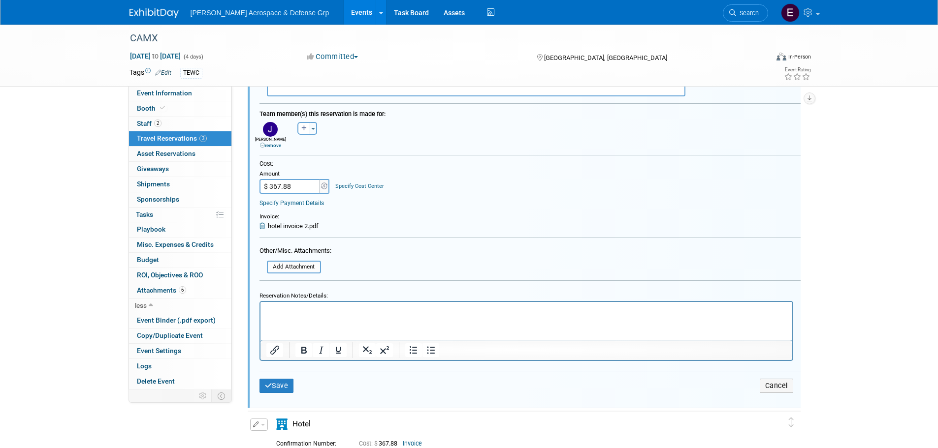
click at [327, 315] on p "Rich Text Area. Press ALT-0 for help." at bounding box center [526, 310] width 520 height 9
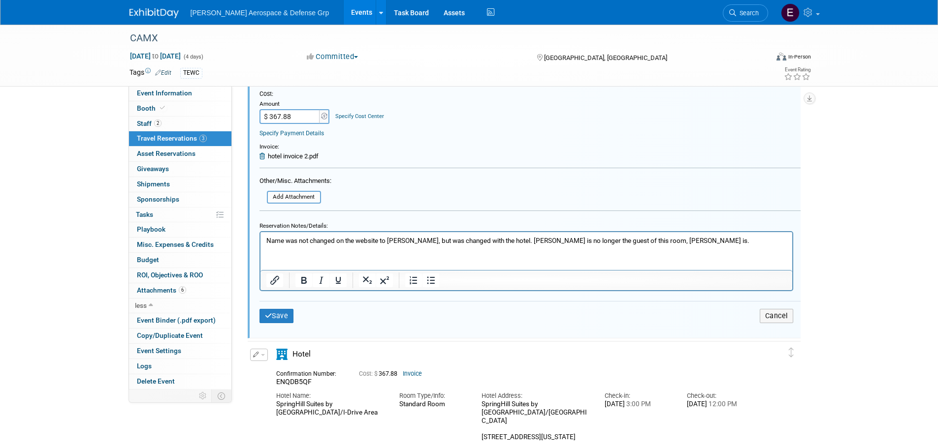
scroll to position [492, 0]
click at [265, 317] on icon "submit" at bounding box center [268, 315] width 7 height 7
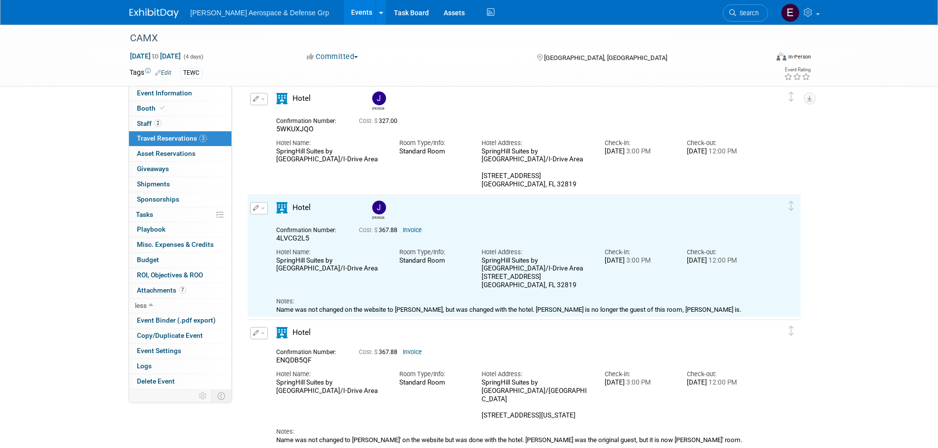
scroll to position [0, 0]
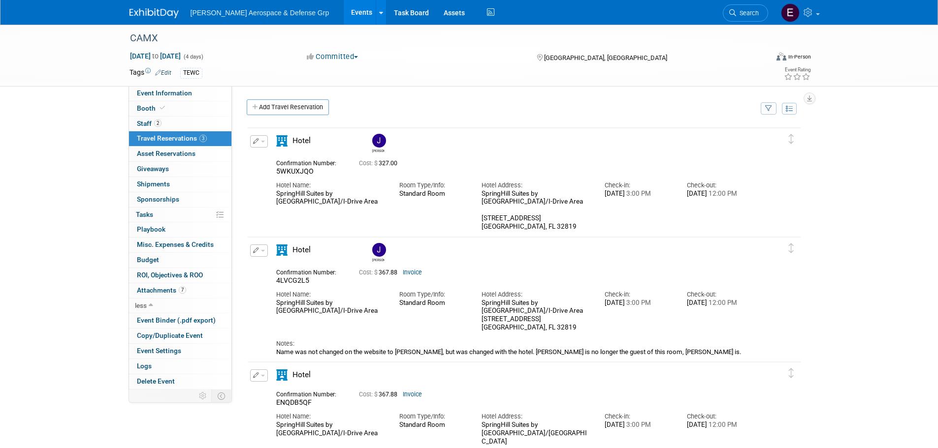
click at [262, 140] on button "button" at bounding box center [259, 141] width 18 height 12
click at [290, 160] on button "Edit Reservation" at bounding box center [292, 159] width 83 height 14
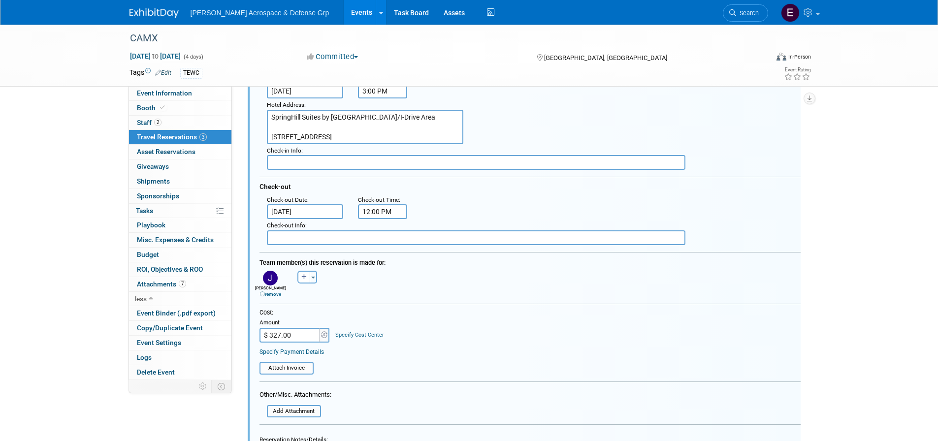
scroll to position [165, 0]
click at [329, 140] on textarea "SpringHill Suites by [GEOGRAPHIC_DATA]/I-Drive Area [STREET_ADDRESS]" at bounding box center [365, 126] width 196 height 34
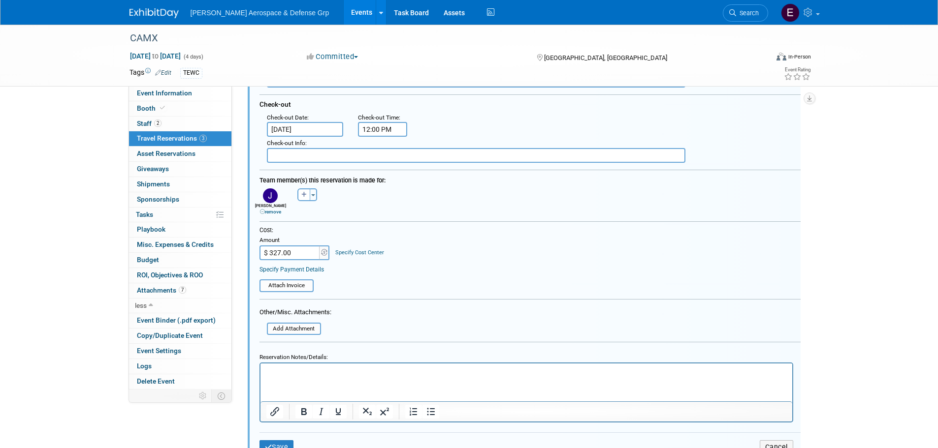
scroll to position [263, 0]
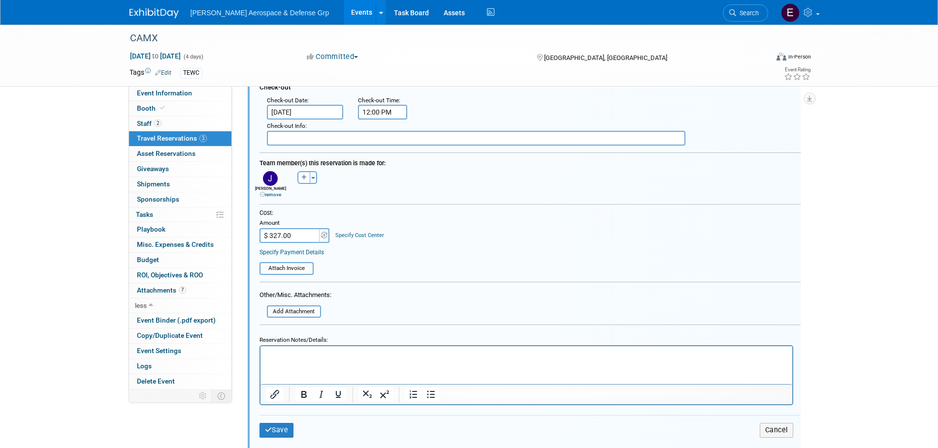
click at [300, 237] on input "$ 327.00" at bounding box center [290, 235] width 62 height 15
type input "$ 367.88"
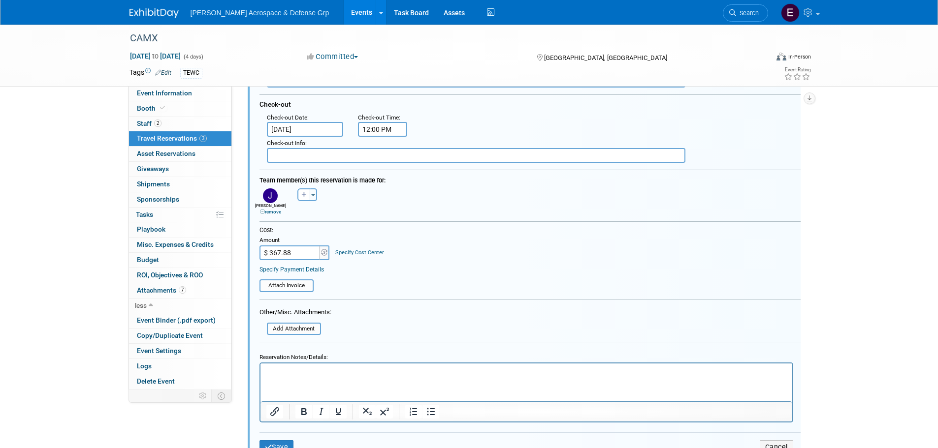
scroll to position [295, 0]
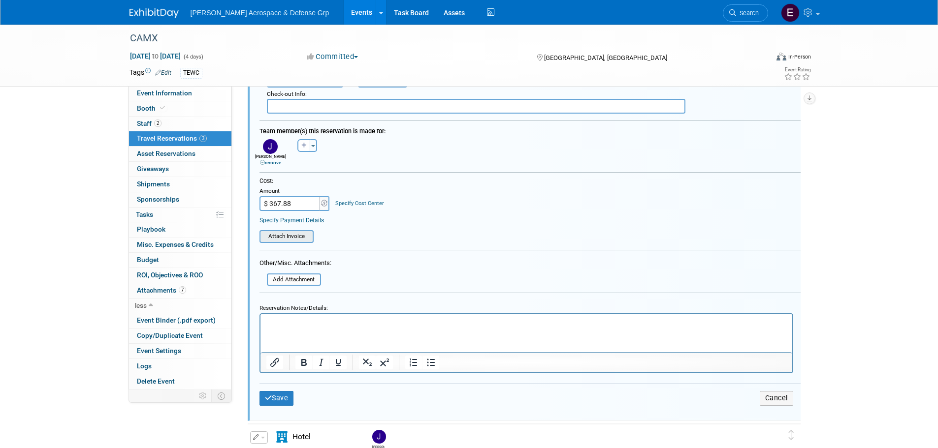
click at [284, 238] on input "file" at bounding box center [253, 236] width 117 height 11
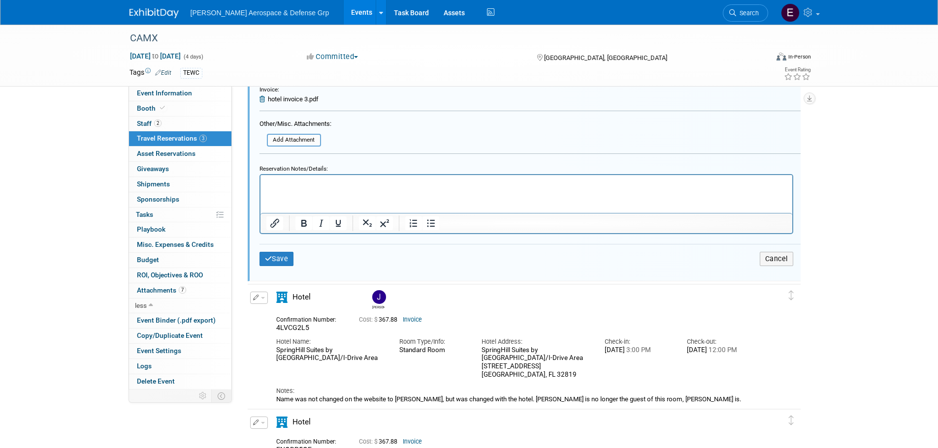
scroll to position [443, 0]
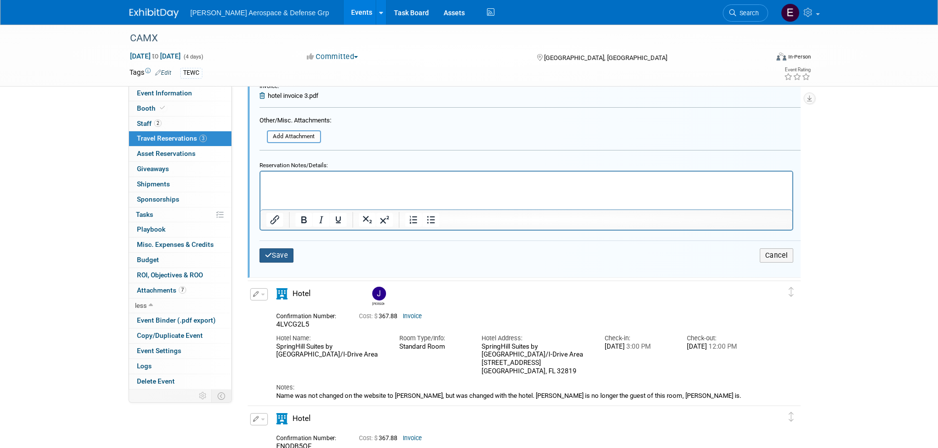
click at [290, 260] on button "Save" at bounding box center [276, 256] width 34 height 14
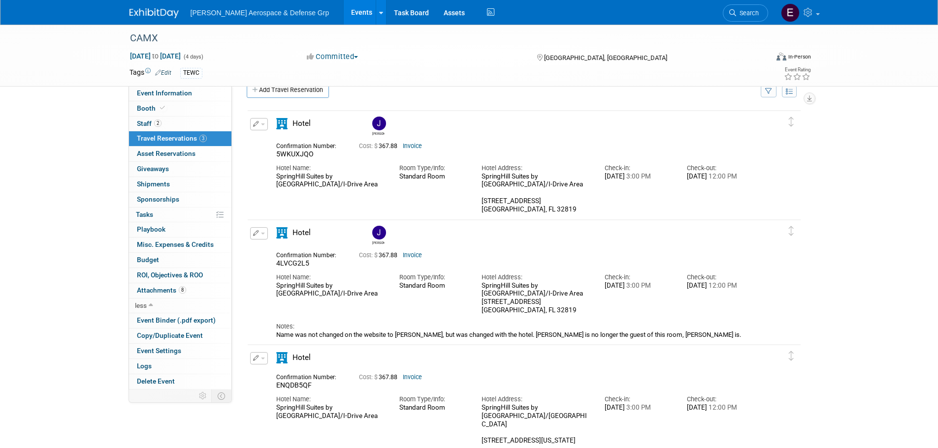
scroll to position [0, 0]
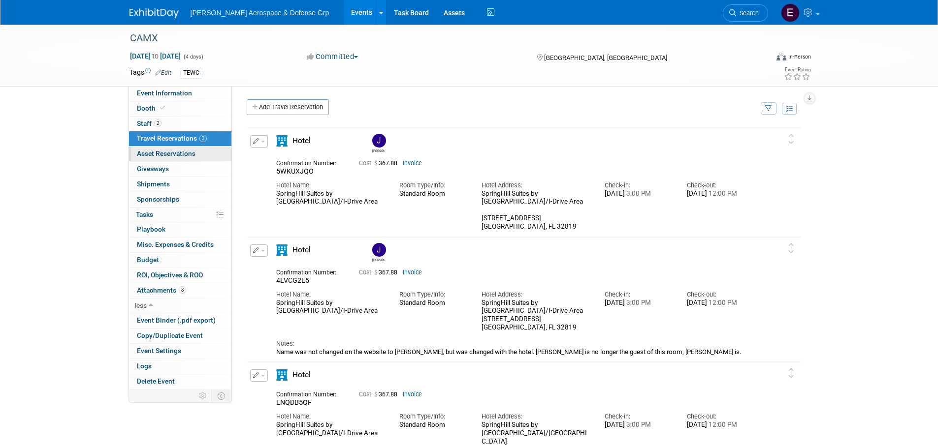
click at [153, 151] on span "Asset Reservations 0" at bounding box center [166, 154] width 59 height 8
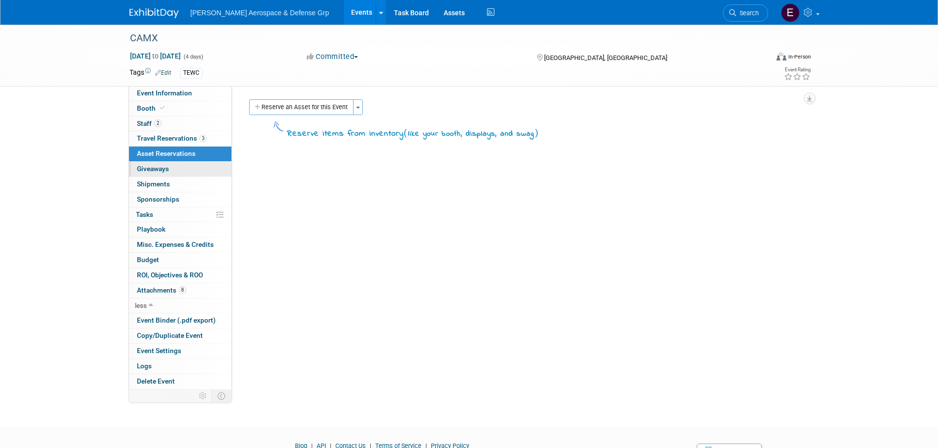
click at [163, 166] on span "Giveaways 0" at bounding box center [153, 169] width 32 height 8
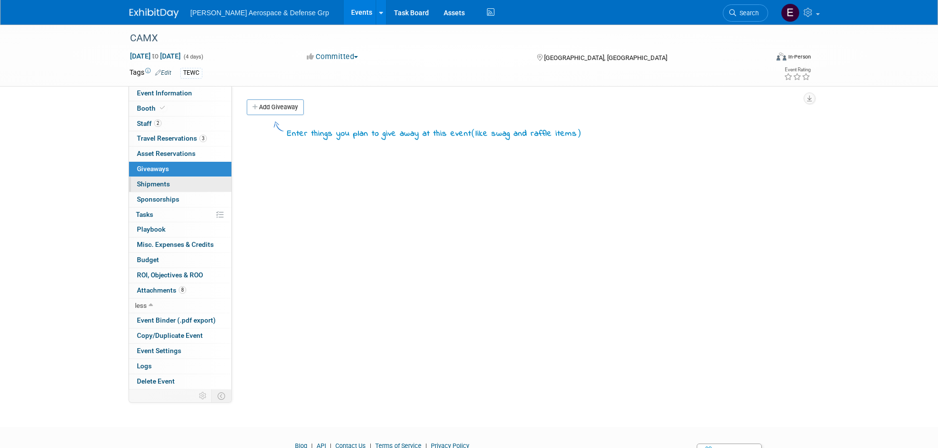
click at [165, 188] on span "Shipments 0" at bounding box center [153, 184] width 33 height 8
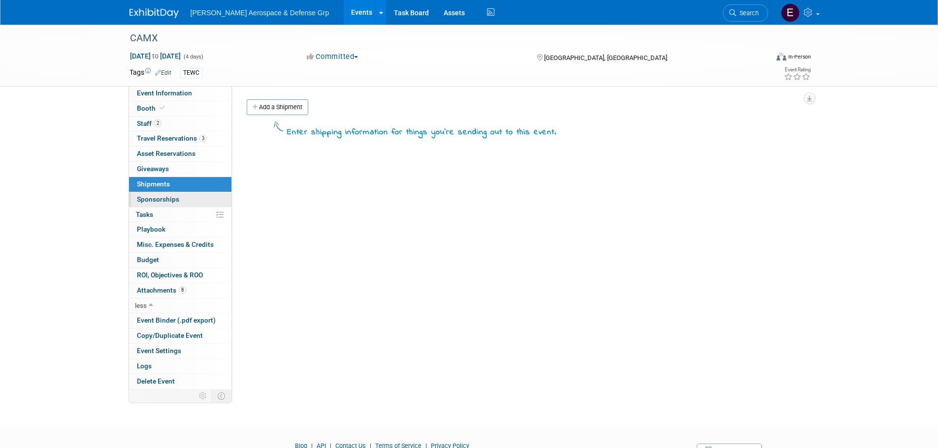
click at [181, 205] on link "0 Sponsorships 0" at bounding box center [180, 199] width 102 height 15
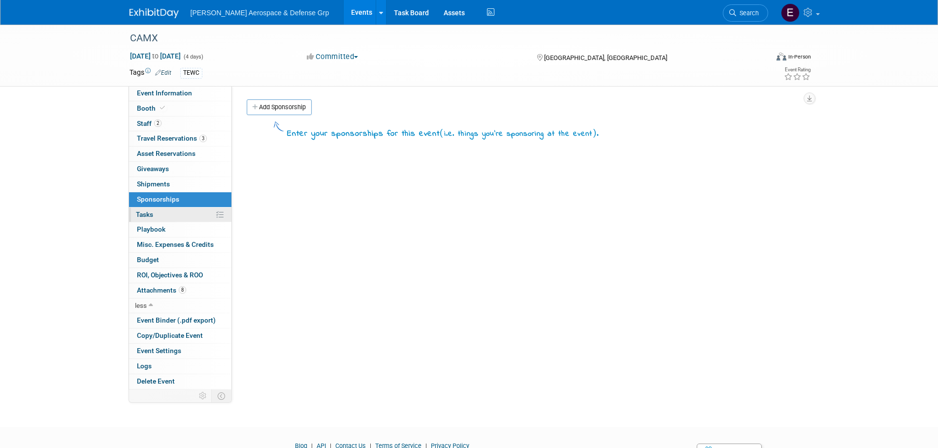
click at [171, 216] on link "0% Tasks 0%" at bounding box center [180, 215] width 102 height 15
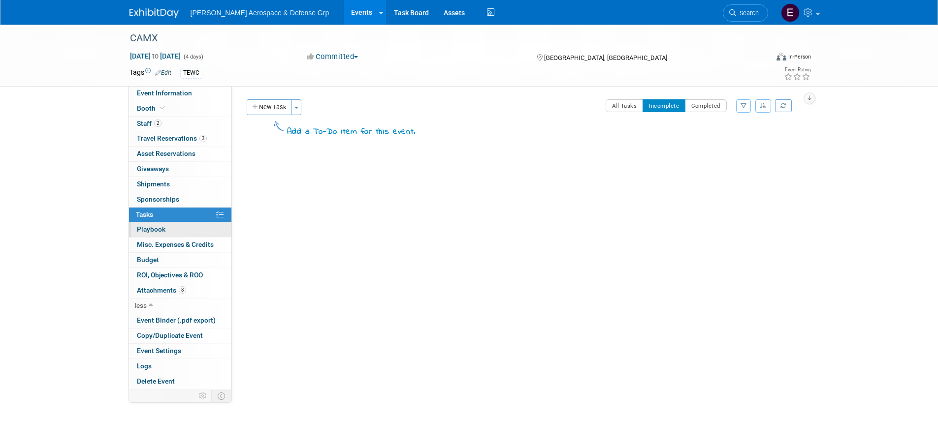
click at [174, 228] on link "0 Playbook 0" at bounding box center [180, 229] width 102 height 15
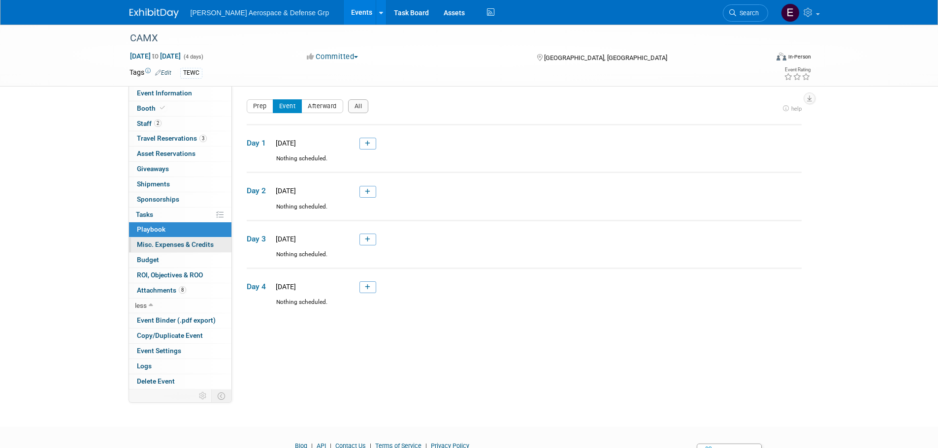
click at [167, 248] on span "Misc. Expenses & Credits 0" at bounding box center [175, 245] width 77 height 8
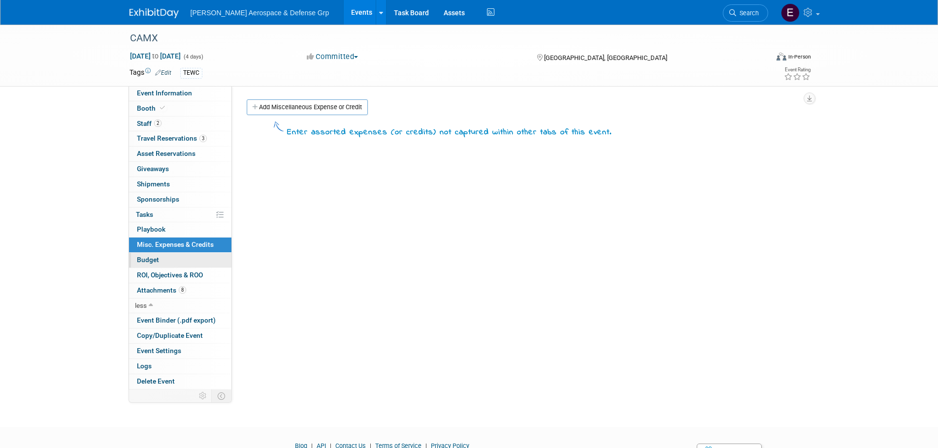
click at [166, 260] on link "Budget" at bounding box center [180, 260] width 102 height 15
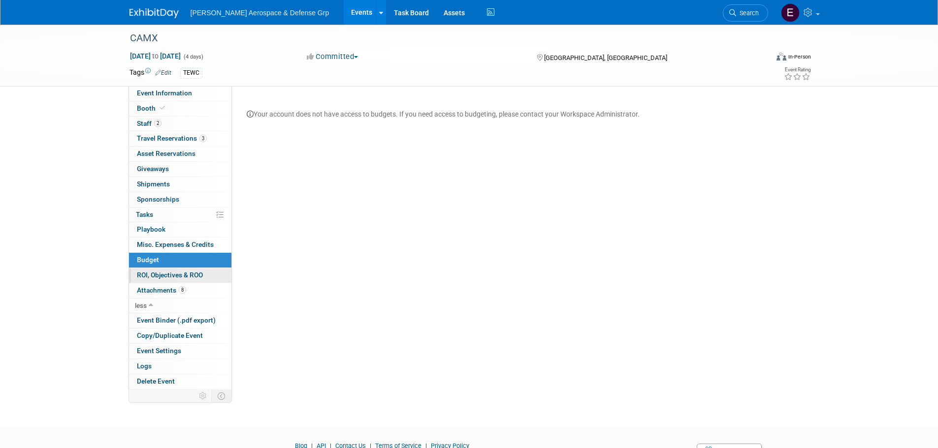
click at [178, 275] on span "ROI, Objectives & ROO 0" at bounding box center [170, 275] width 66 height 8
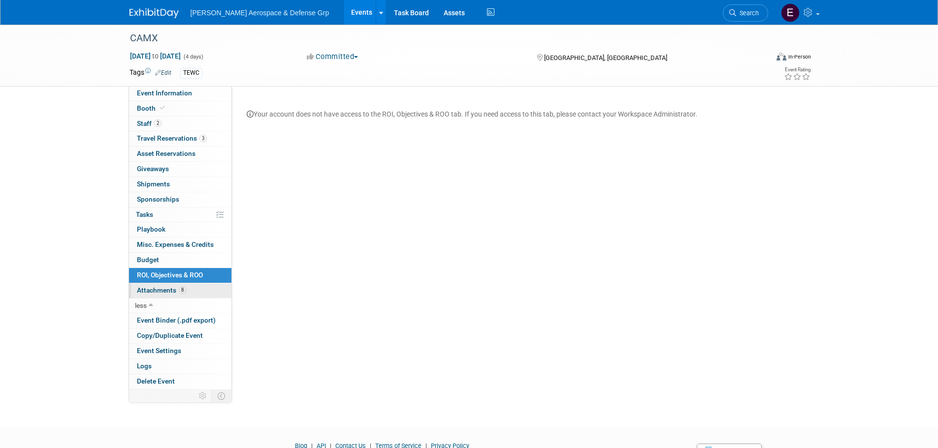
click at [203, 295] on link "8 Attachments 8" at bounding box center [180, 291] width 102 height 15
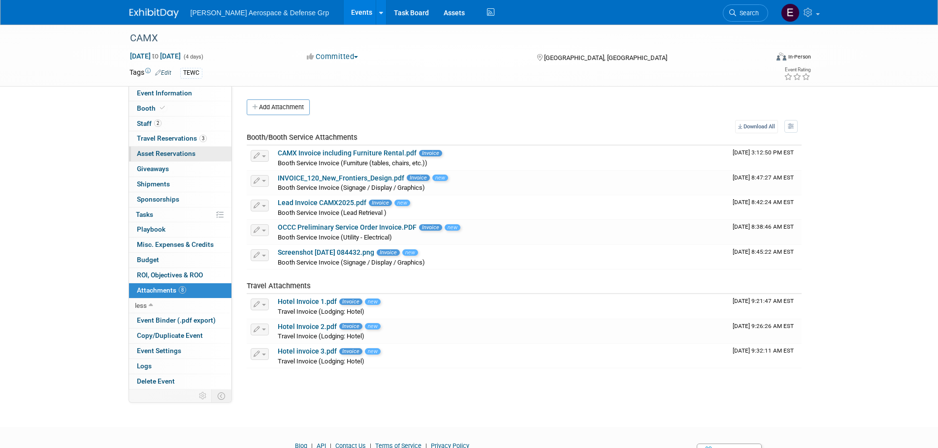
click at [171, 156] on span "Asset Reservations 0" at bounding box center [166, 154] width 59 height 8
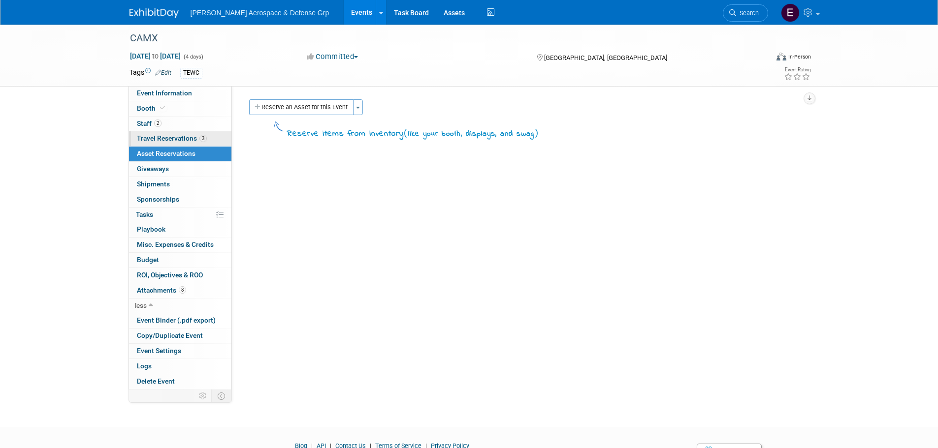
click at [176, 143] on link "3 Travel Reservations 3" at bounding box center [180, 138] width 102 height 15
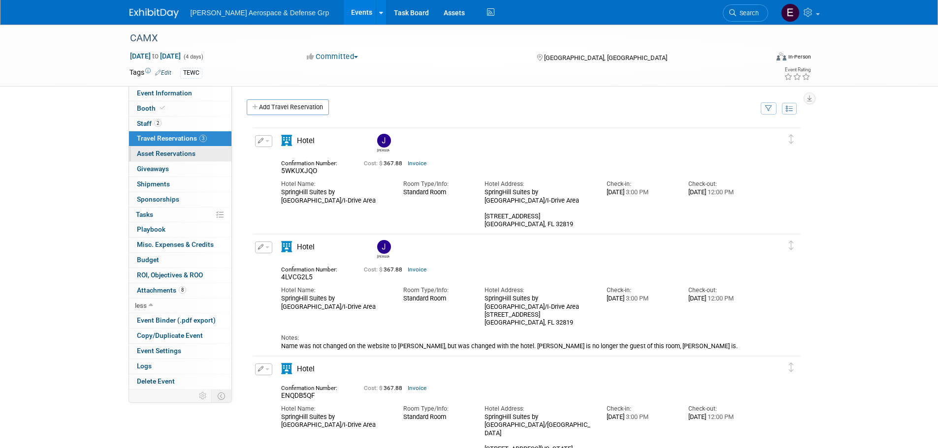
click at [171, 151] on span "Asset Reservations 0" at bounding box center [166, 154] width 59 height 8
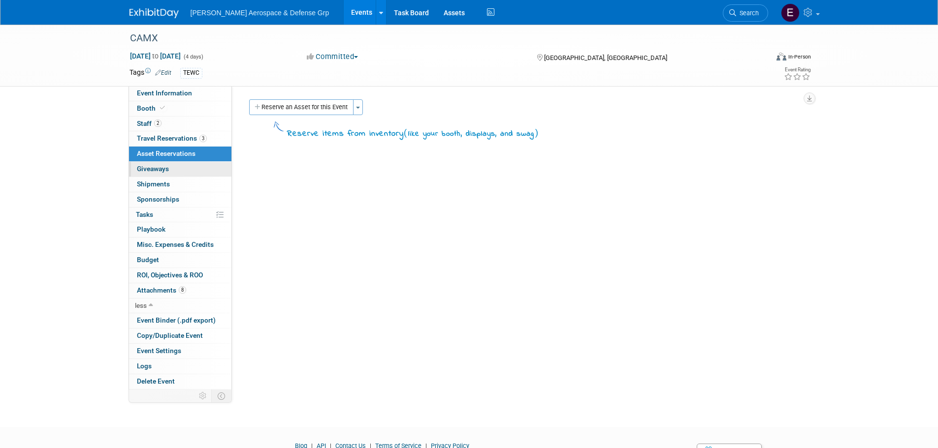
click at [173, 168] on link "0 Giveaways 0" at bounding box center [180, 169] width 102 height 15
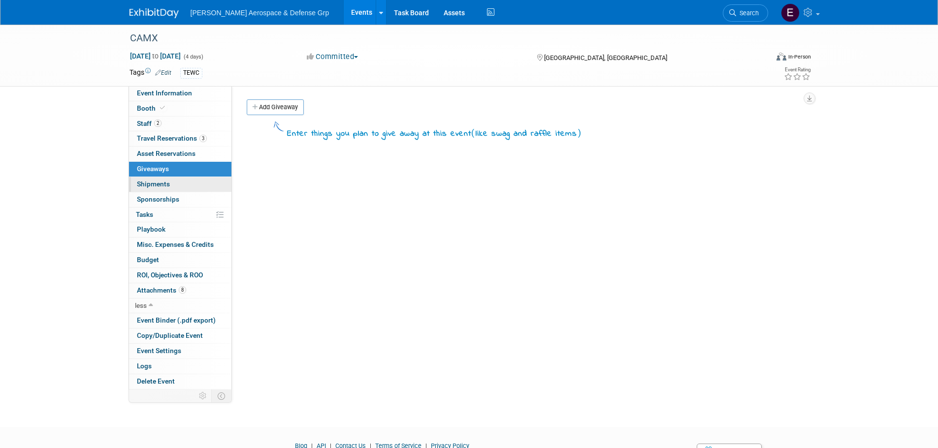
click at [177, 182] on link "0 Shipments 0" at bounding box center [180, 184] width 102 height 15
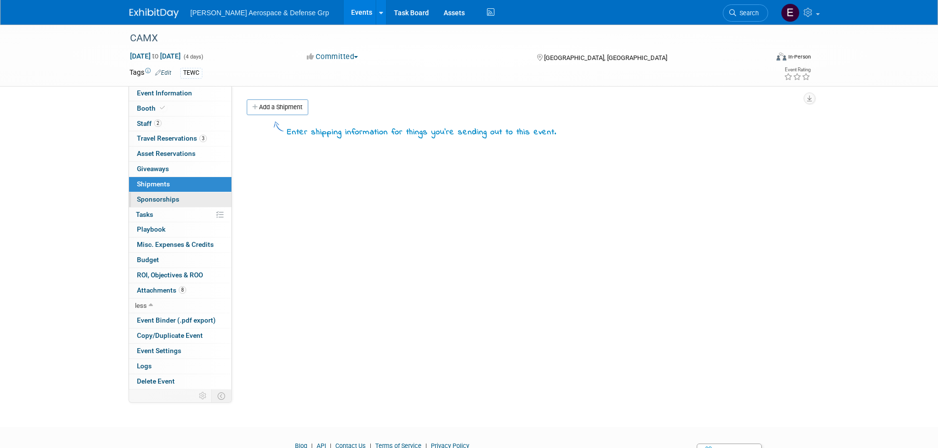
click at [182, 197] on link "0 Sponsorships 0" at bounding box center [180, 199] width 102 height 15
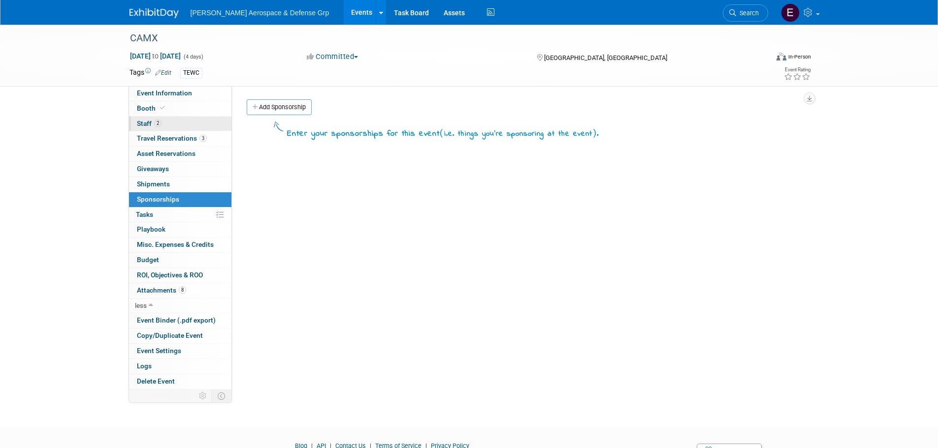
click at [154, 124] on span "2" at bounding box center [157, 123] width 7 height 7
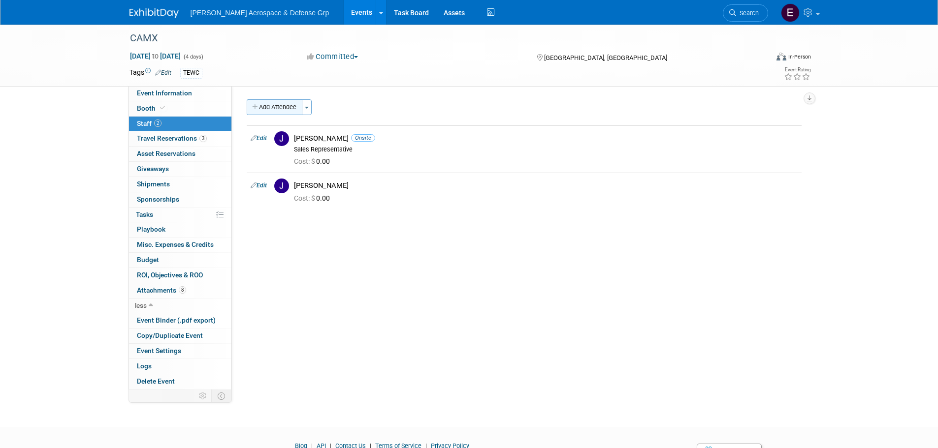
click at [275, 109] on button "Add Attendee" at bounding box center [275, 107] width 56 height 16
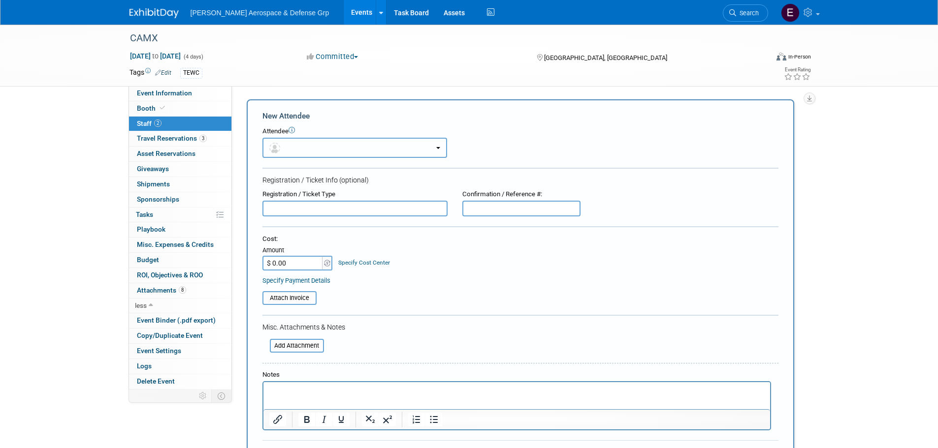
click at [352, 156] on button "button" at bounding box center [354, 148] width 185 height 20
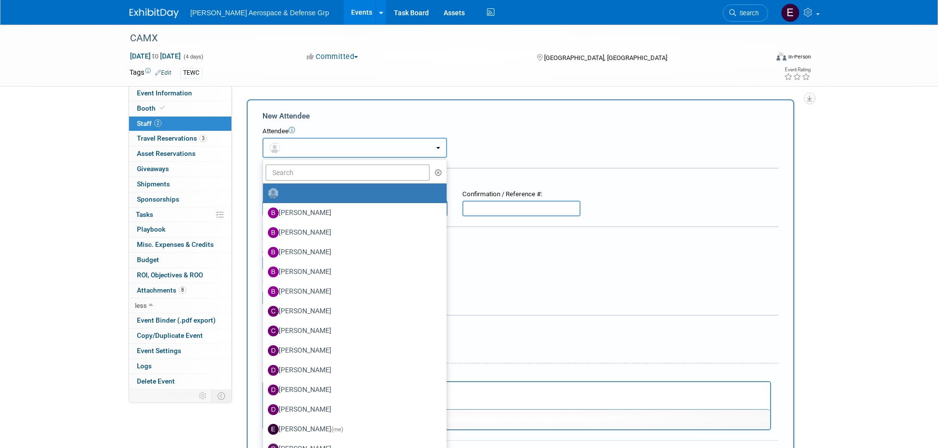
click at [353, 148] on button "button" at bounding box center [354, 148] width 185 height 20
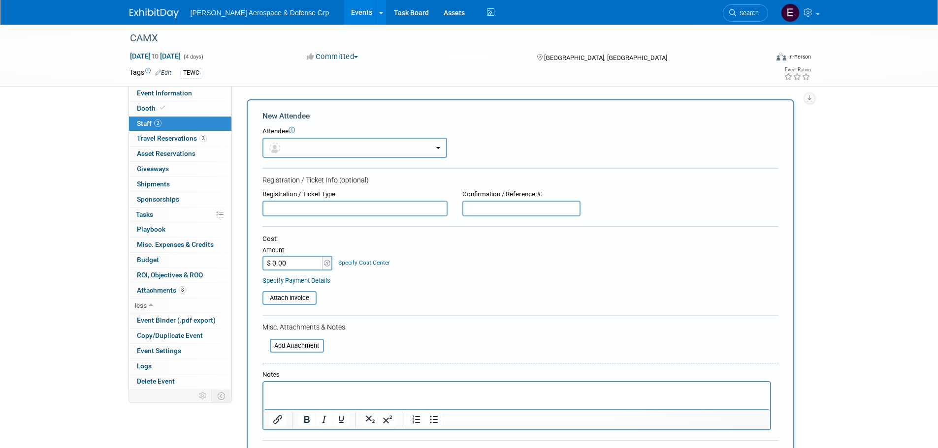
click at [330, 149] on button "button" at bounding box center [354, 148] width 185 height 20
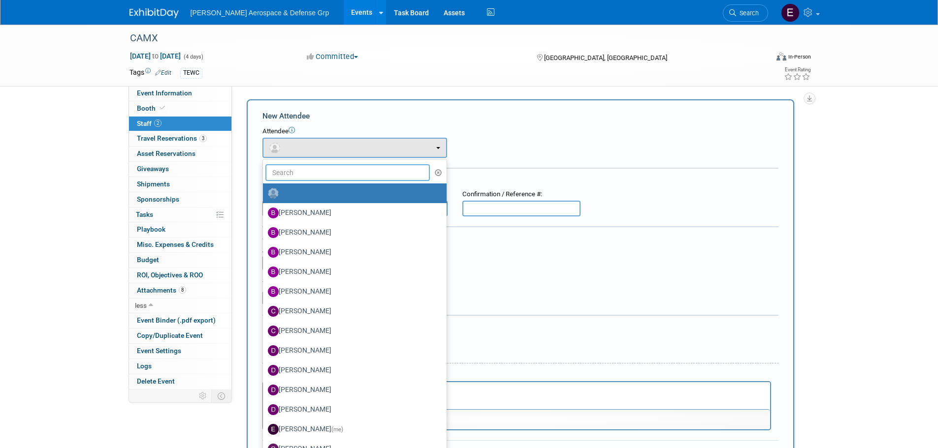
click at [317, 177] on input "text" at bounding box center [347, 172] width 165 height 17
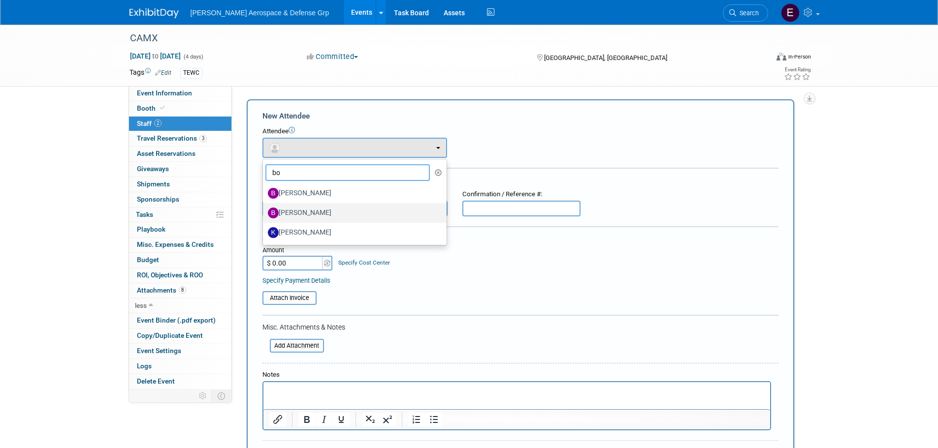
type input "bo"
click at [298, 215] on label "[PERSON_NAME]" at bounding box center [352, 213] width 169 height 16
click at [264, 215] on input "[PERSON_NAME]" at bounding box center [261, 212] width 6 height 6
select select "0572a34a-7cc8-484d-a652-74e0876e3180"
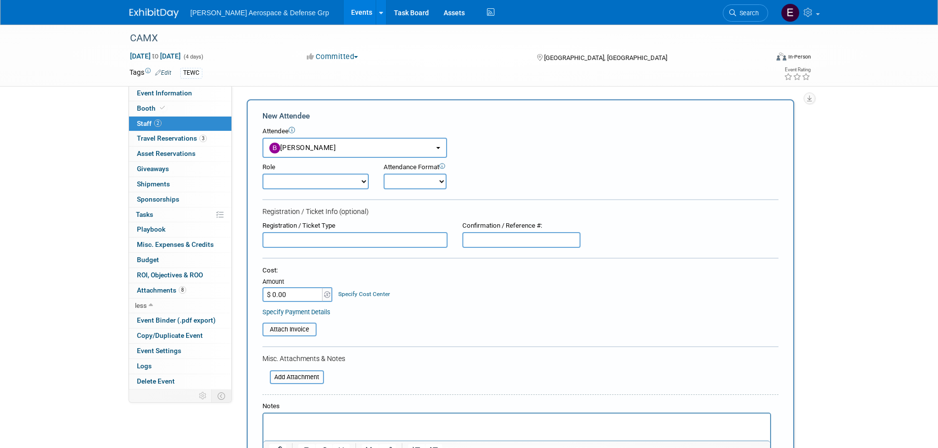
click at [317, 182] on select "Corporate Staff Demonstrator Host Planner Presenter Sales Representative Set-up…" at bounding box center [315, 182] width 106 height 16
select select "4"
click at [262, 174] on select "Corporate Staff Demonstrator Host Planner Presenter Sales Representative Set-up…" at bounding box center [315, 182] width 106 height 16
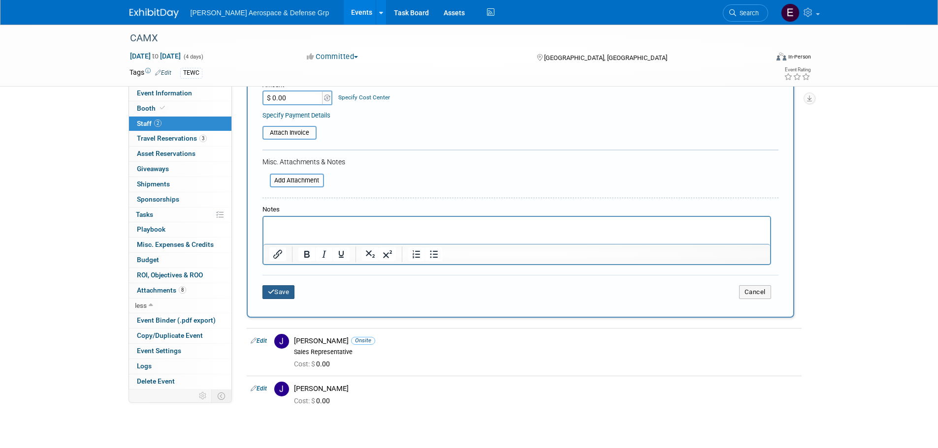
click at [289, 299] on button "Save" at bounding box center [278, 292] width 32 height 14
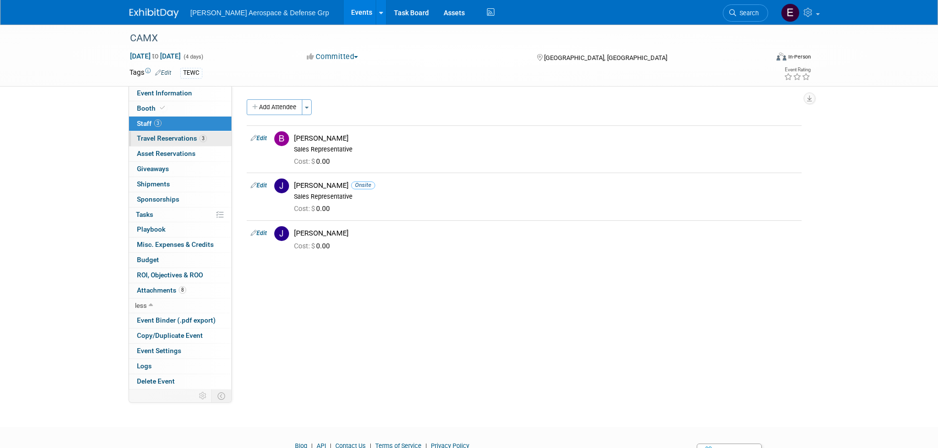
click at [160, 141] on span "Travel Reservations 3" at bounding box center [172, 138] width 70 height 8
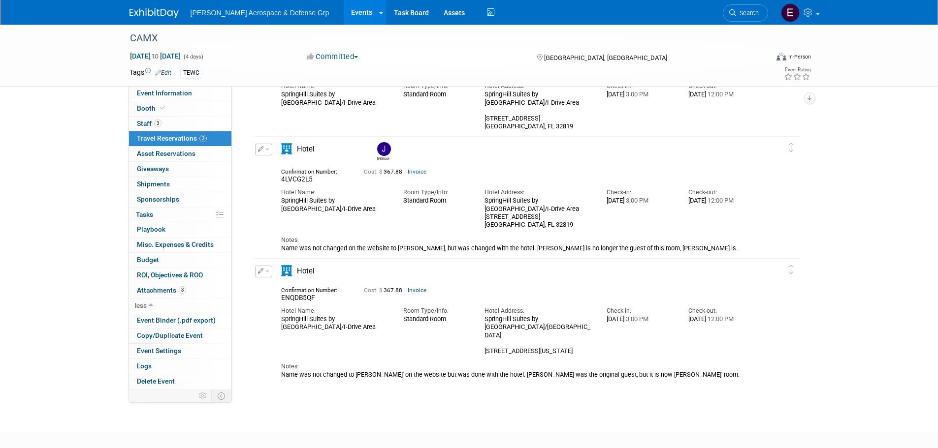
scroll to position [98, 0]
click at [258, 269] on icon "button" at bounding box center [261, 270] width 6 height 5
click at [300, 290] on button "Edit Reservation" at bounding box center [296, 288] width 83 height 14
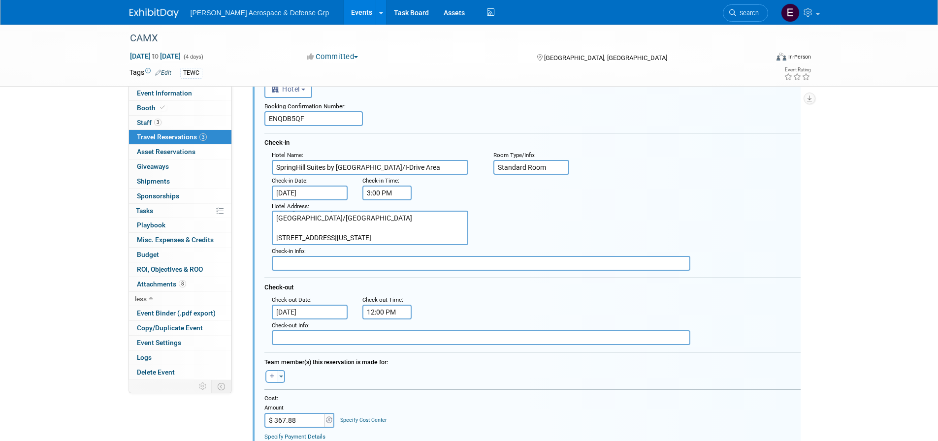
scroll to position [393, 0]
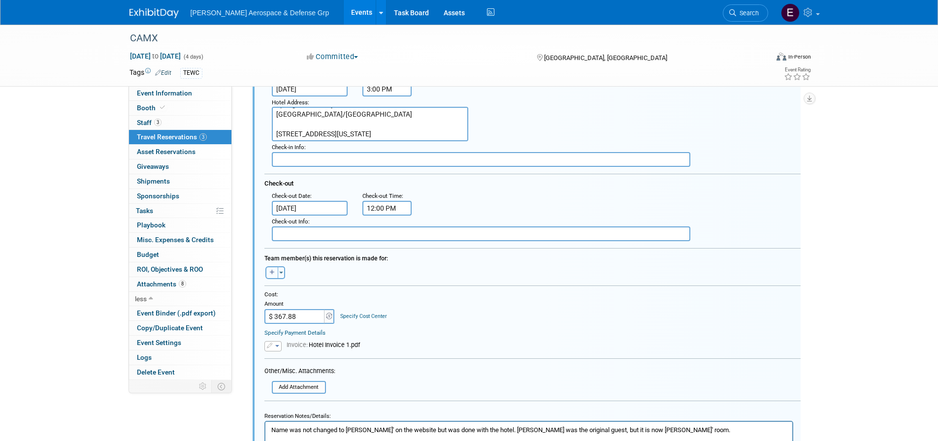
click at [273, 273] on icon "button" at bounding box center [272, 271] width 5 height 5
select select
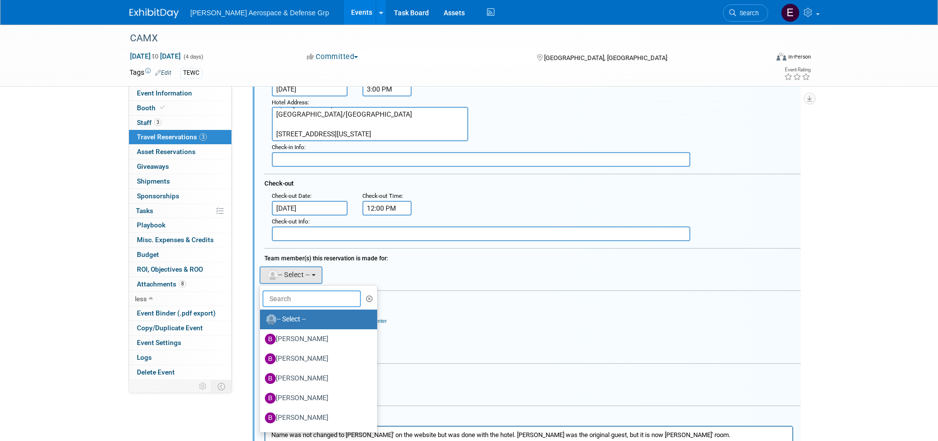
click at [308, 297] on input "text" at bounding box center [311, 298] width 98 height 17
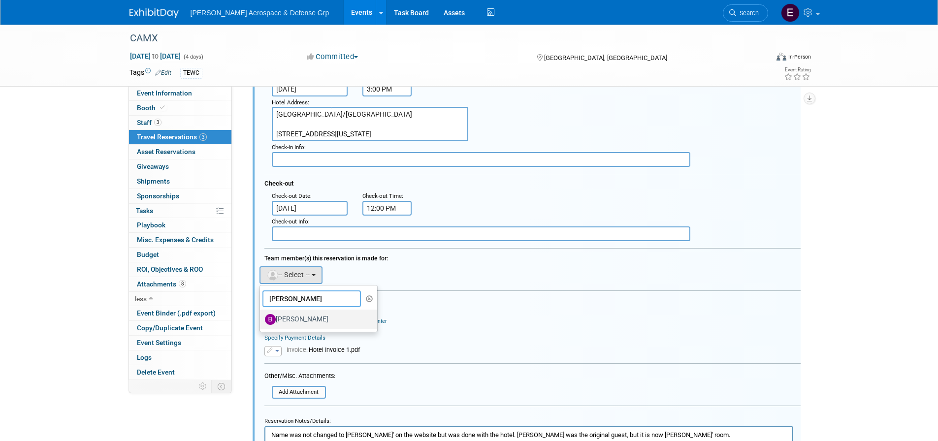
type input "[PERSON_NAME]"
click at [303, 326] on label "[PERSON_NAME]" at bounding box center [316, 320] width 103 height 16
click at [261, 321] on input "[PERSON_NAME]" at bounding box center [258, 318] width 6 height 6
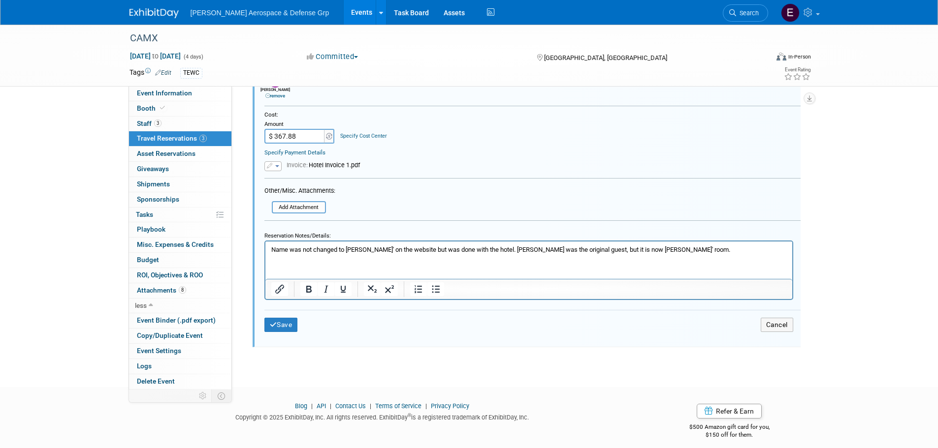
scroll to position [596, 0]
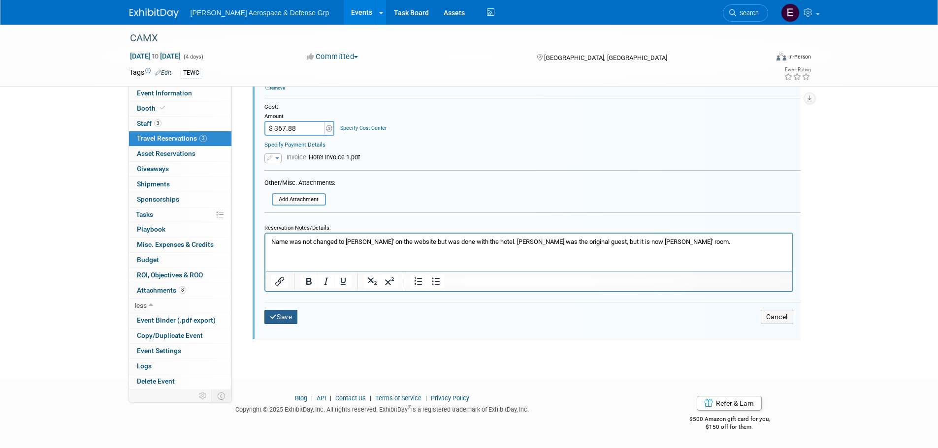
click at [291, 316] on button "Save" at bounding box center [280, 317] width 33 height 14
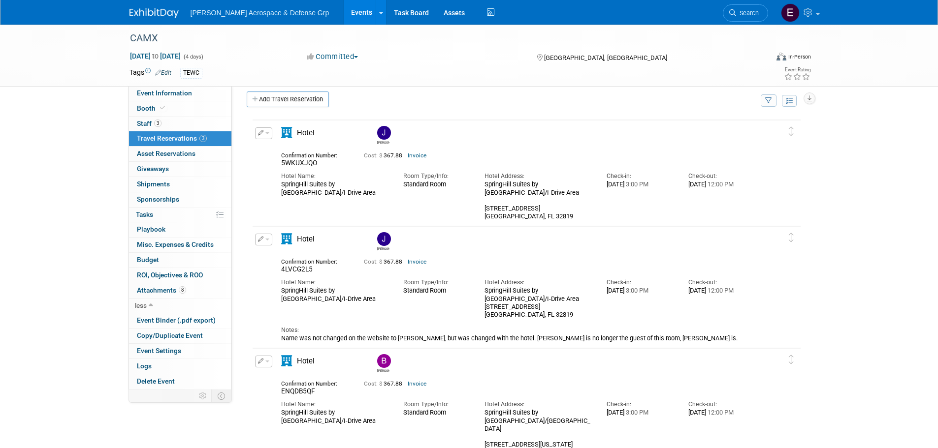
scroll to position [0, 0]
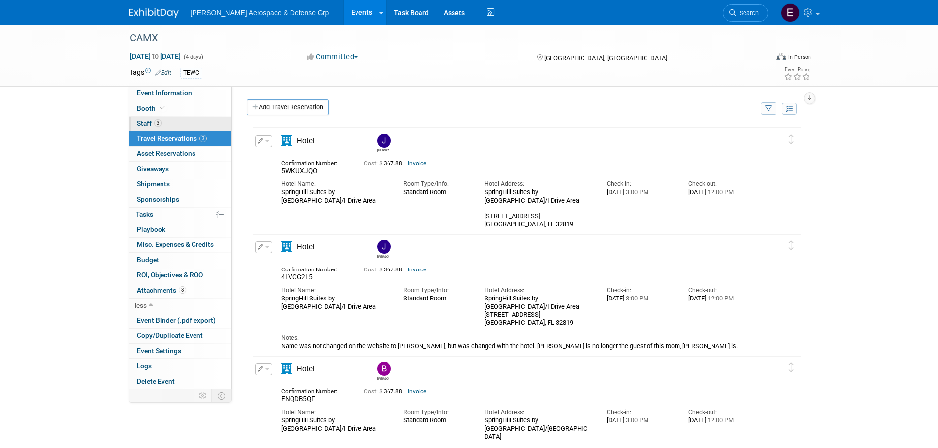
click at [162, 117] on link "3 Staff 3" at bounding box center [180, 124] width 102 height 15
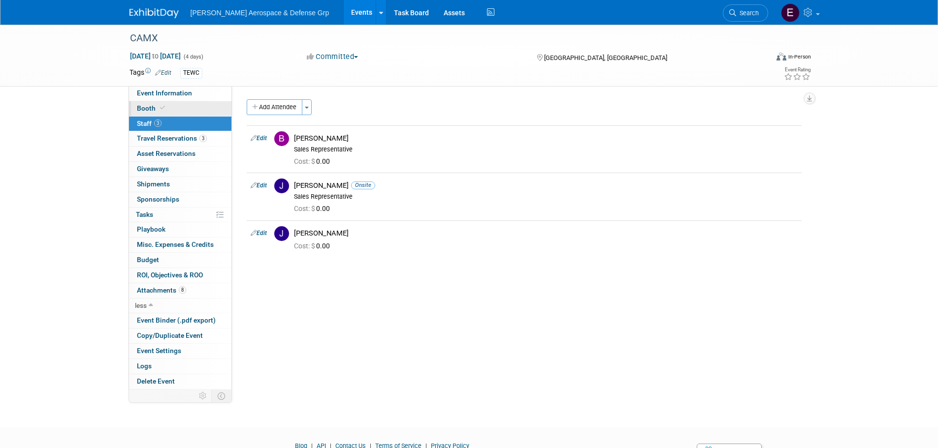
click at [162, 108] on icon at bounding box center [162, 107] width 5 height 5
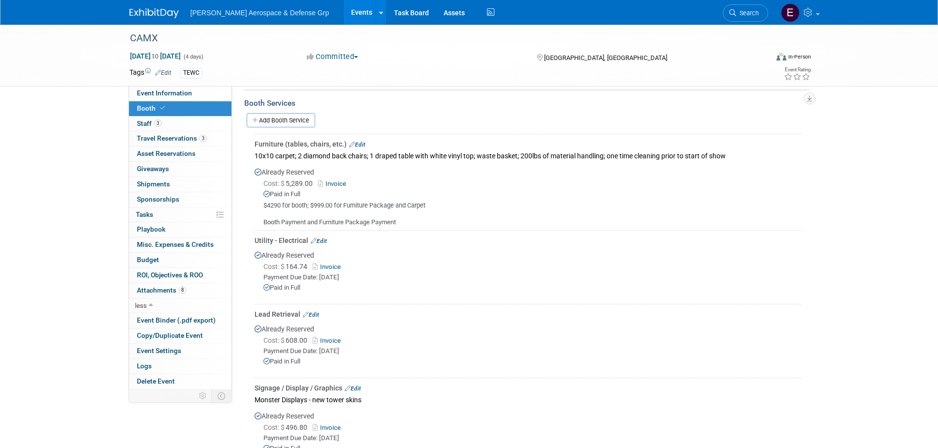
scroll to position [110, 0]
